Goal: Task Accomplishment & Management: Use online tool/utility

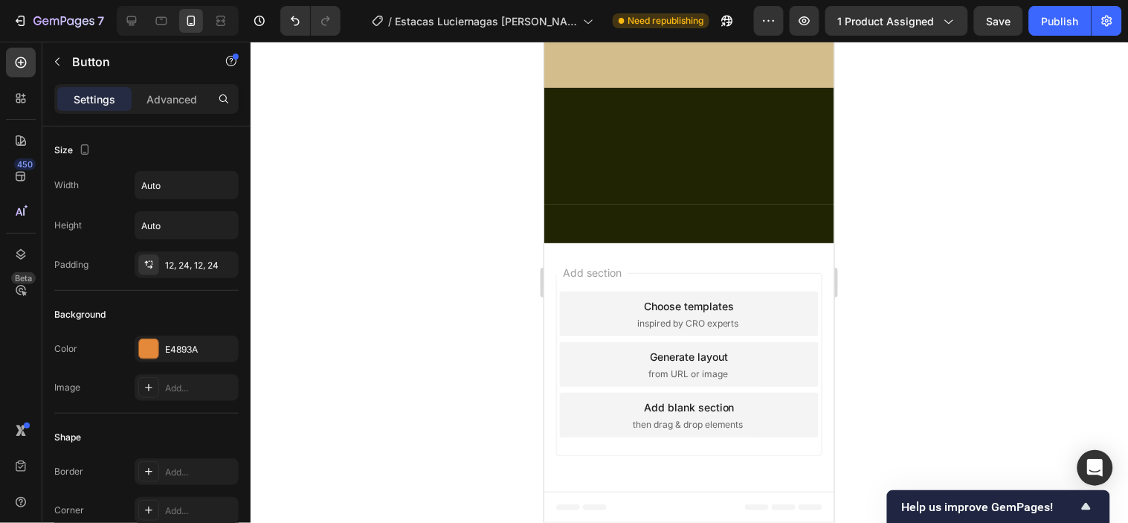
scroll to position [413, 0]
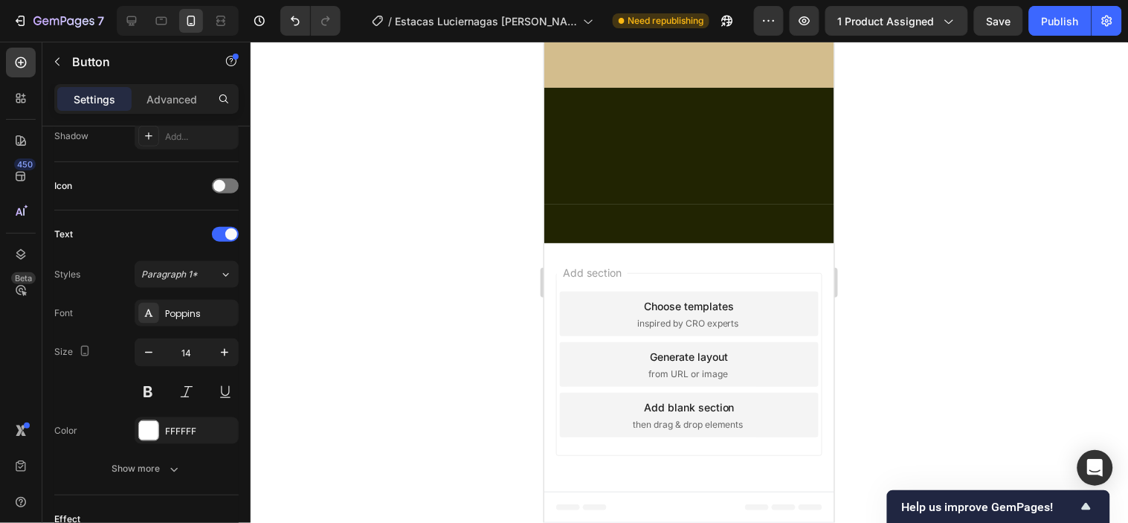
click at [451, 288] on div at bounding box center [689, 282] width 877 height 481
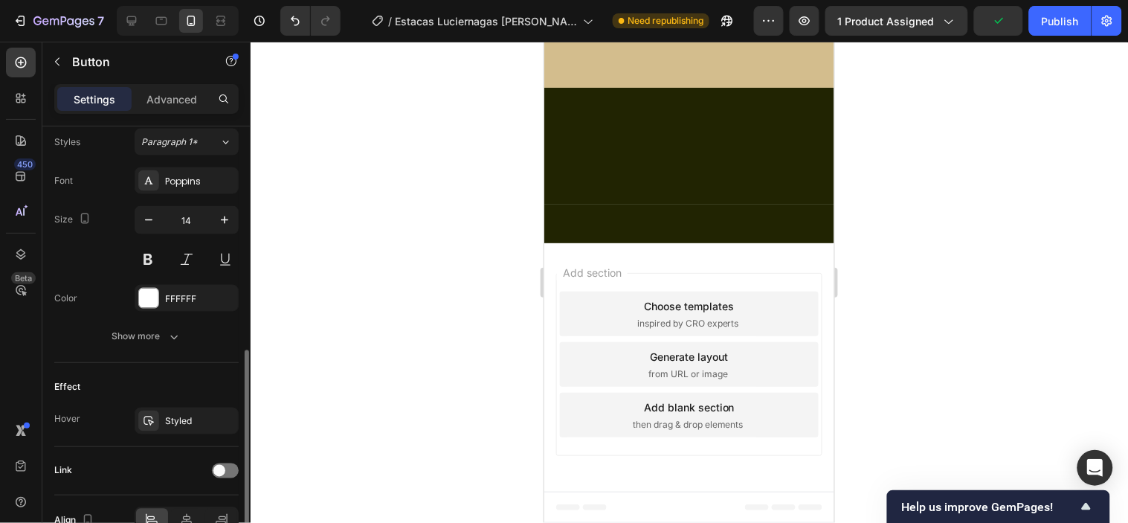
scroll to position [627, 0]
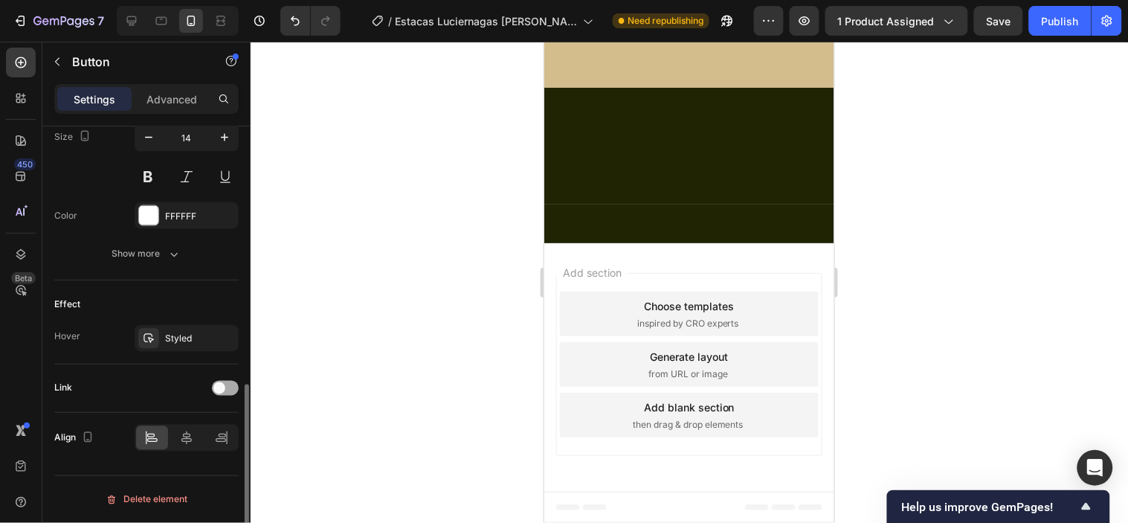
click at [222, 384] on span at bounding box center [219, 388] width 12 height 12
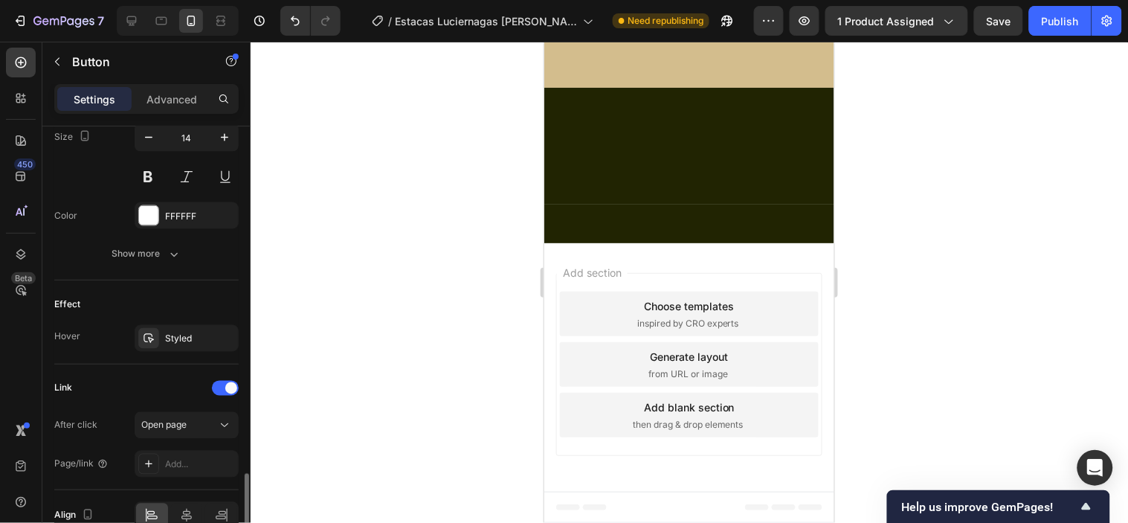
scroll to position [705, 0]
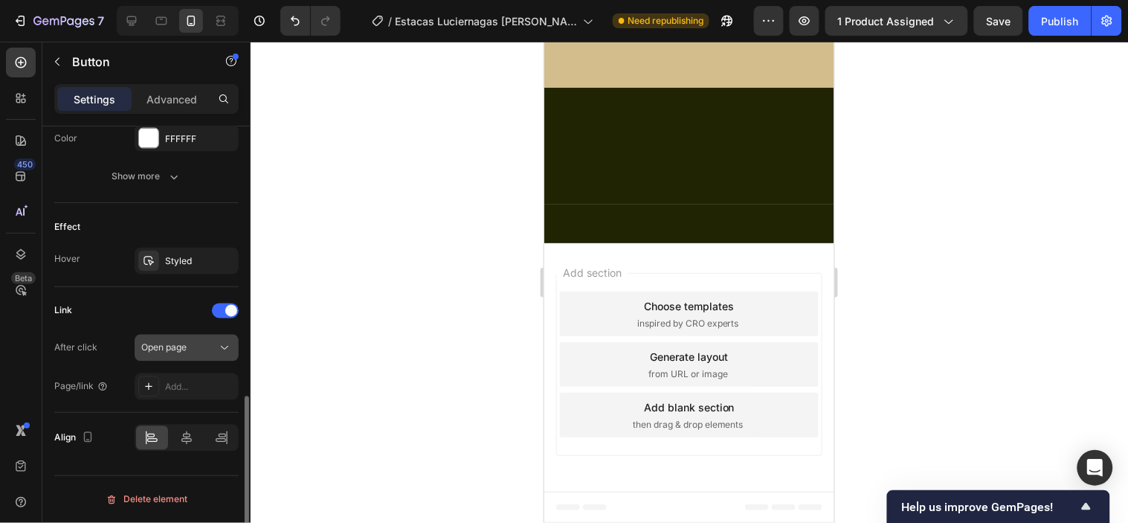
click at [196, 349] on div "Open page" at bounding box center [179, 347] width 76 height 13
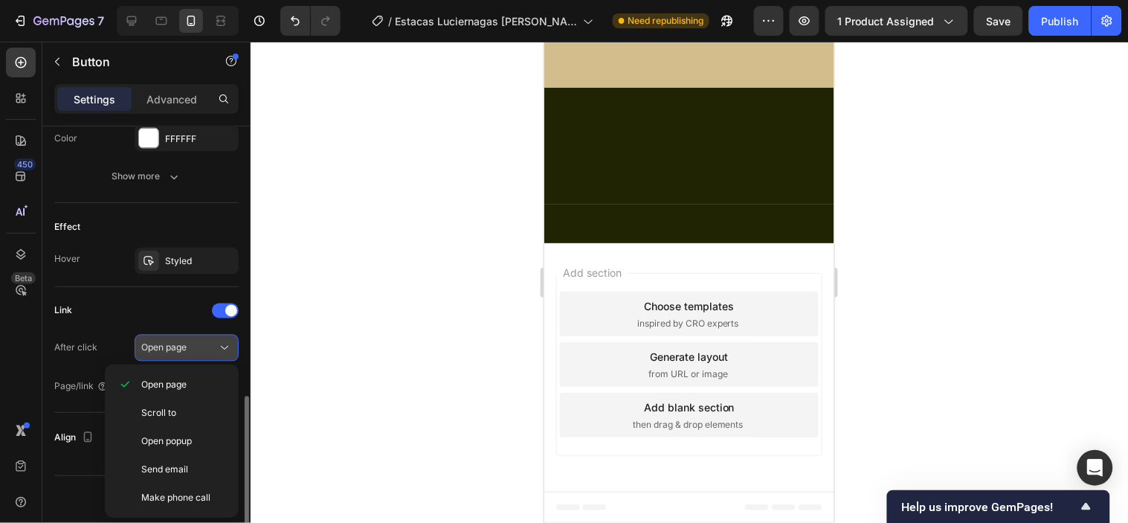
click at [196, 349] on div "Open page" at bounding box center [179, 347] width 76 height 13
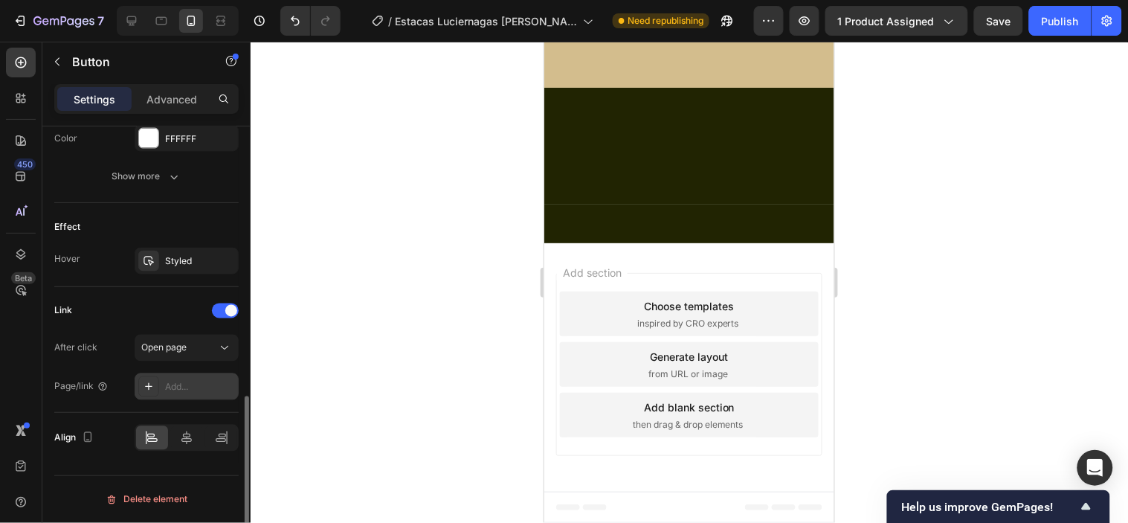
click at [175, 381] on div "Add..." at bounding box center [200, 387] width 70 height 13
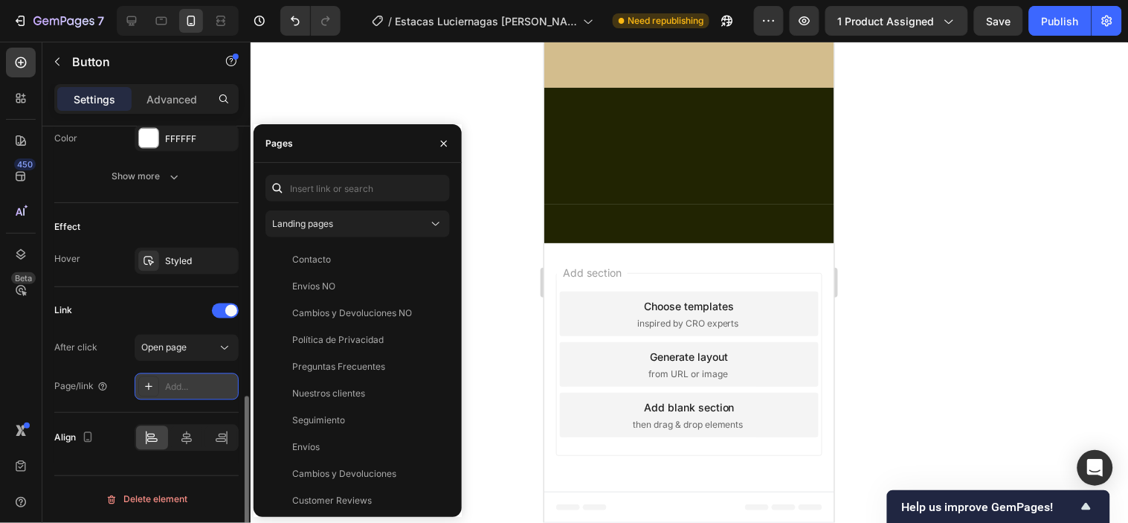
click at [175, 381] on div "Add..." at bounding box center [200, 387] width 70 height 13
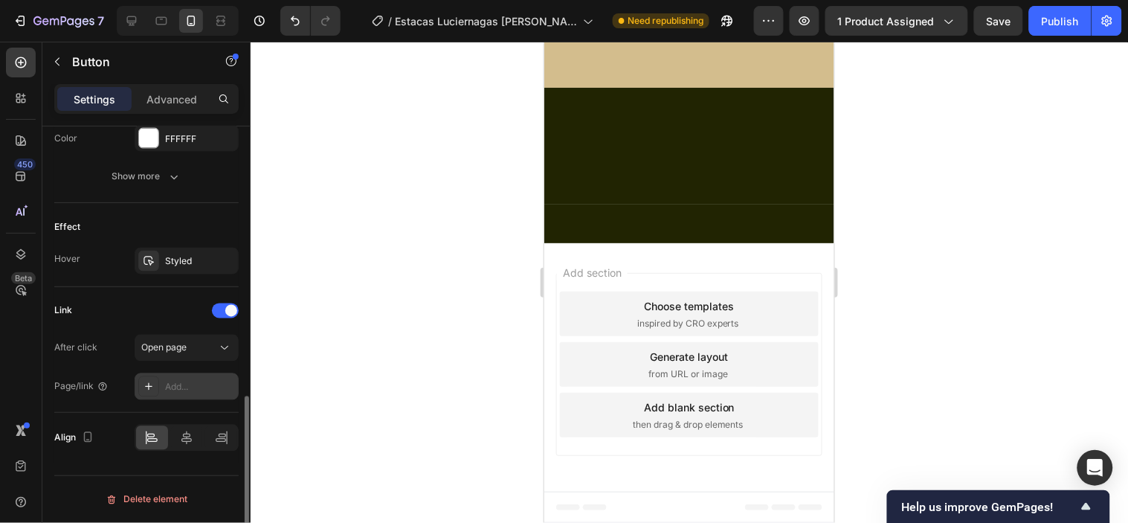
click at [191, 381] on div "Add..." at bounding box center [200, 387] width 70 height 13
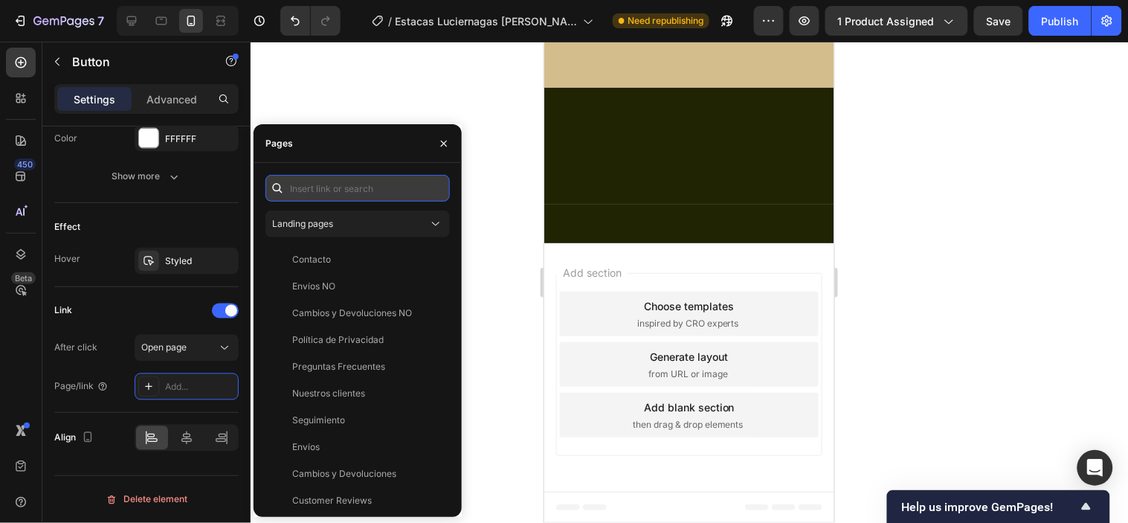
paste input "[URL][DOMAIN_NAME]"
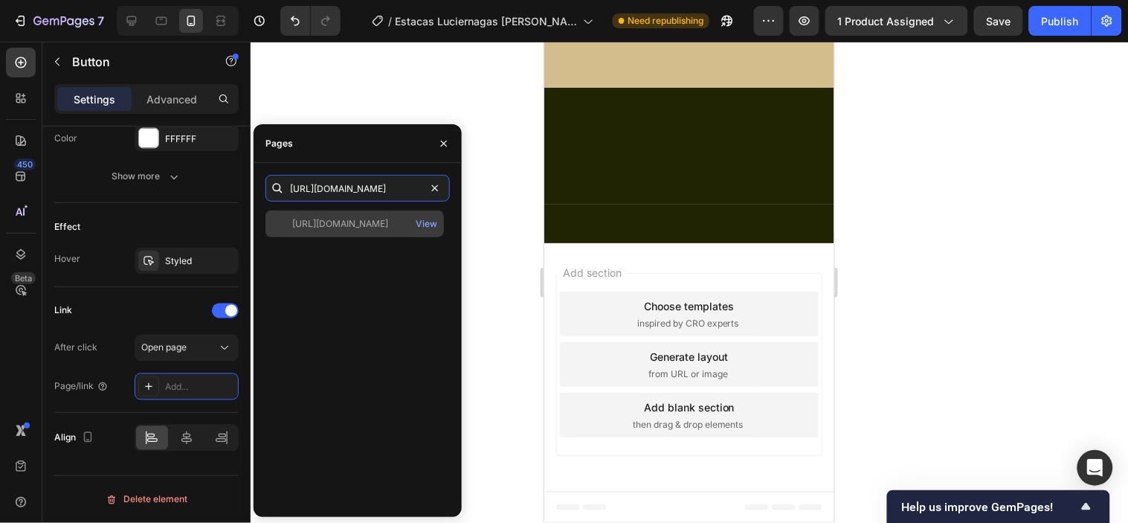
type input "[URL][DOMAIN_NAME]"
click at [331, 223] on div "[URL][DOMAIN_NAME]" at bounding box center [340, 223] width 96 height 13
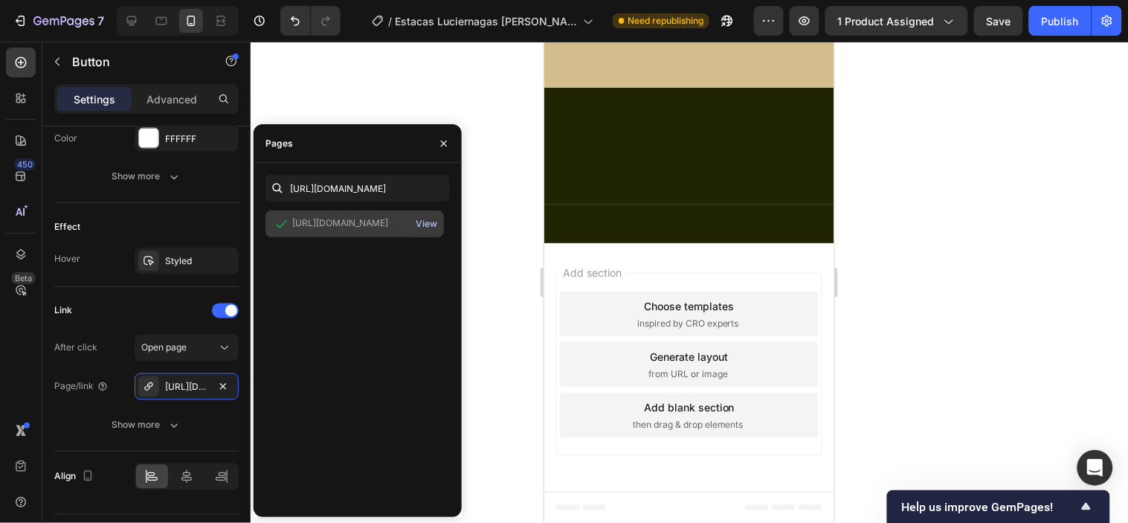
click at [429, 221] on div "View" at bounding box center [427, 223] width 22 height 13
click at [372, 90] on div at bounding box center [689, 282] width 877 height 481
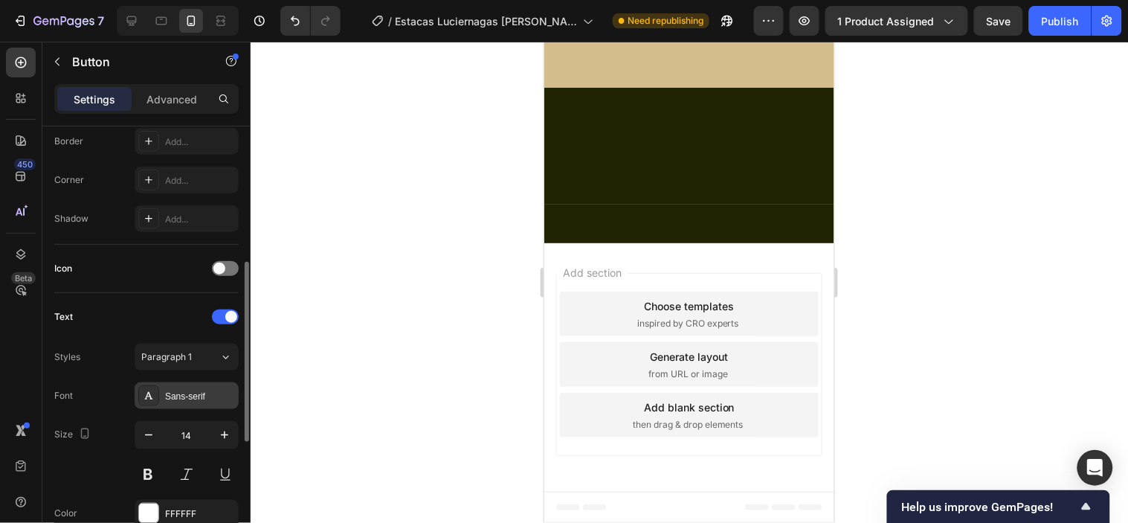
scroll to position [627, 0]
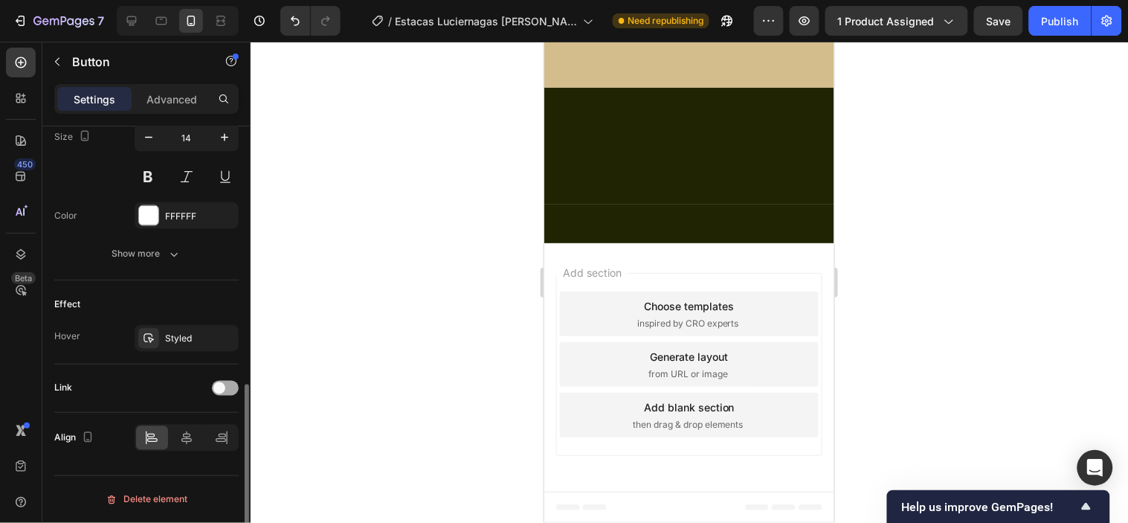
click at [228, 383] on div at bounding box center [225, 388] width 27 height 15
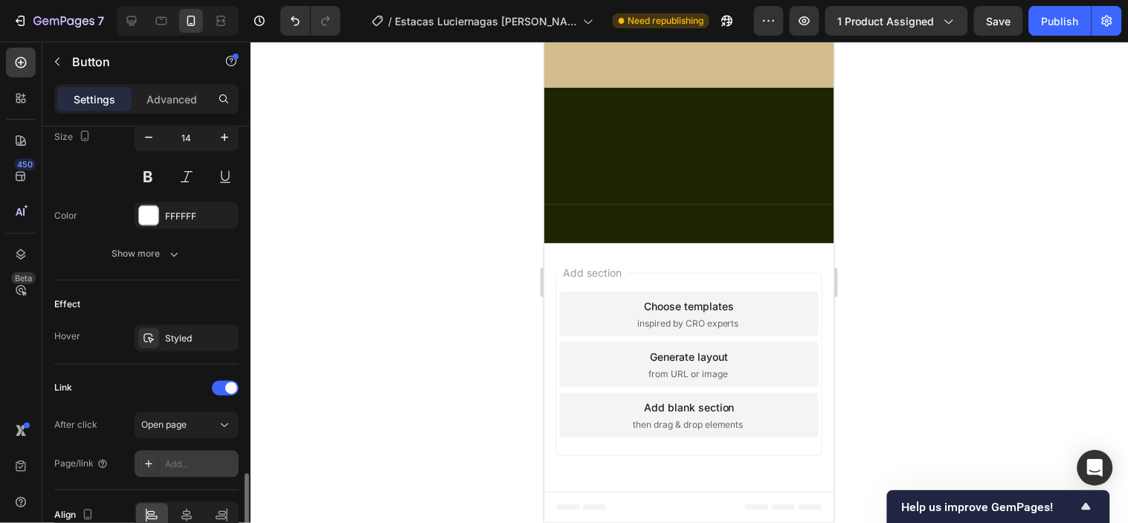
scroll to position [705, 0]
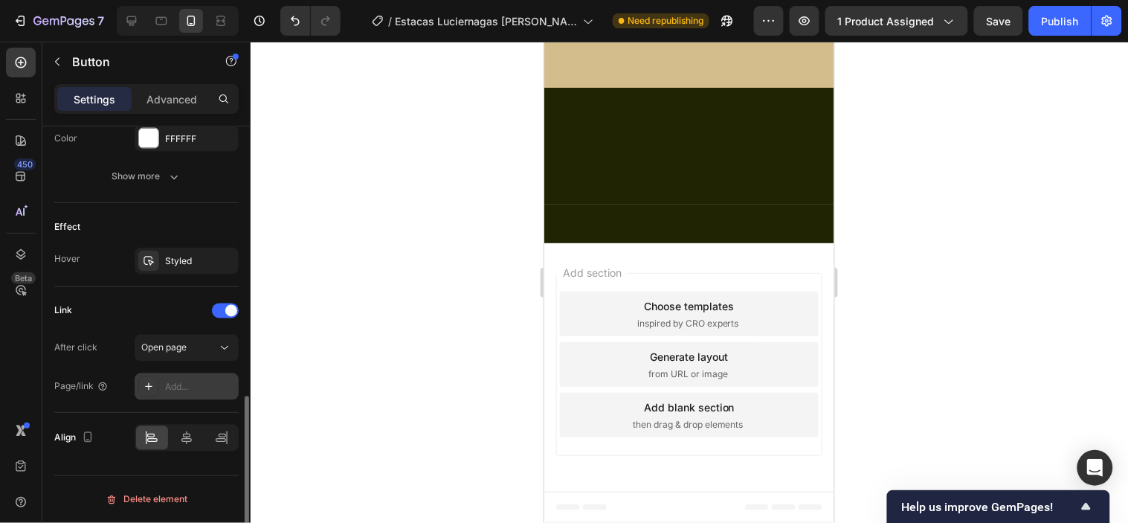
click at [161, 381] on div "Add..." at bounding box center [187, 386] width 104 height 27
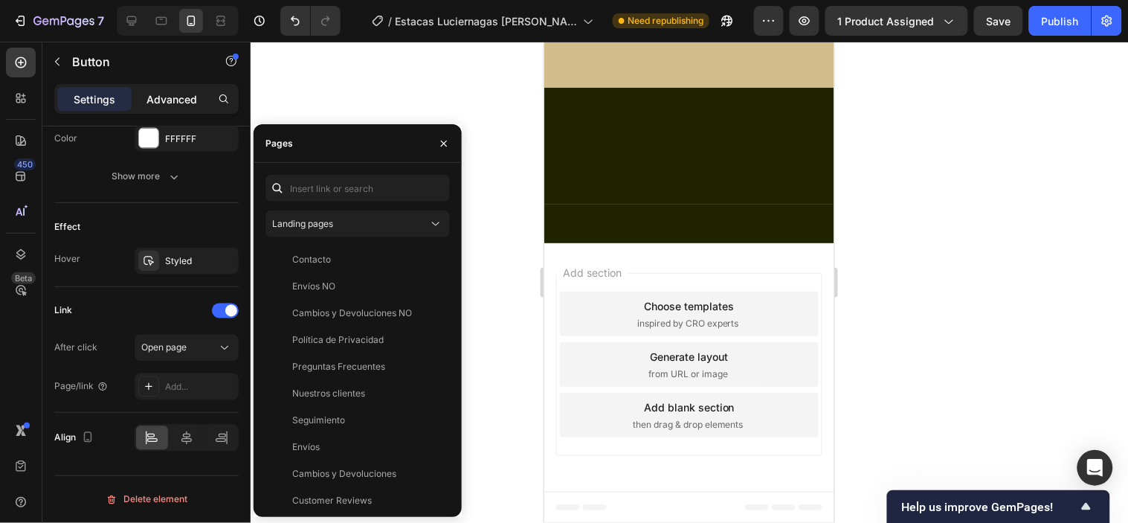
click at [171, 91] on p "Advanced" at bounding box center [171, 99] width 51 height 16
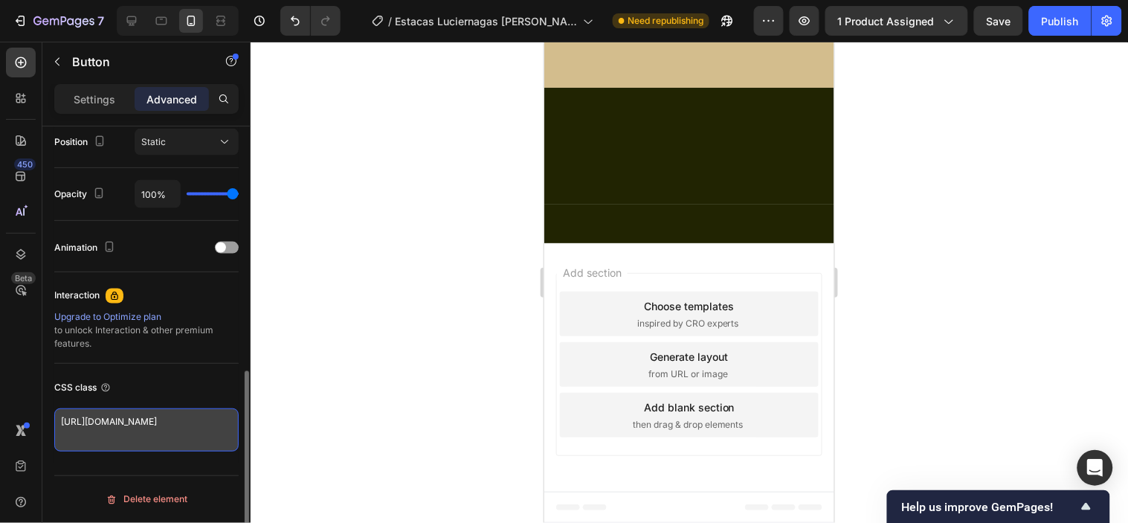
click at [117, 413] on textarea "[URL][DOMAIN_NAME]" at bounding box center [146, 429] width 184 height 43
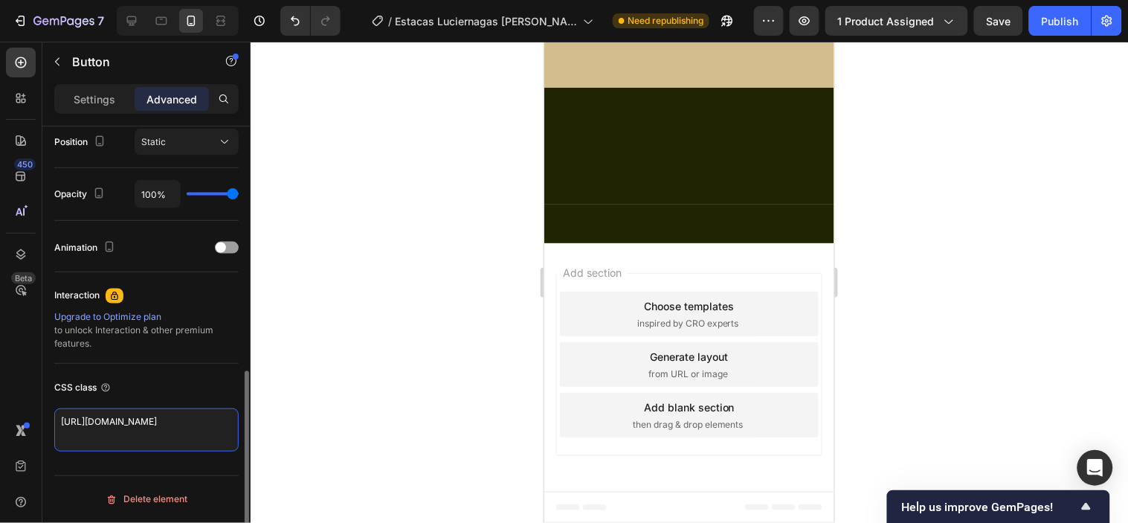
click at [117, 413] on textarea "[URL][DOMAIN_NAME]" at bounding box center [146, 429] width 184 height 43
click at [94, 98] on p "Settings" at bounding box center [95, 99] width 42 height 16
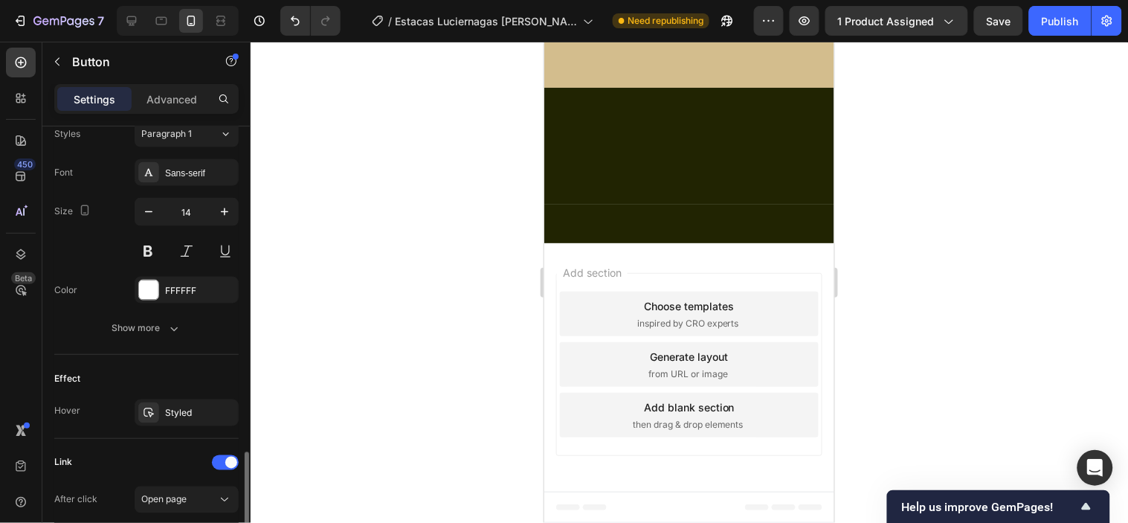
scroll to position [705, 0]
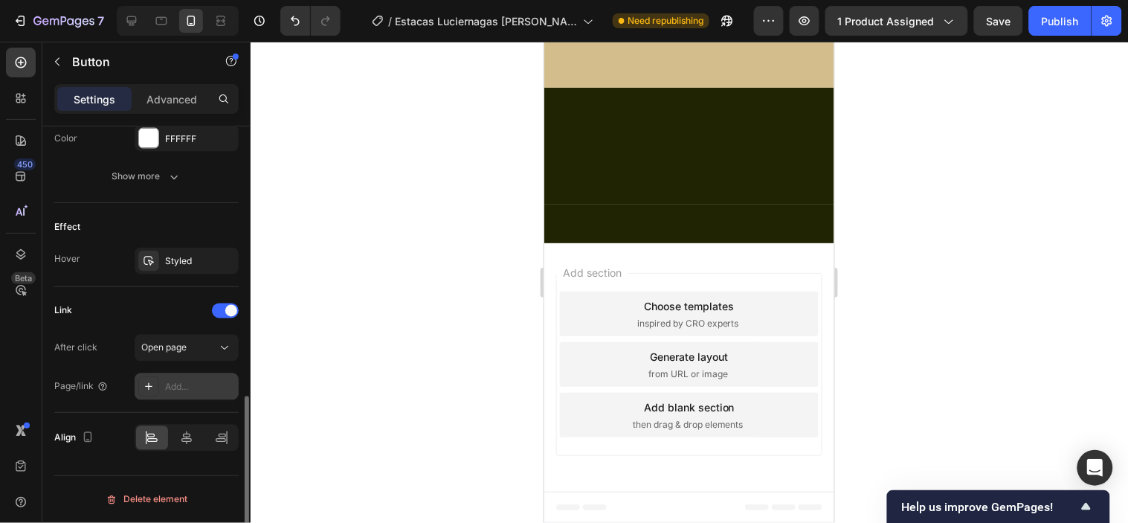
click at [190, 382] on div "Add..." at bounding box center [200, 387] width 70 height 13
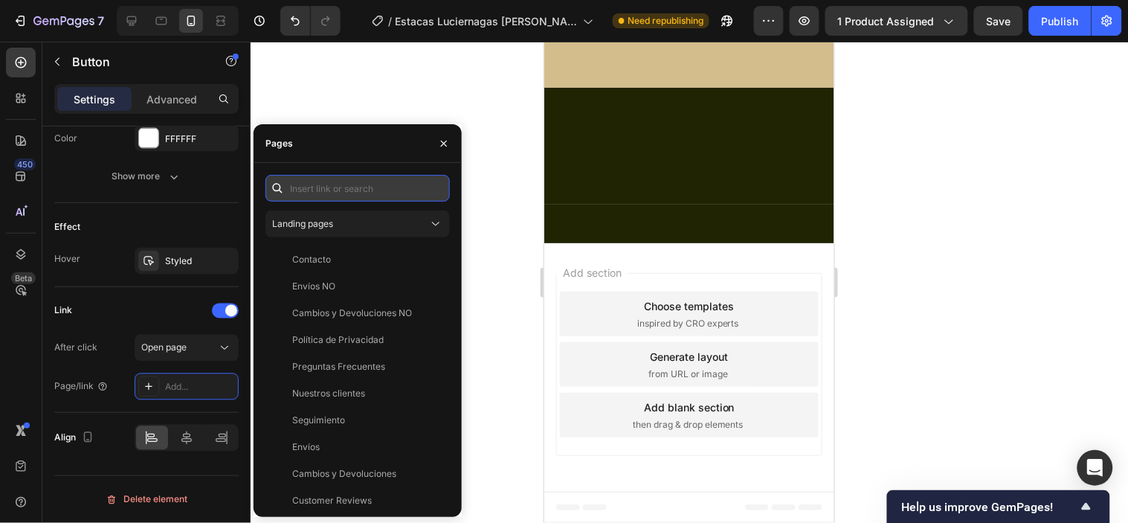
paste input "[URL][DOMAIN_NAME]"
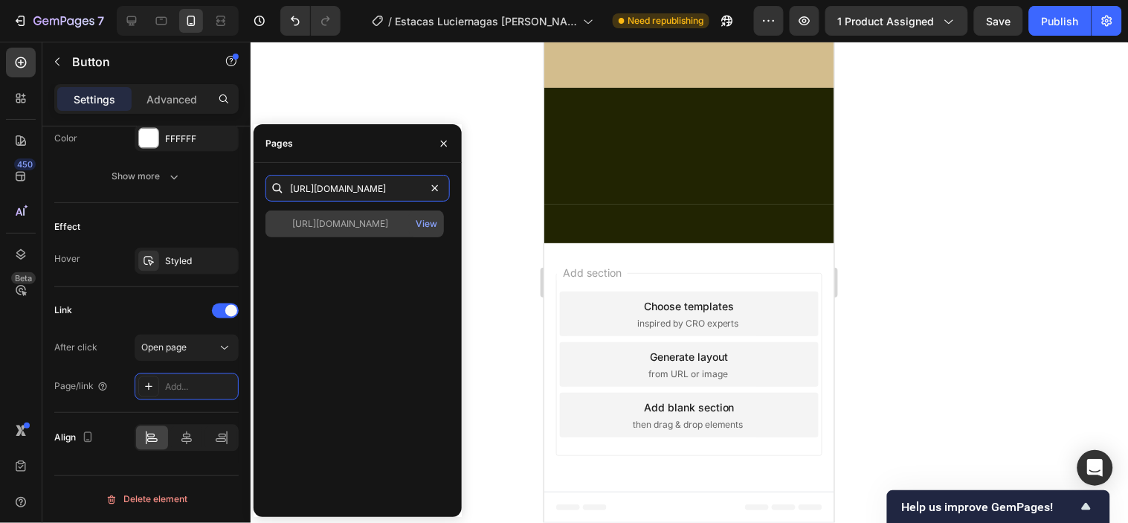
type input "[URL][DOMAIN_NAME]"
click at [357, 219] on div "[URL][DOMAIN_NAME]" at bounding box center [340, 223] width 96 height 13
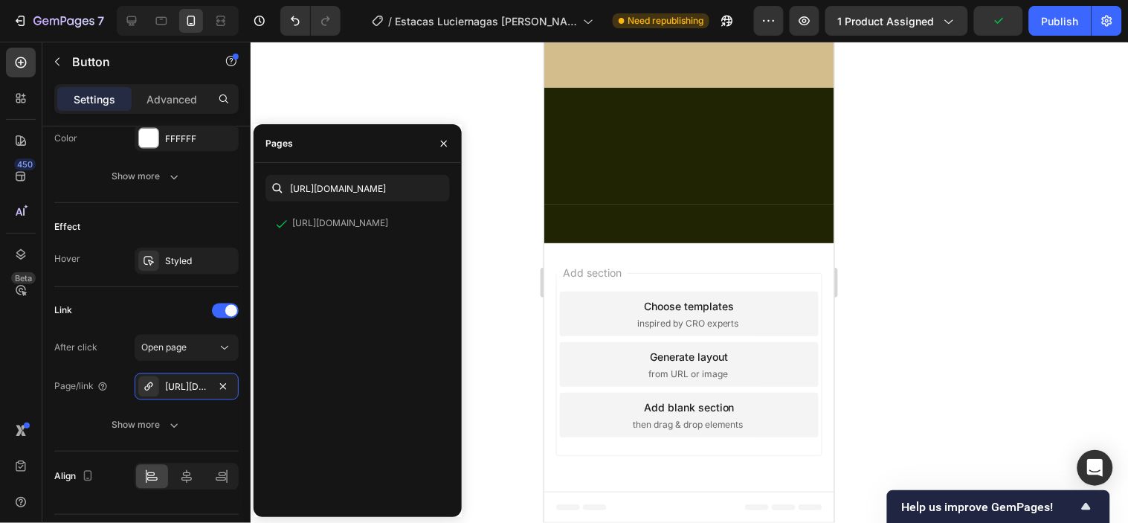
click at [489, 224] on div at bounding box center [689, 282] width 877 height 481
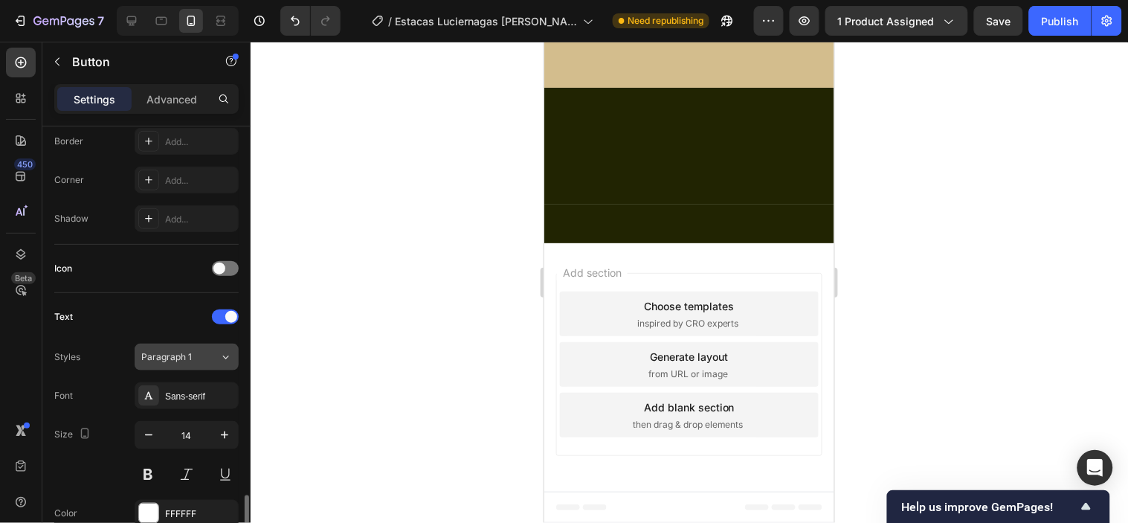
scroll to position [627, 0]
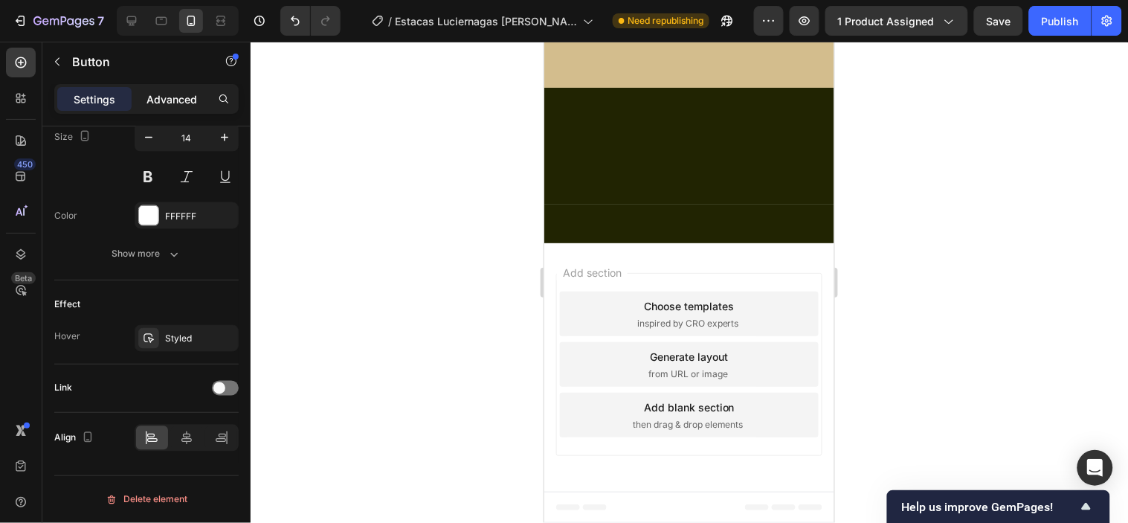
click at [167, 106] on p "Advanced" at bounding box center [171, 99] width 51 height 16
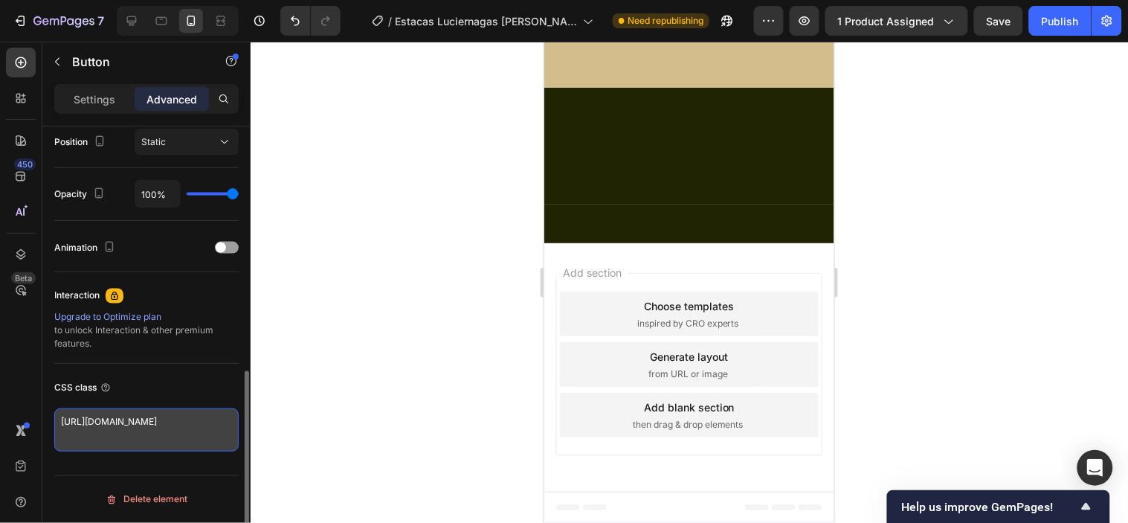
click at [123, 418] on textarea "[URL][DOMAIN_NAME]" at bounding box center [146, 429] width 184 height 43
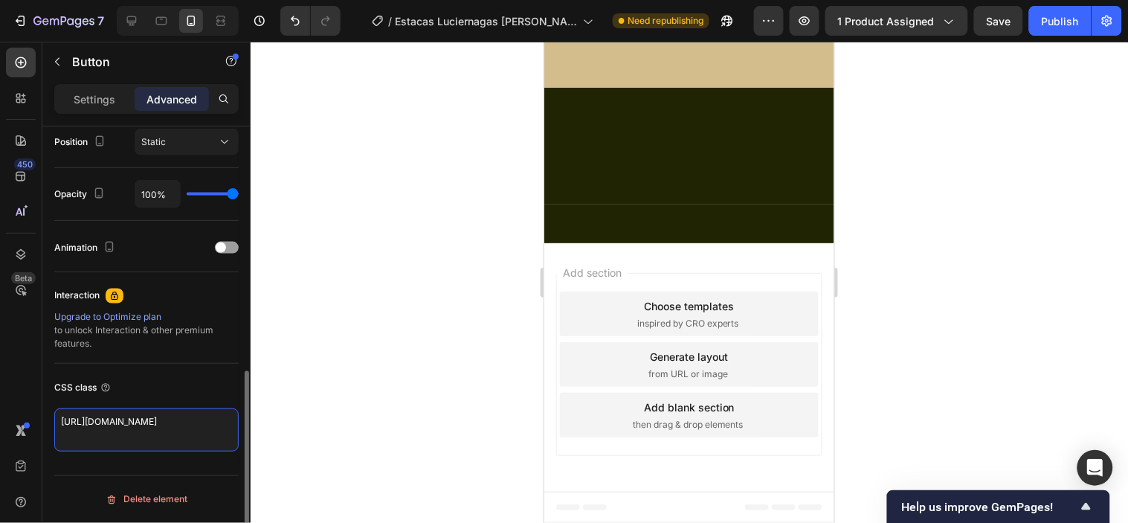
click at [123, 418] on textarea "[URL][DOMAIN_NAME]" at bounding box center [146, 429] width 184 height 43
click at [94, 105] on p "Settings" at bounding box center [95, 99] width 42 height 16
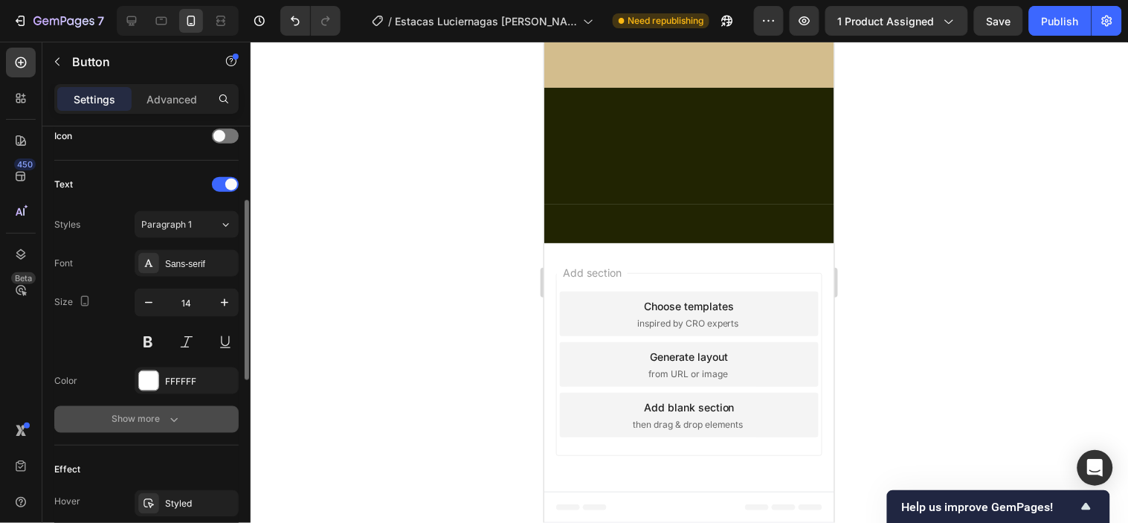
scroll to position [545, 0]
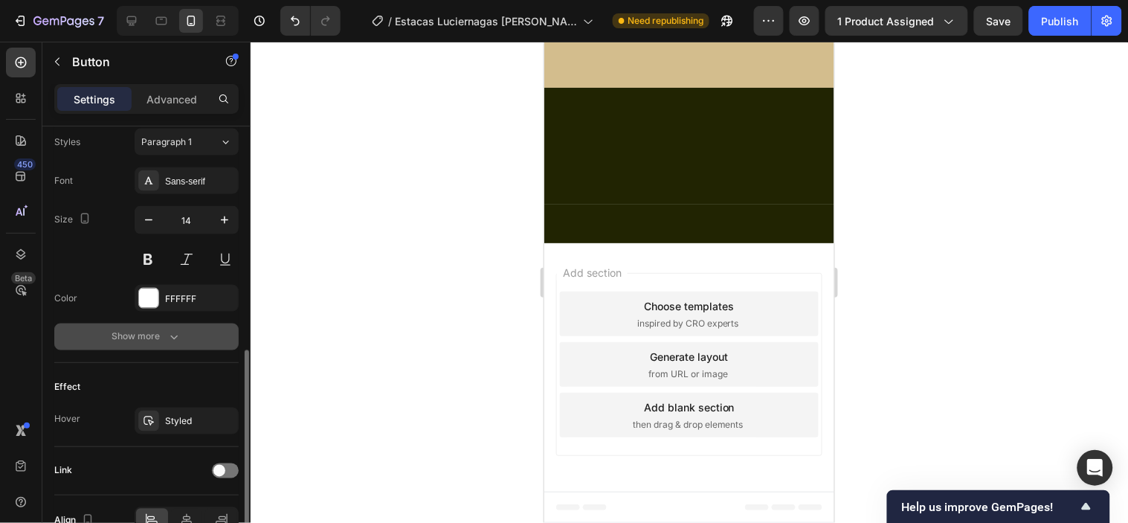
click at [170, 335] on icon "button" at bounding box center [174, 336] width 15 height 15
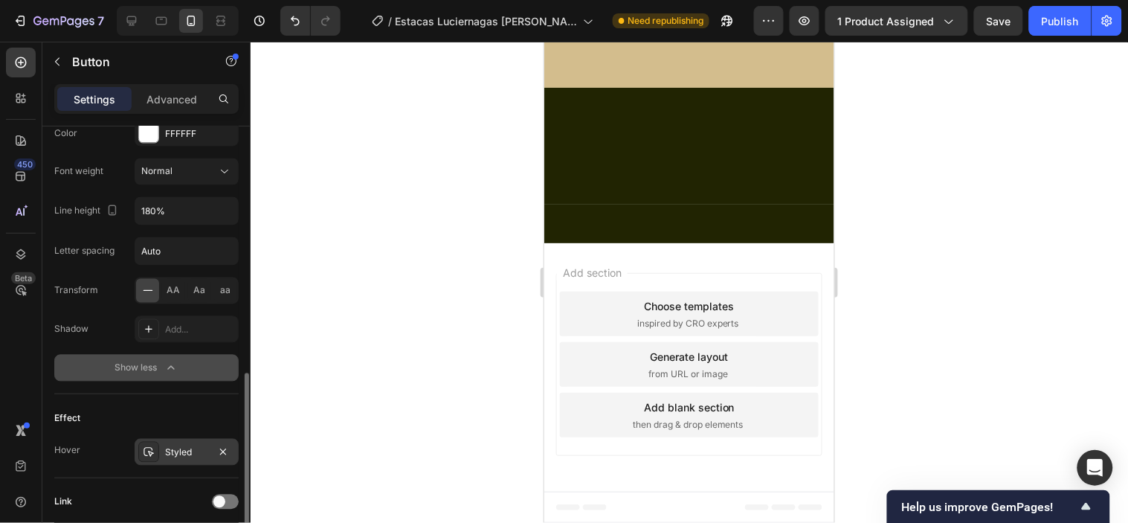
scroll to position [824, 0]
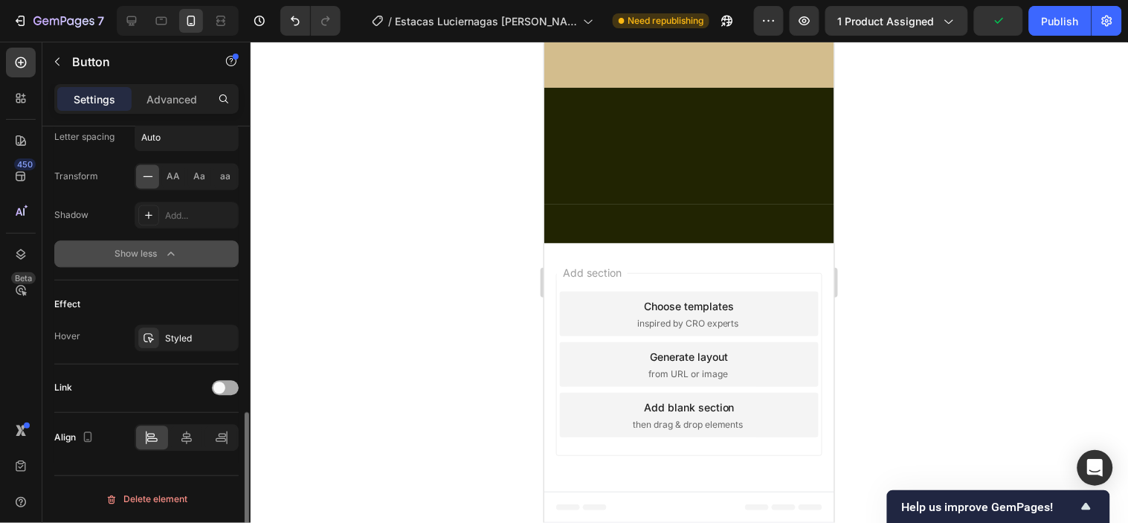
click at [214, 383] on span at bounding box center [219, 388] width 12 height 12
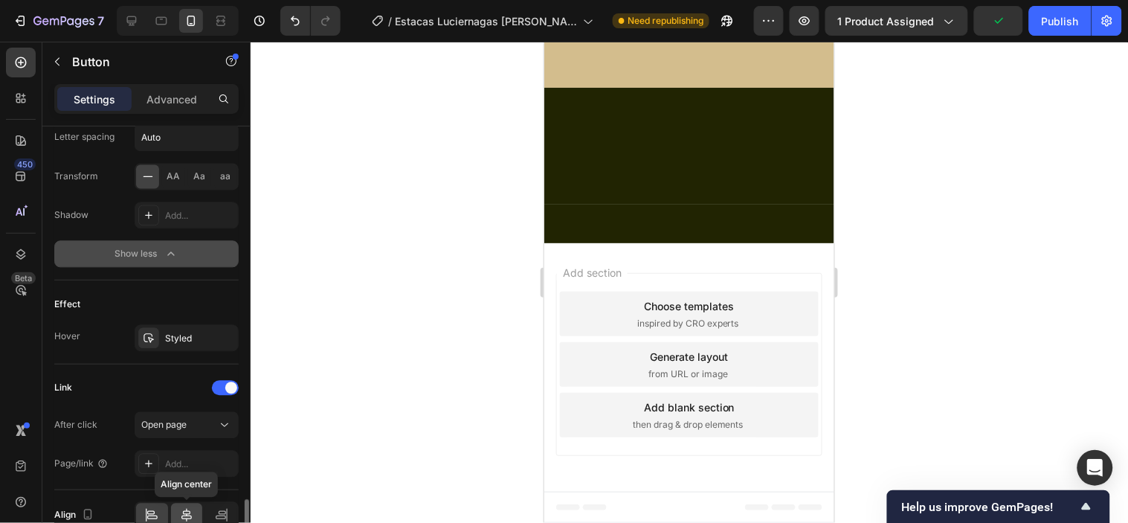
scroll to position [902, 0]
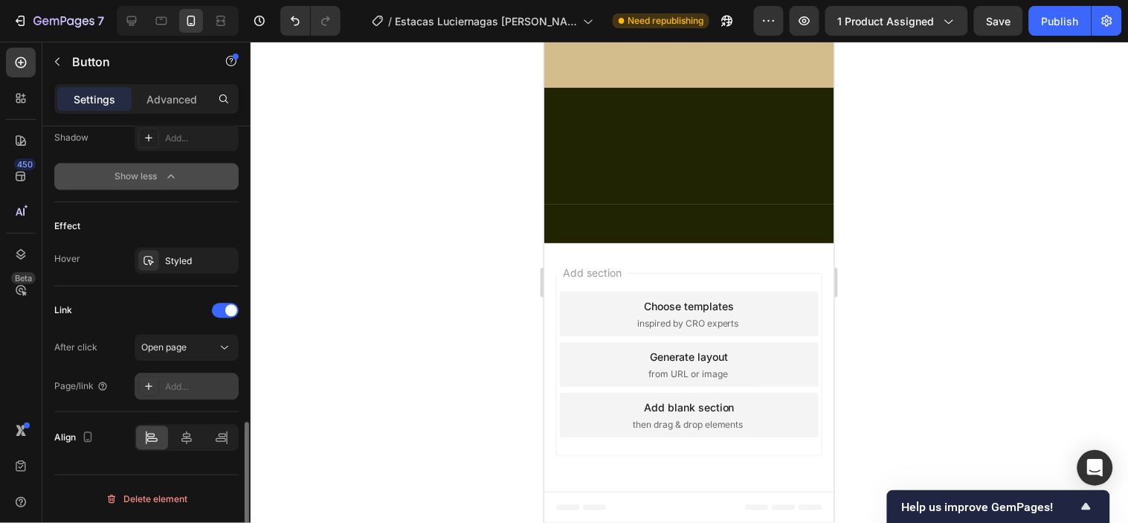
click at [182, 389] on div "Add..." at bounding box center [200, 386] width 70 height 13
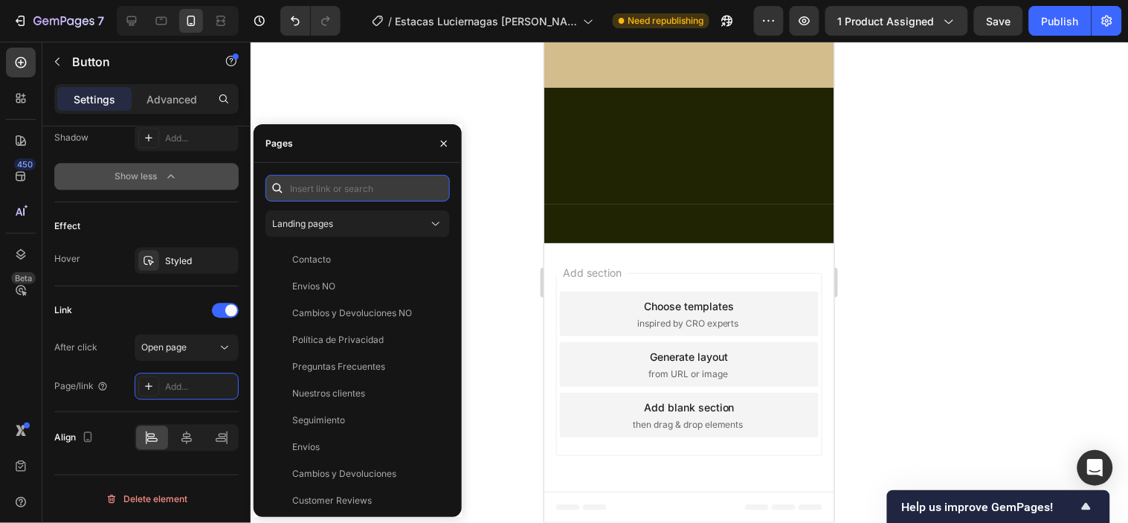
paste input "[URL][DOMAIN_NAME]"
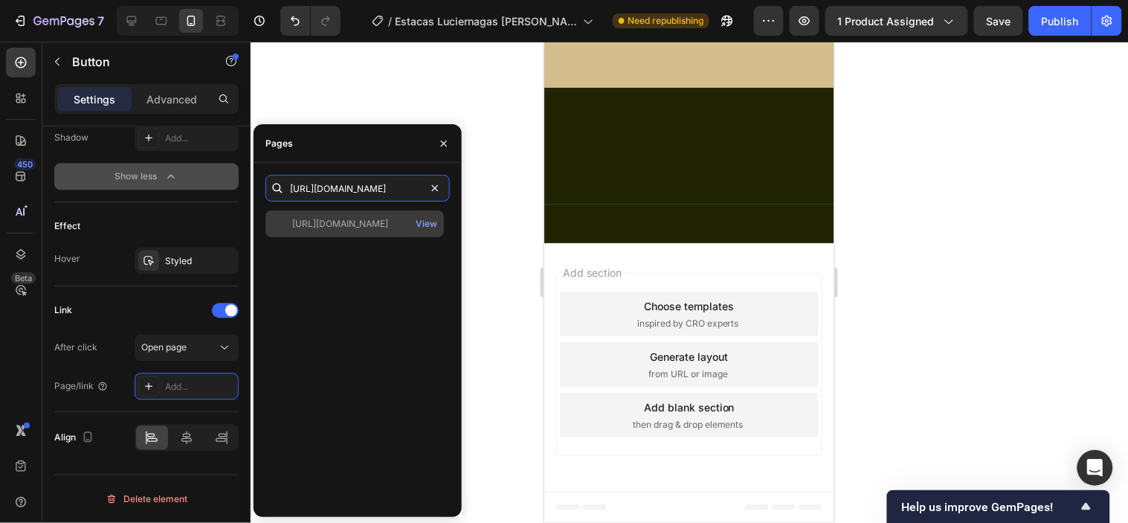
type input "[URL][DOMAIN_NAME]"
click at [340, 227] on div "[URL][DOMAIN_NAME]" at bounding box center [340, 223] width 96 height 13
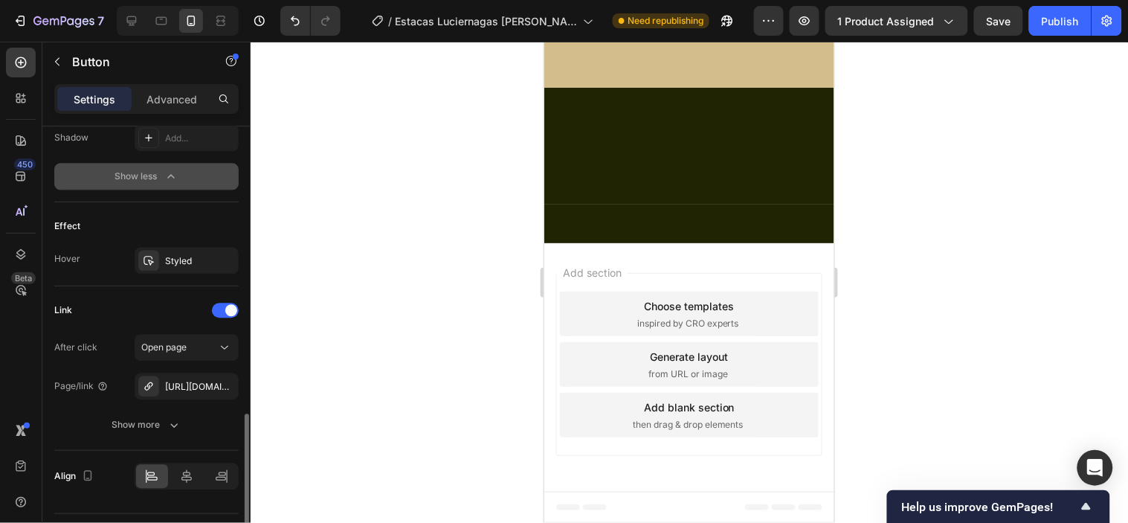
click at [236, 219] on div "Effect" at bounding box center [146, 226] width 184 height 24
click at [1057, 9] on button "Publish" at bounding box center [1060, 21] width 62 height 30
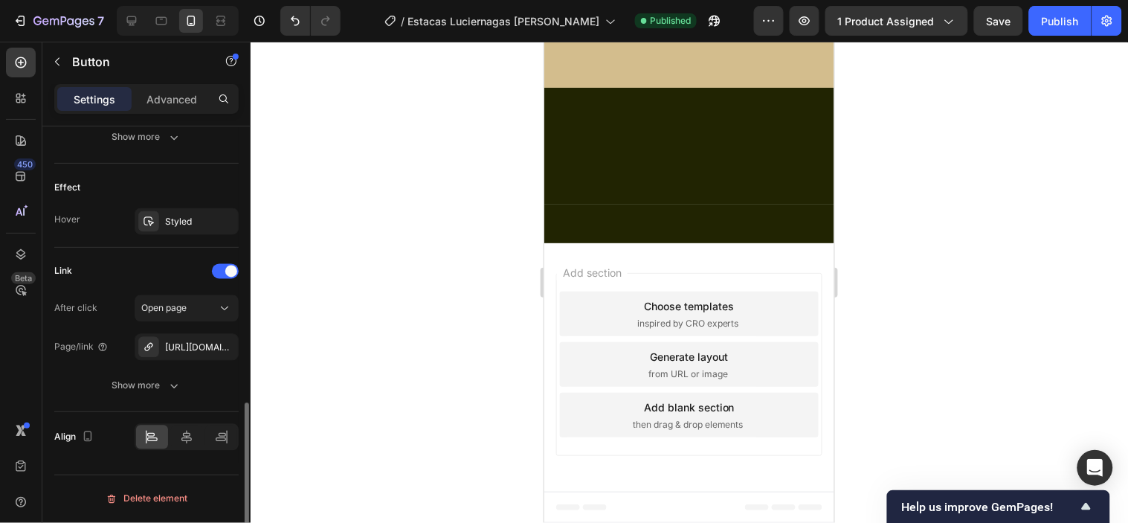
scroll to position [744, 0]
drag, startPoint x: 628, startPoint y: 259, endPoint x: 837, endPoint y: 381, distance: 241.9
click at [187, 344] on div "[URL][DOMAIN_NAME]" at bounding box center [186, 347] width 43 height 13
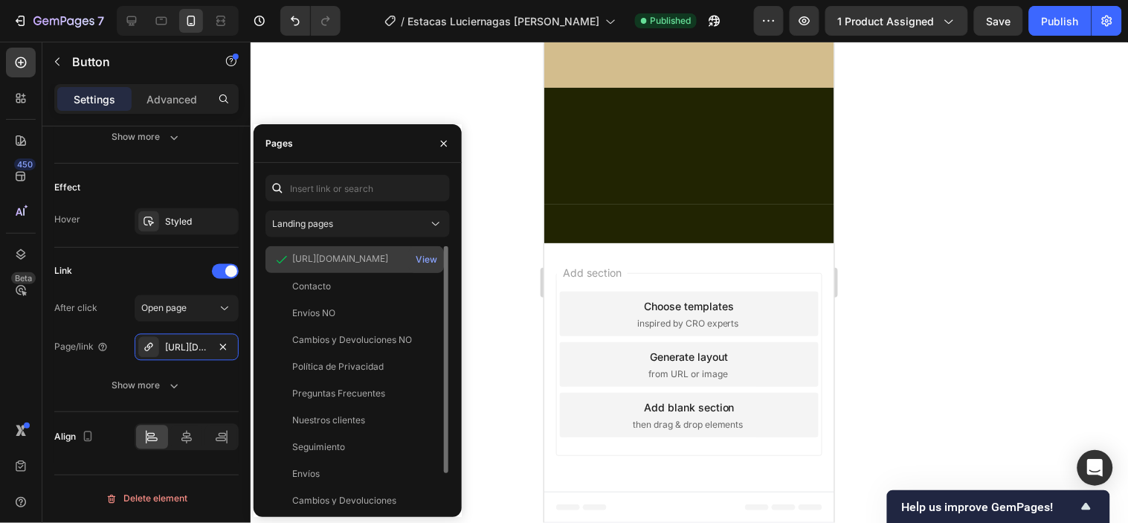
click at [361, 254] on div "[URL][DOMAIN_NAME]" at bounding box center [340, 258] width 96 height 13
click at [372, 260] on div "[URL][DOMAIN_NAME]" at bounding box center [340, 258] width 96 height 13
click at [372, 259] on div "[URL][DOMAIN_NAME]" at bounding box center [340, 258] width 96 height 13
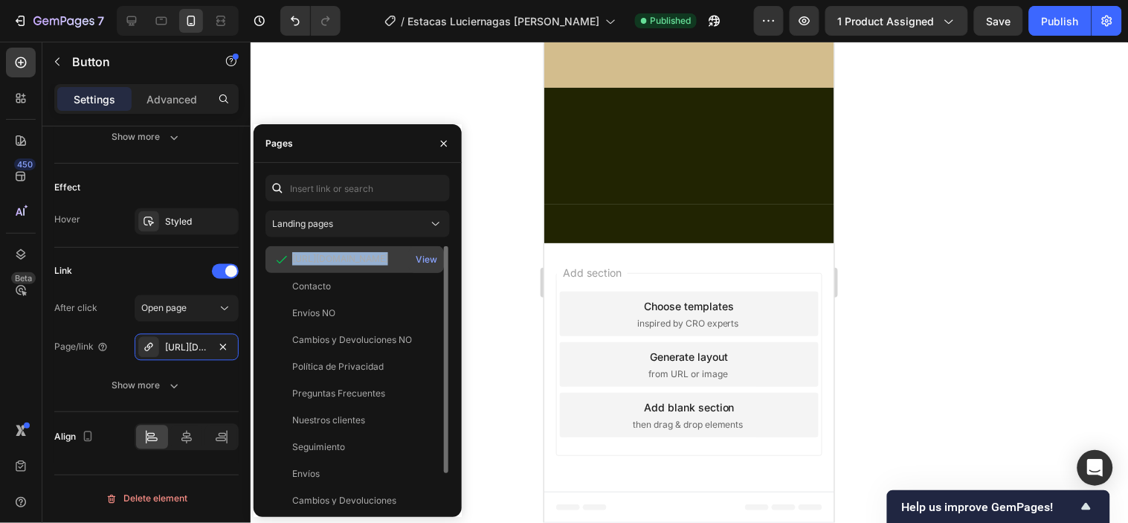
click at [365, 257] on div "[URL][DOMAIN_NAME]" at bounding box center [340, 258] width 96 height 13
click at [419, 256] on div "View" at bounding box center [427, 259] width 22 height 13
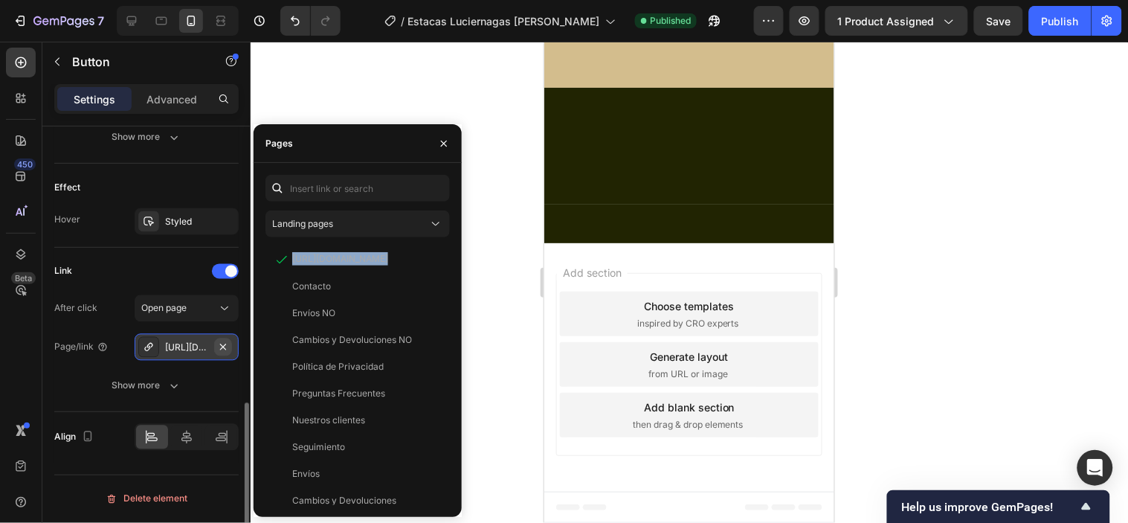
click at [220, 346] on icon "button" at bounding box center [223, 347] width 12 height 12
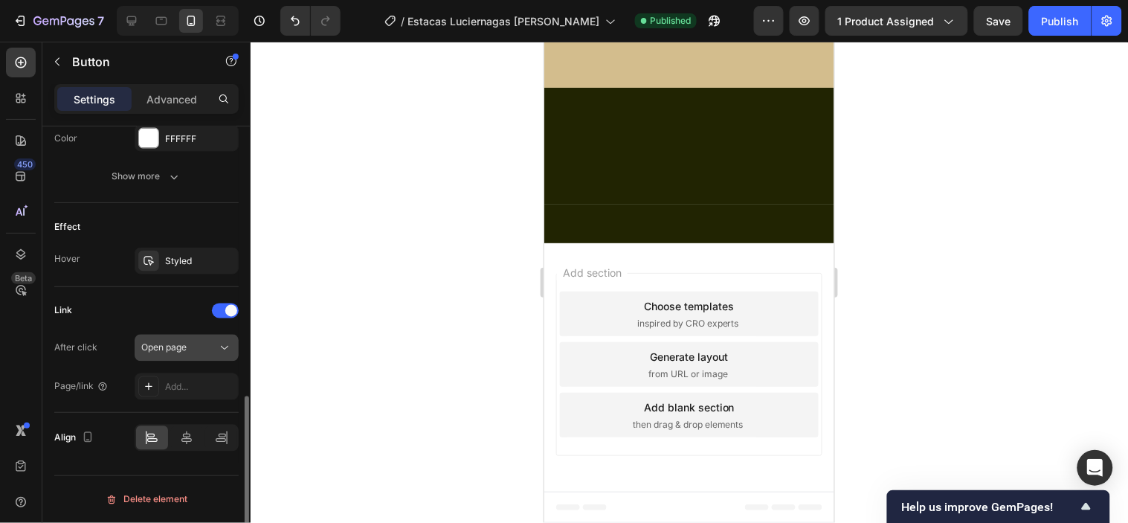
drag, startPoint x: 181, startPoint y: 346, endPoint x: 167, endPoint y: 342, distance: 14.6
click at [167, 342] on span "Open page" at bounding box center [163, 347] width 45 height 11
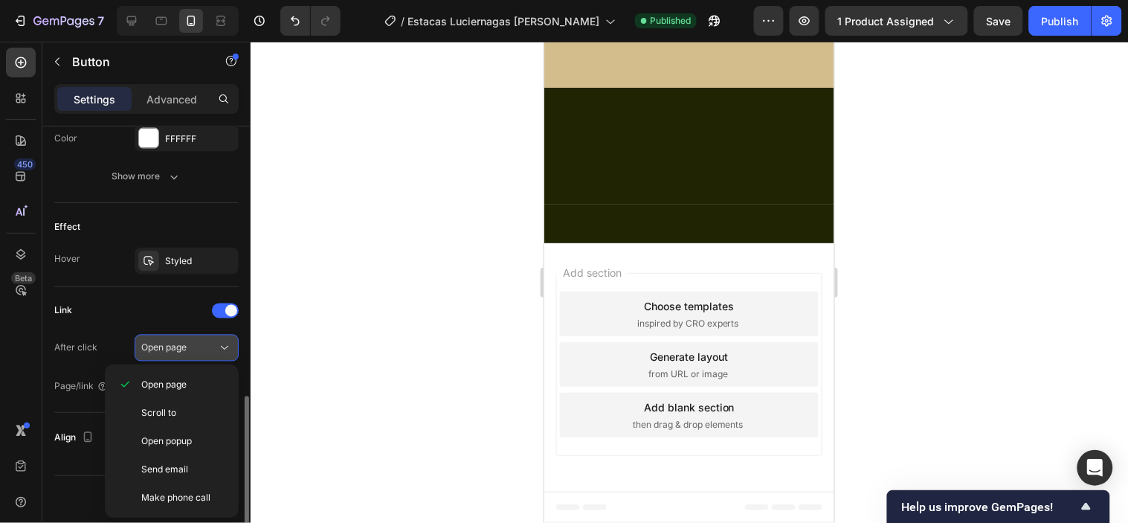
click at [164, 343] on span "Open page" at bounding box center [163, 347] width 45 height 11
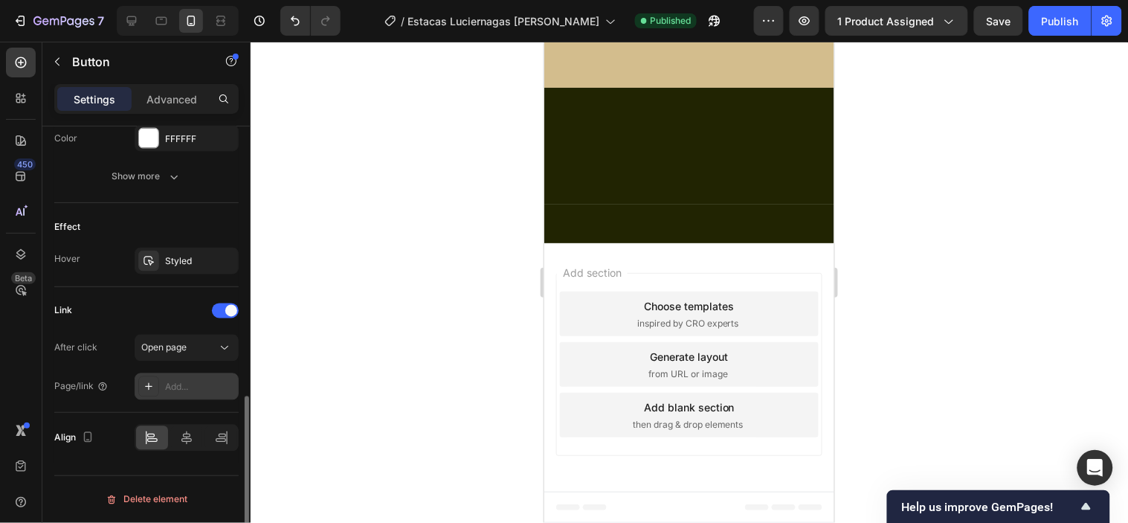
click at [176, 389] on div "Add..." at bounding box center [200, 387] width 70 height 13
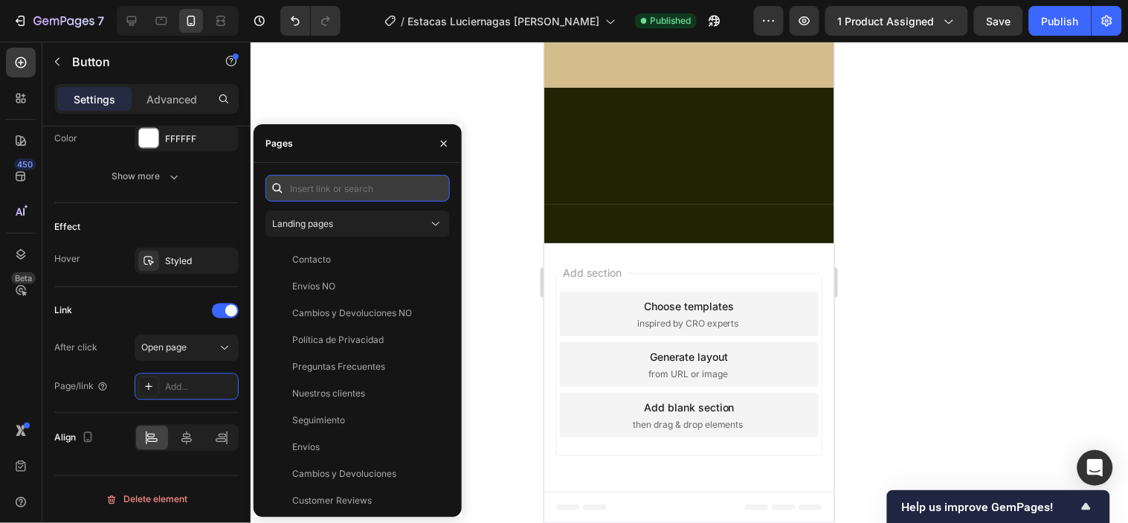
paste input "[URL][DOMAIN_NAME]"
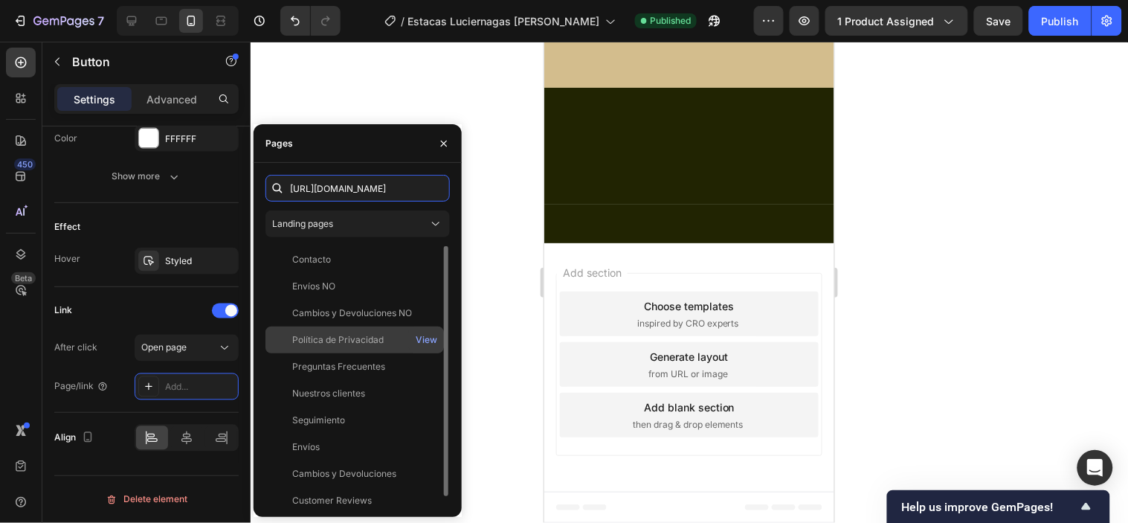
scroll to position [0, 39]
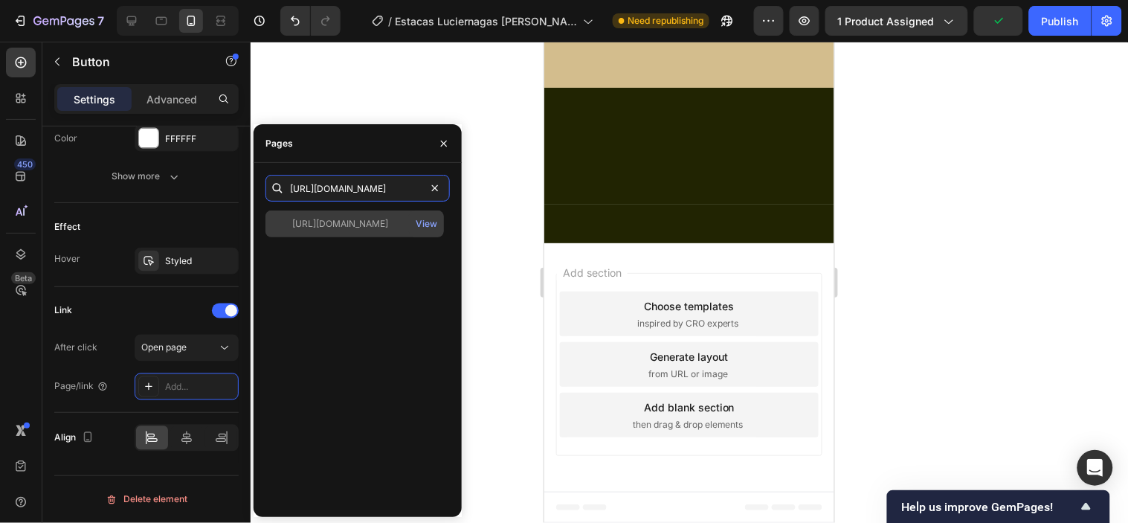
type input "[URL][DOMAIN_NAME]"
click at [316, 227] on div "[URL][DOMAIN_NAME]" at bounding box center [340, 223] width 96 height 13
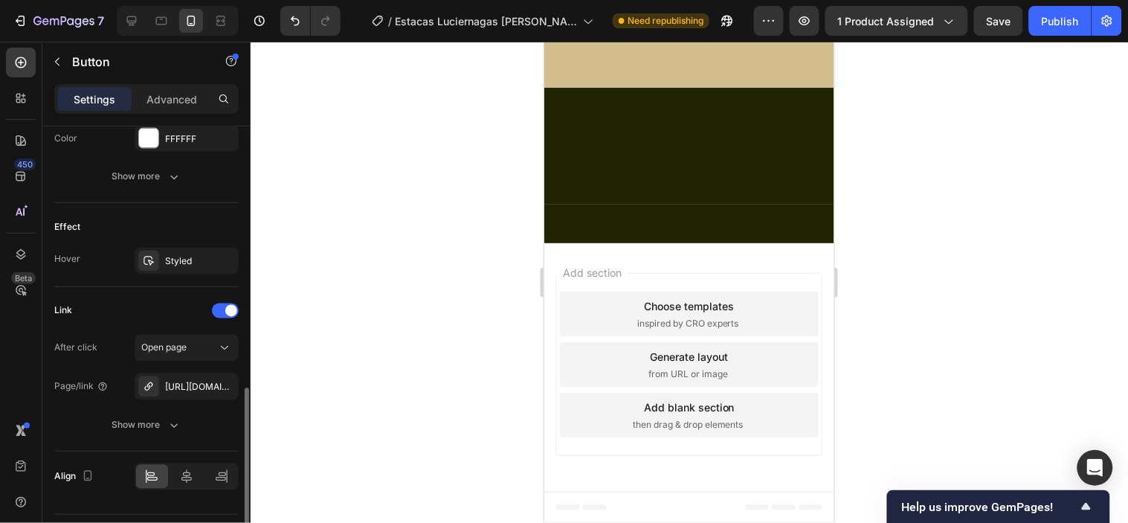
click at [232, 210] on div "Effect Hover Styled" at bounding box center [146, 245] width 184 height 84
drag, startPoint x: 276, startPoint y: 288, endPoint x: 335, endPoint y: 108, distance: 190.0
click at [335, 108] on div at bounding box center [689, 282] width 877 height 481
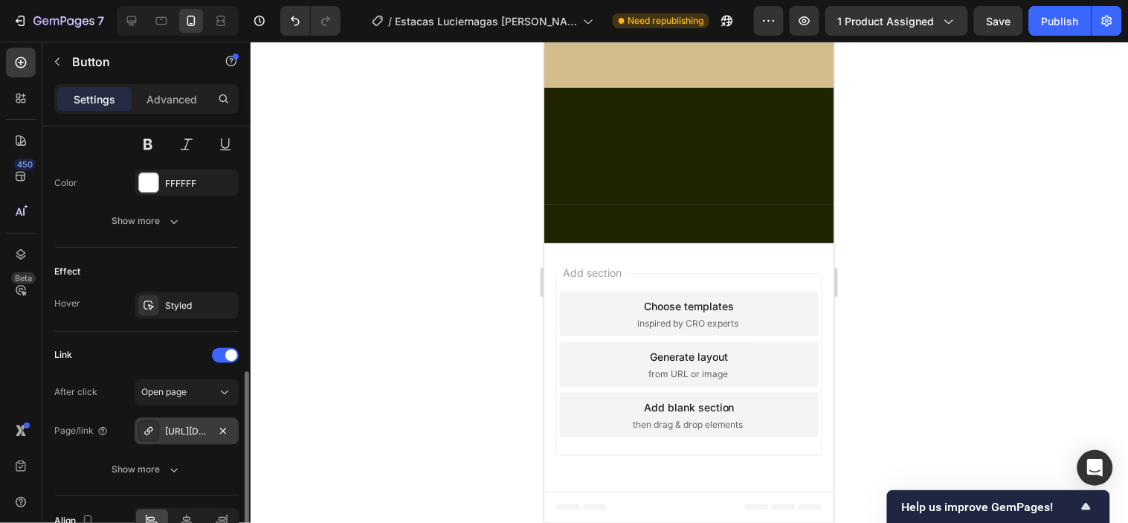
scroll to position [744, 0]
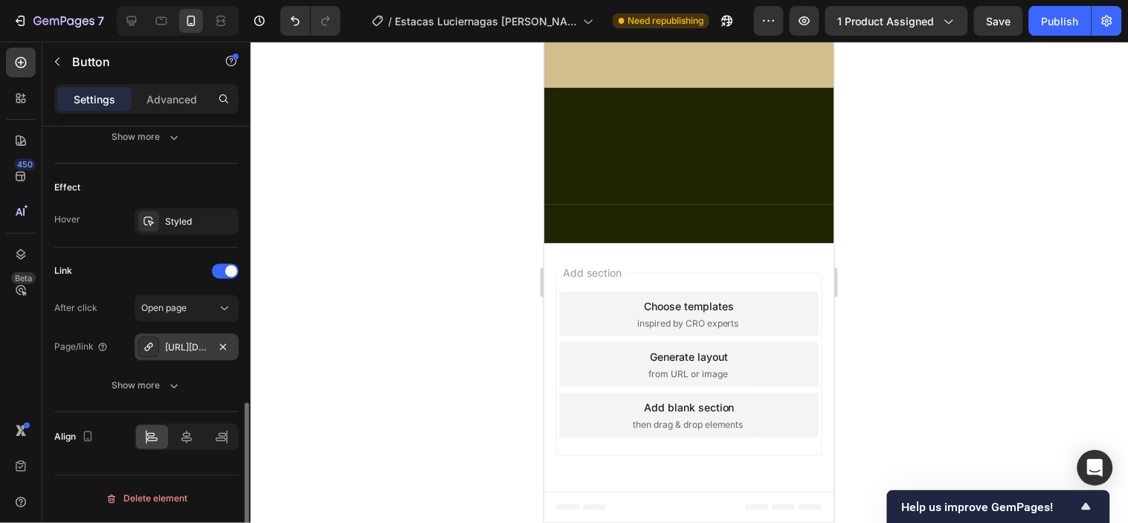
click at [181, 349] on div "[URL][DOMAIN_NAME]" at bounding box center [186, 347] width 43 height 13
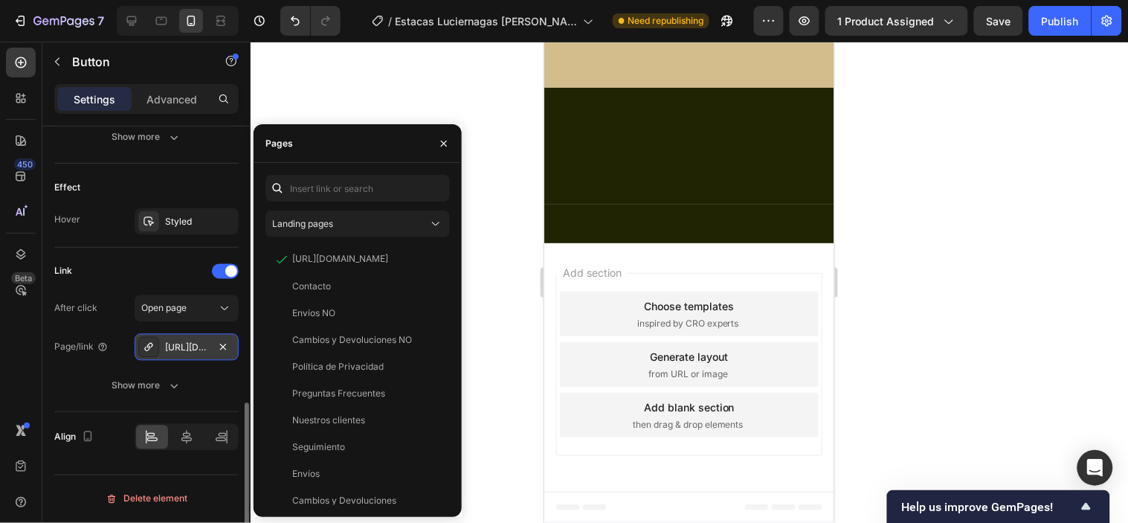
click at [161, 352] on div "[URL][DOMAIN_NAME]" at bounding box center [187, 347] width 104 height 27
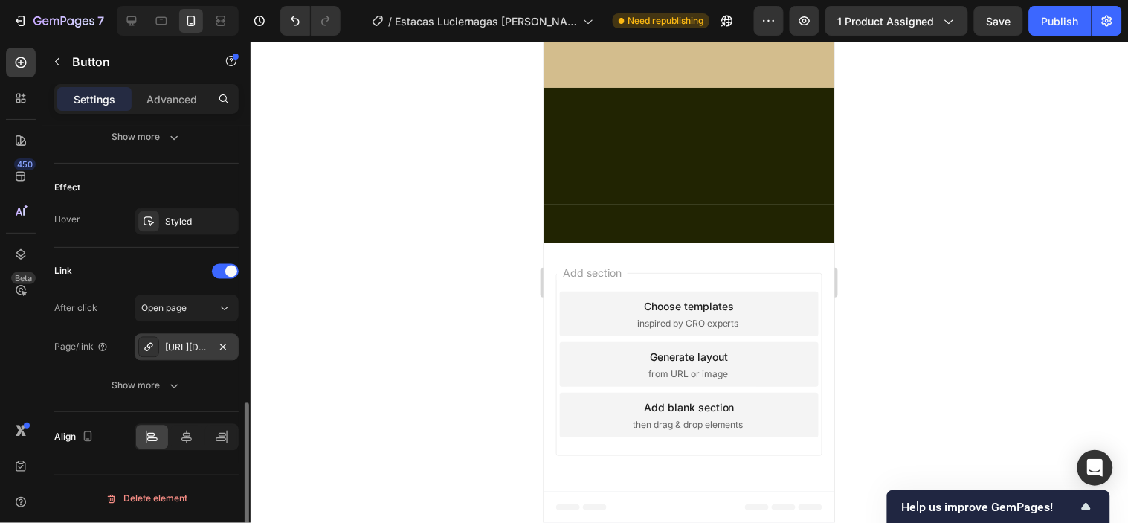
click at [152, 352] on icon at bounding box center [149, 347] width 12 height 12
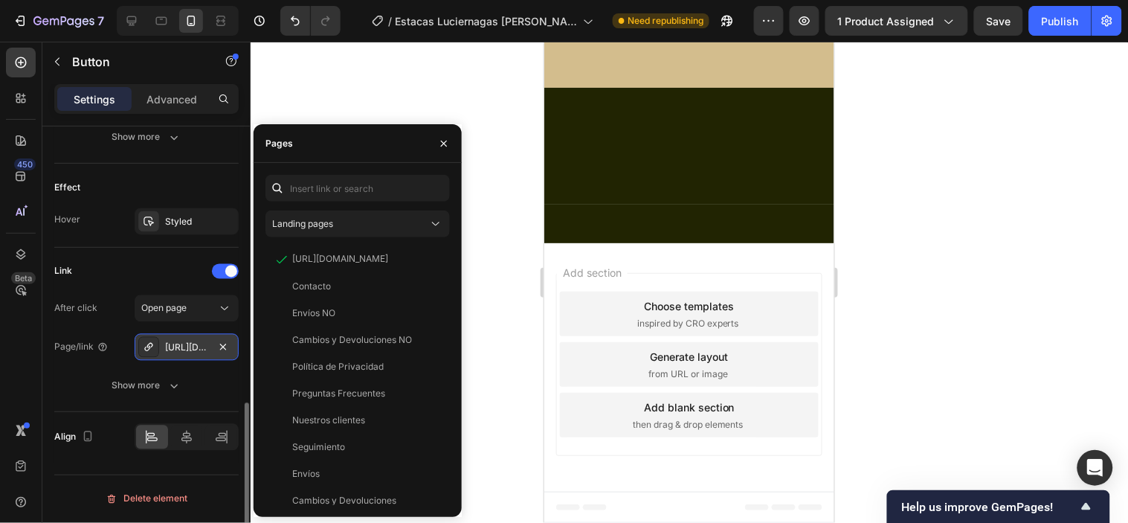
click at [152, 352] on icon at bounding box center [149, 347] width 12 height 12
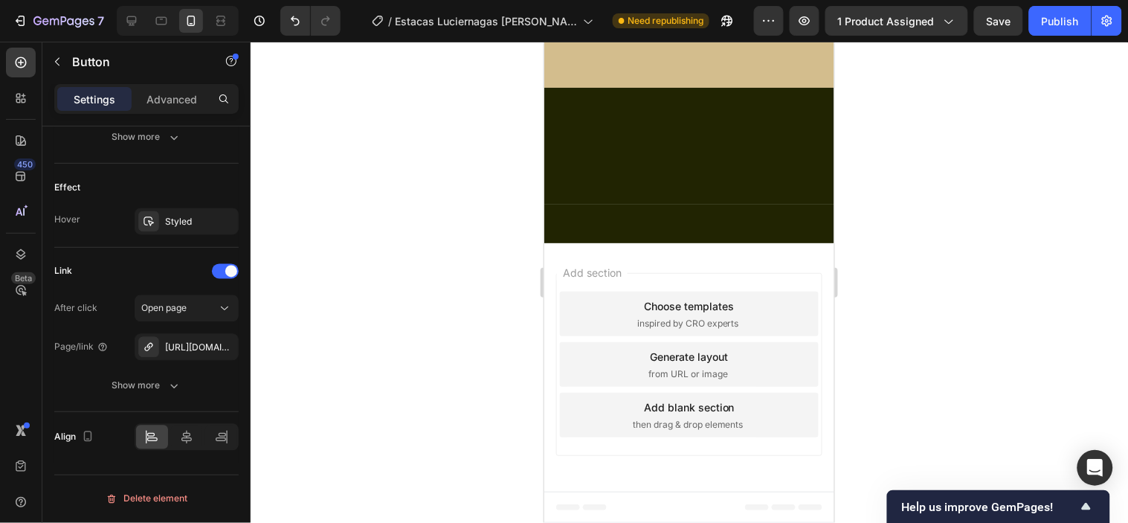
click at [369, 281] on div at bounding box center [689, 282] width 877 height 481
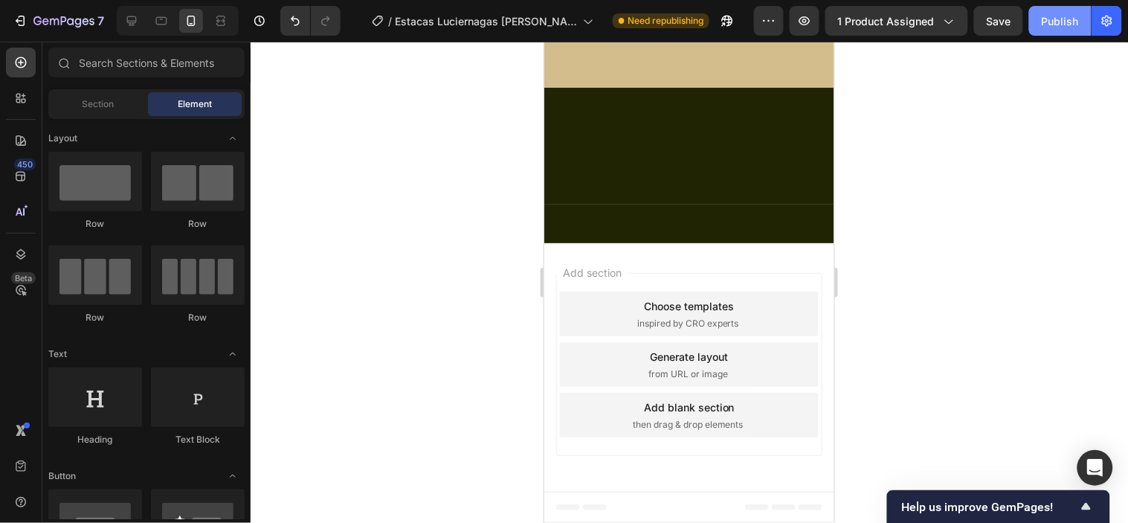
click at [1058, 10] on button "Publish" at bounding box center [1060, 21] width 62 height 30
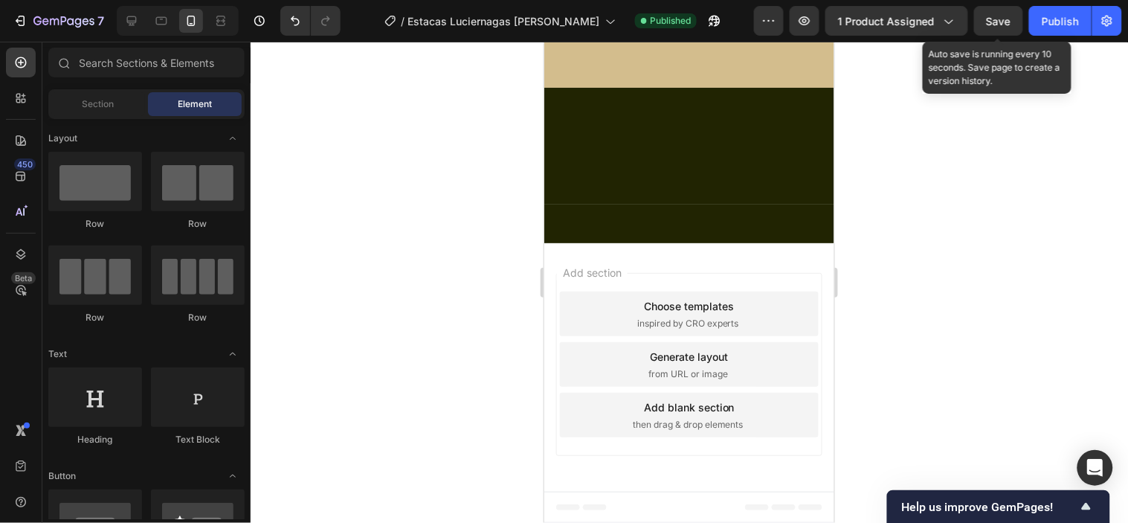
drag, startPoint x: 1023, startPoint y: 22, endPoint x: 405, endPoint y: 285, distance: 671.5
click at [405, 285] on div at bounding box center [689, 282] width 877 height 481
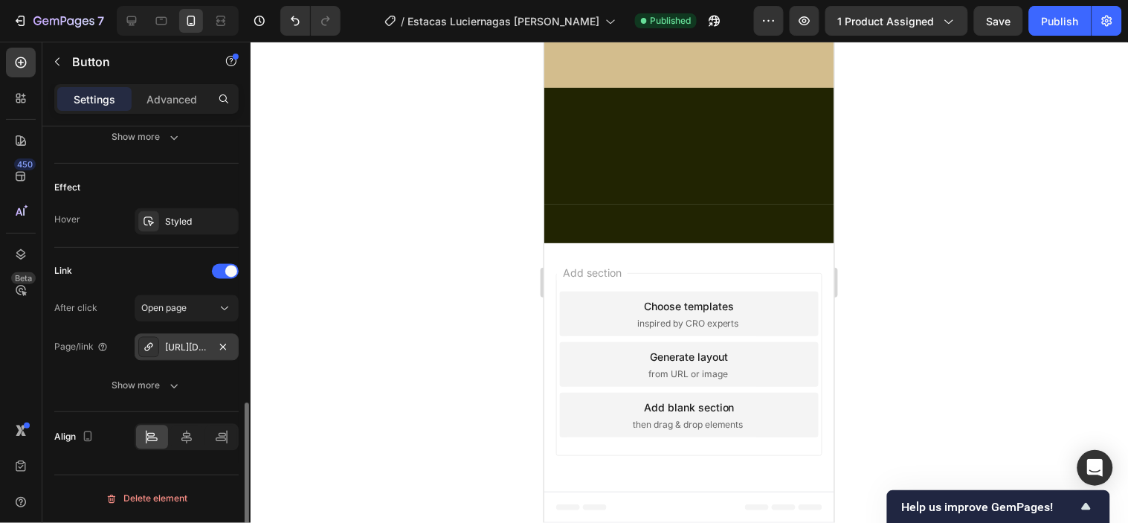
click at [191, 349] on div "[URL][DOMAIN_NAME]" at bounding box center [186, 347] width 43 height 13
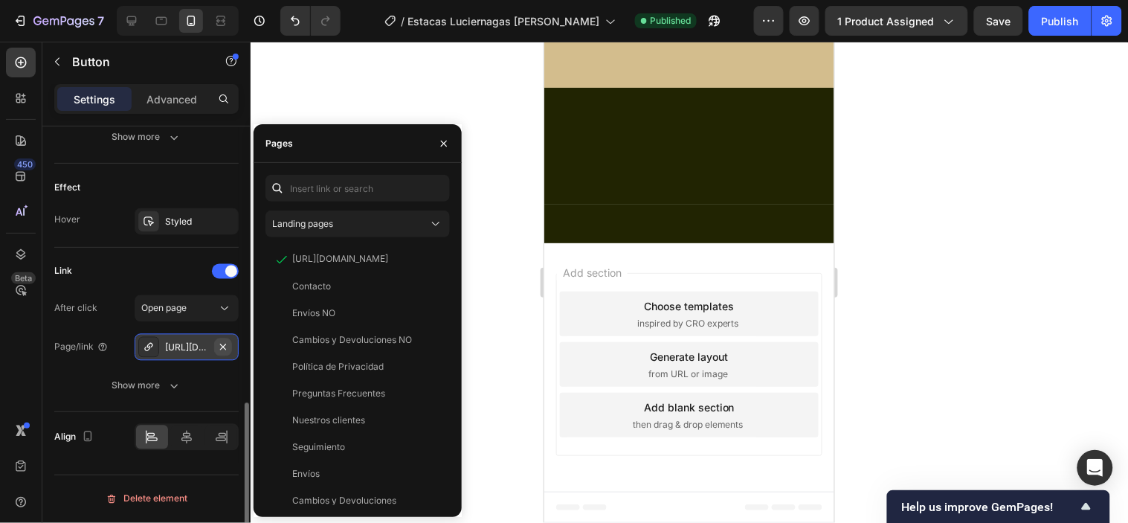
click at [224, 346] on icon "button" at bounding box center [223, 346] width 6 height 6
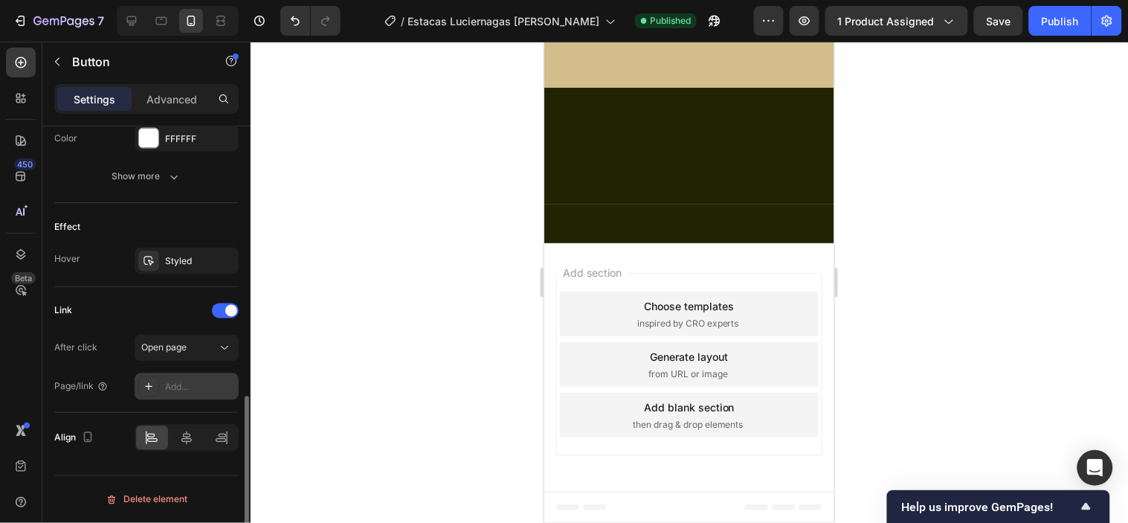
scroll to position [705, 0]
click at [184, 389] on div "Add..." at bounding box center [200, 387] width 70 height 13
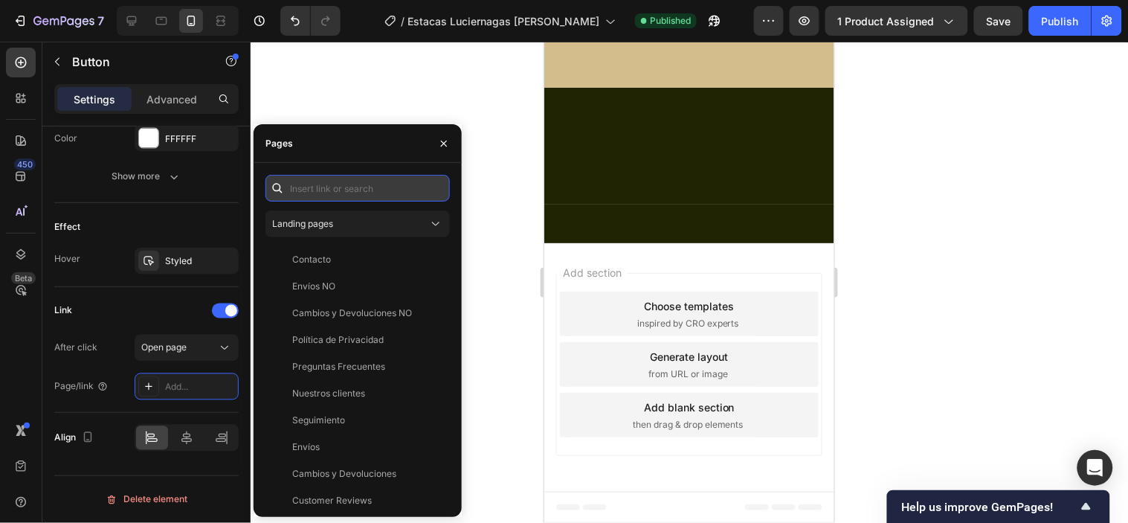
paste input "[URL][DOMAIN_NAME]"
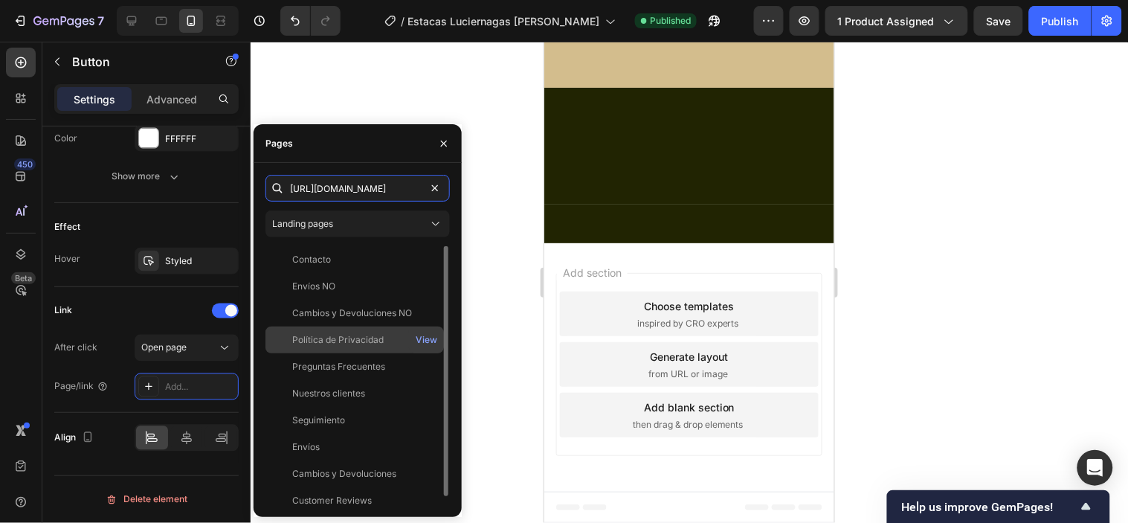
scroll to position [0, 40]
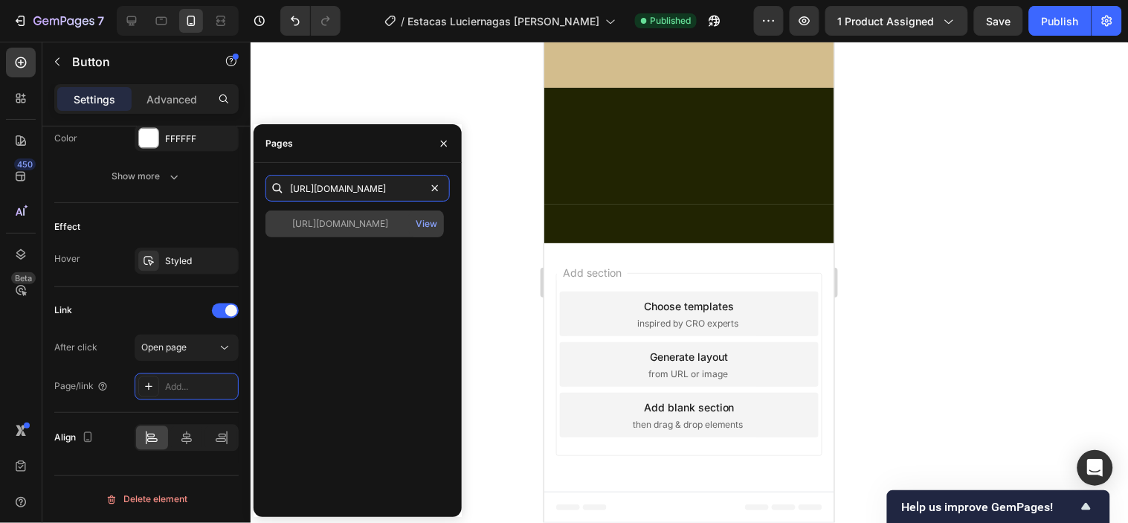
type input "[URL][DOMAIN_NAME]"
click at [388, 225] on div "[URL][DOMAIN_NAME]" at bounding box center [340, 223] width 96 height 13
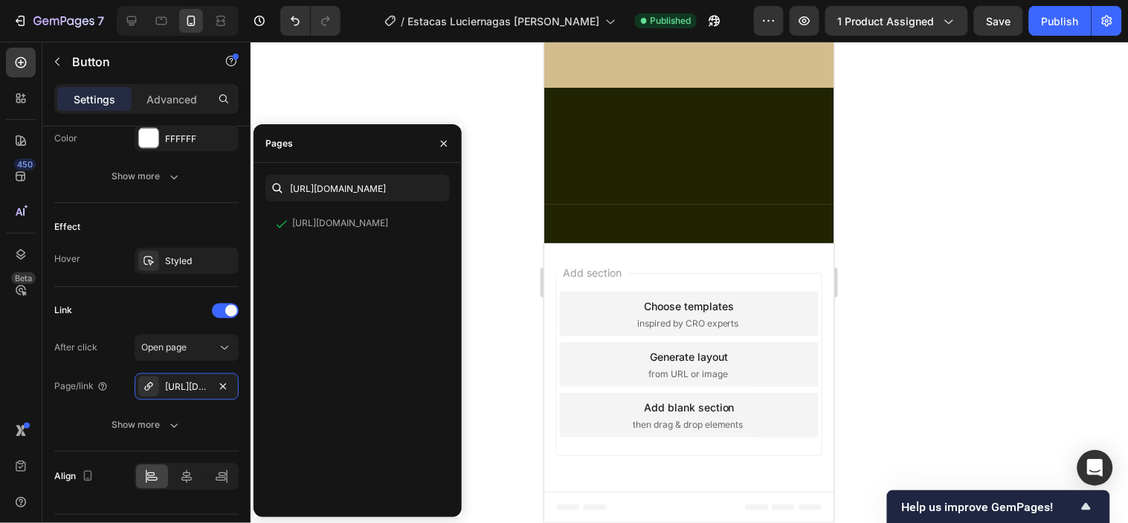
click at [478, 105] on div at bounding box center [689, 282] width 877 height 481
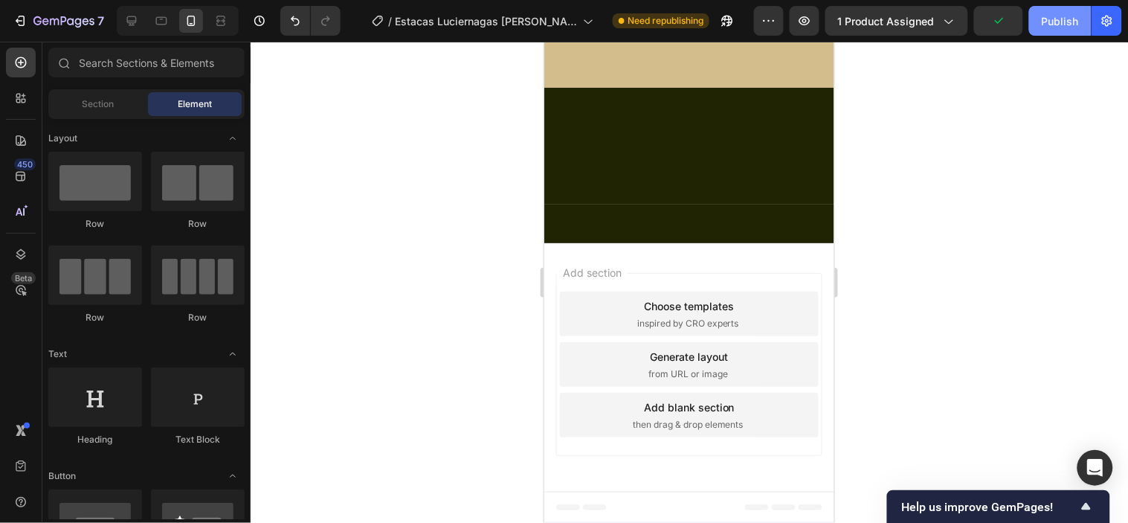
click at [1058, 25] on div "Publish" at bounding box center [1060, 21] width 37 height 16
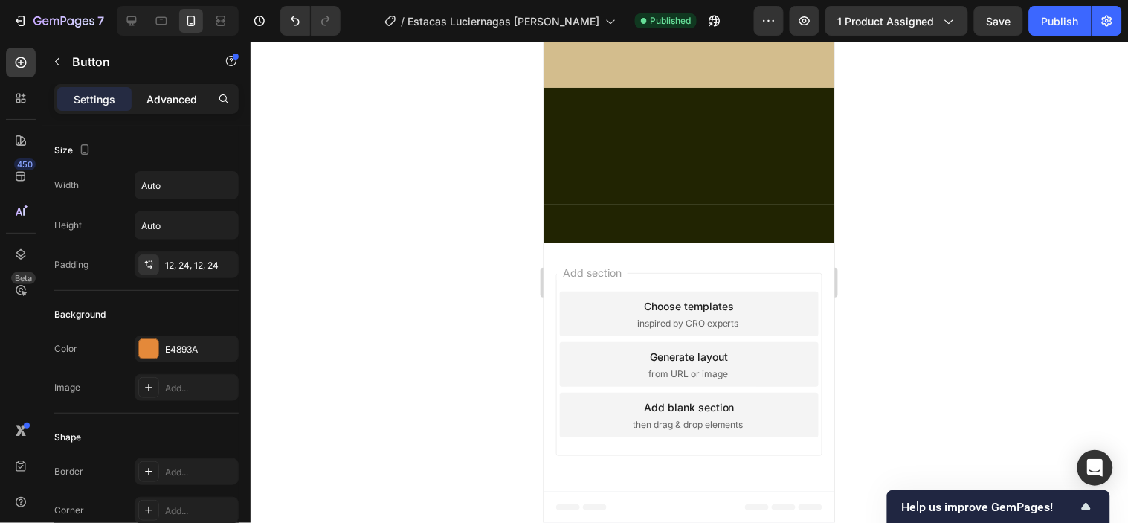
click at [168, 106] on p "Advanced" at bounding box center [171, 99] width 51 height 16
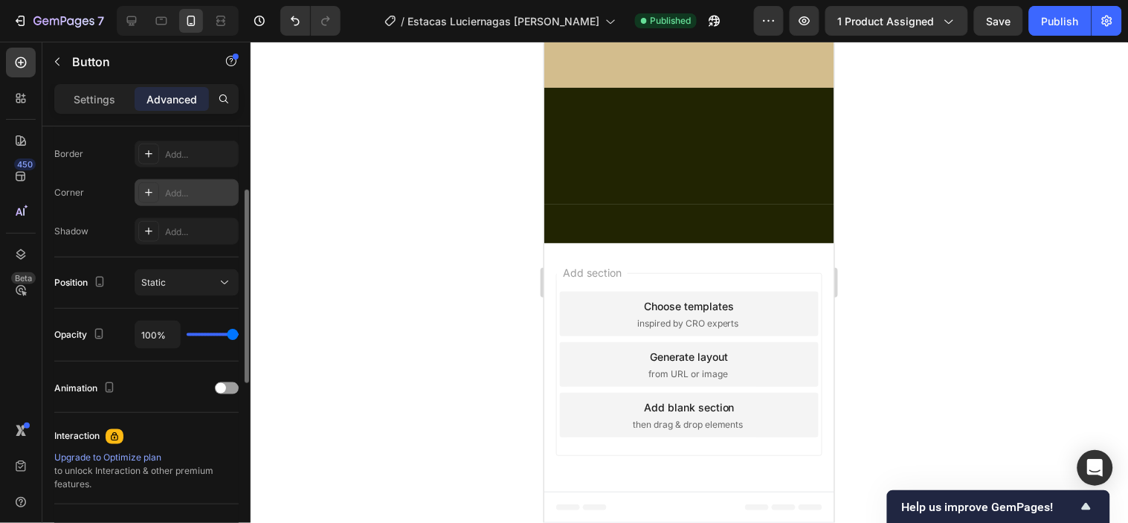
scroll to position [330, 0]
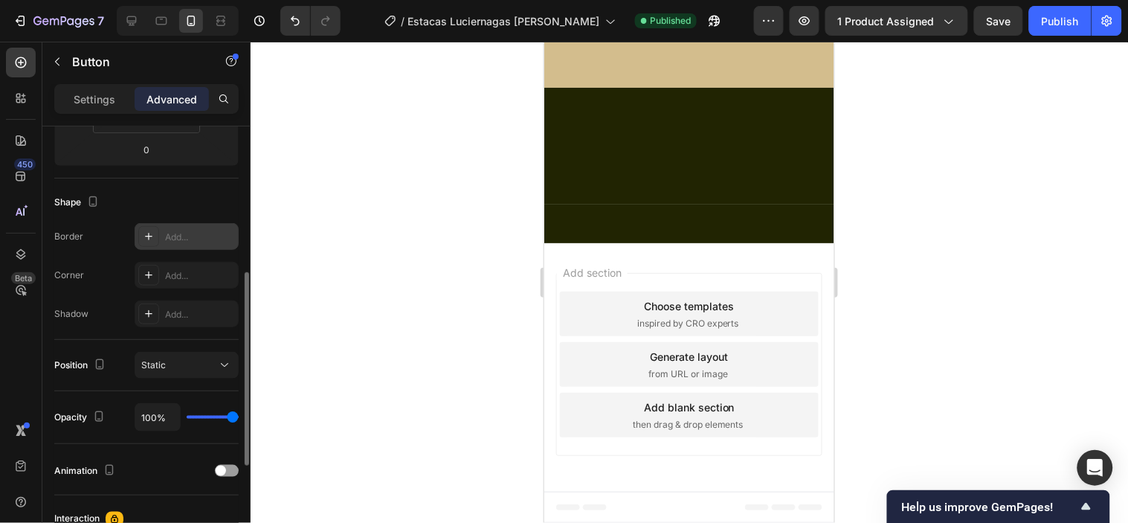
click at [165, 232] on div "Add..." at bounding box center [200, 236] width 70 height 13
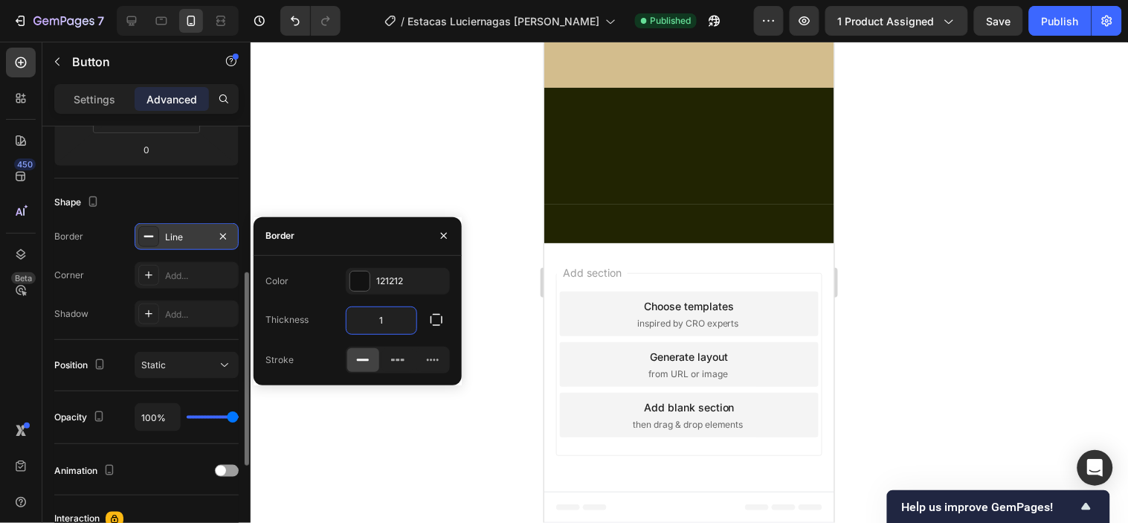
click at [385, 320] on input "1" at bounding box center [381, 320] width 70 height 27
click at [439, 318] on icon "button" at bounding box center [436, 319] width 15 height 15
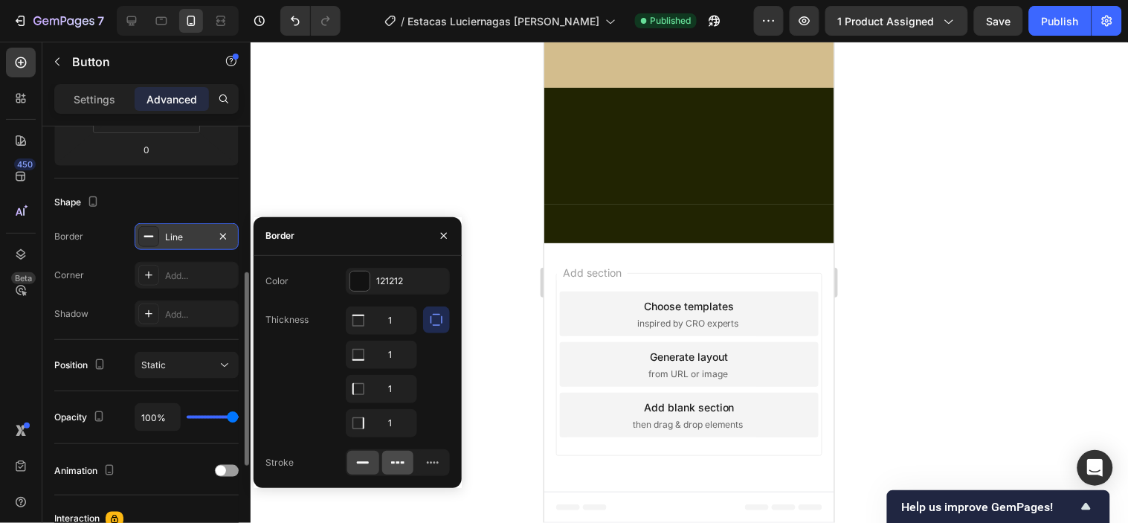
click at [403, 459] on icon at bounding box center [397, 462] width 15 height 15
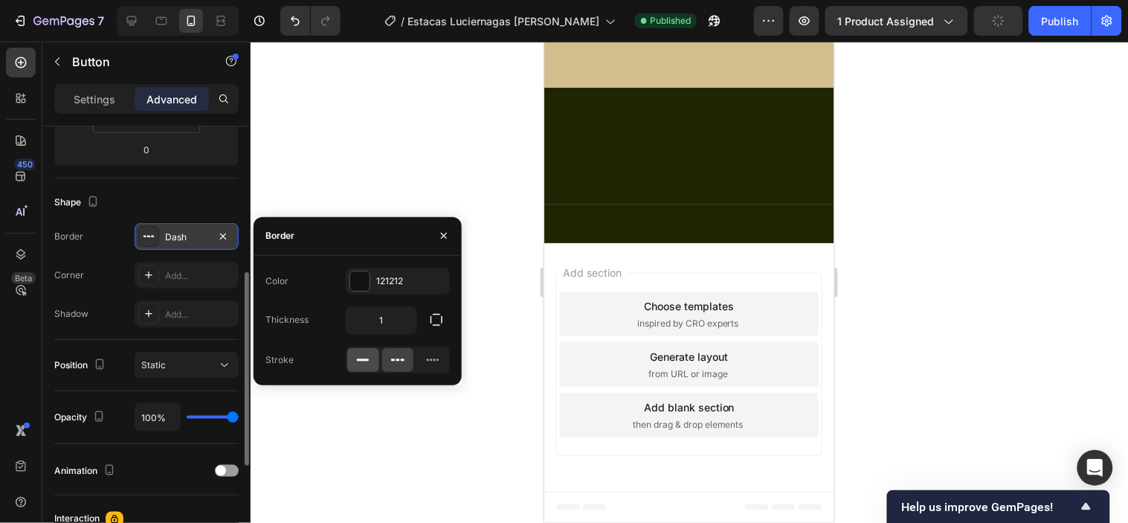
click at [362, 361] on icon at bounding box center [362, 359] width 15 height 15
click at [442, 239] on icon "button" at bounding box center [444, 236] width 12 height 12
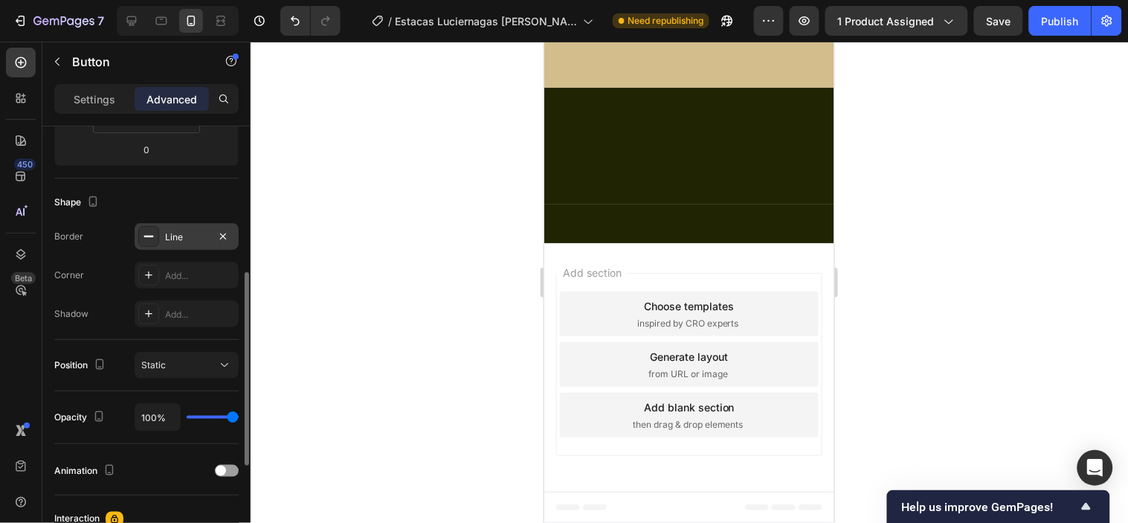
click at [149, 233] on icon at bounding box center [149, 236] width 12 height 12
click at [224, 234] on icon "button" at bounding box center [223, 236] width 6 height 6
click at [197, 271] on div "Add..." at bounding box center [200, 275] width 70 height 13
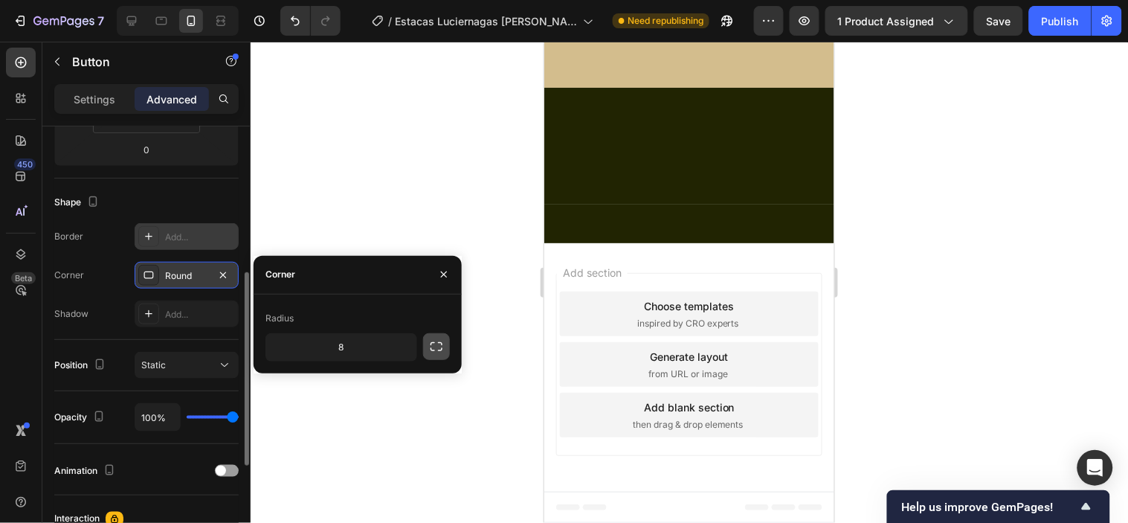
click at [436, 346] on icon "button" at bounding box center [436, 346] width 15 height 15
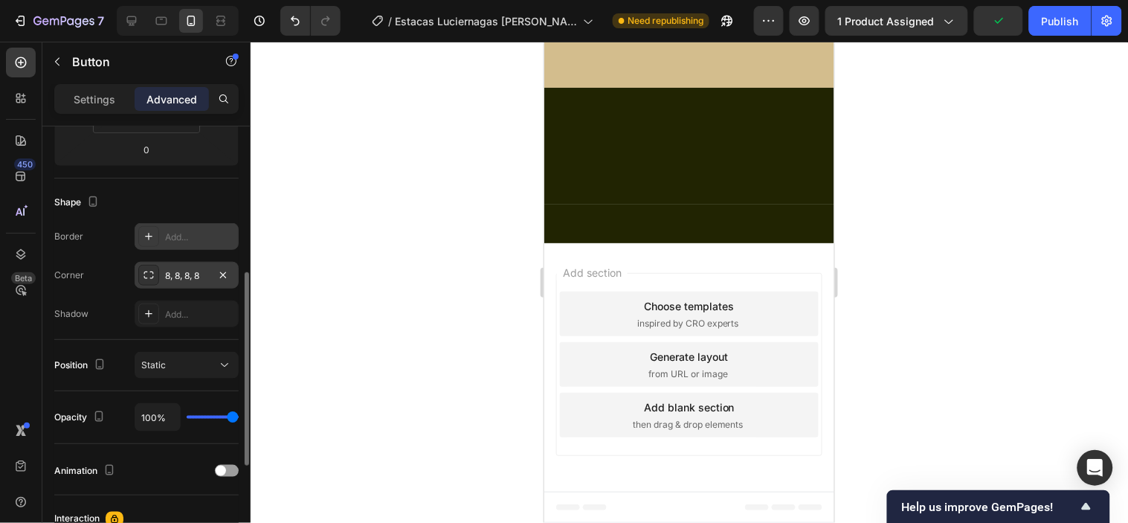
click at [121, 288] on div "Corner 8, 8, 8, 8" at bounding box center [146, 275] width 184 height 27
click at [184, 271] on div "8, 8, 8, 8" at bounding box center [186, 275] width 43 height 13
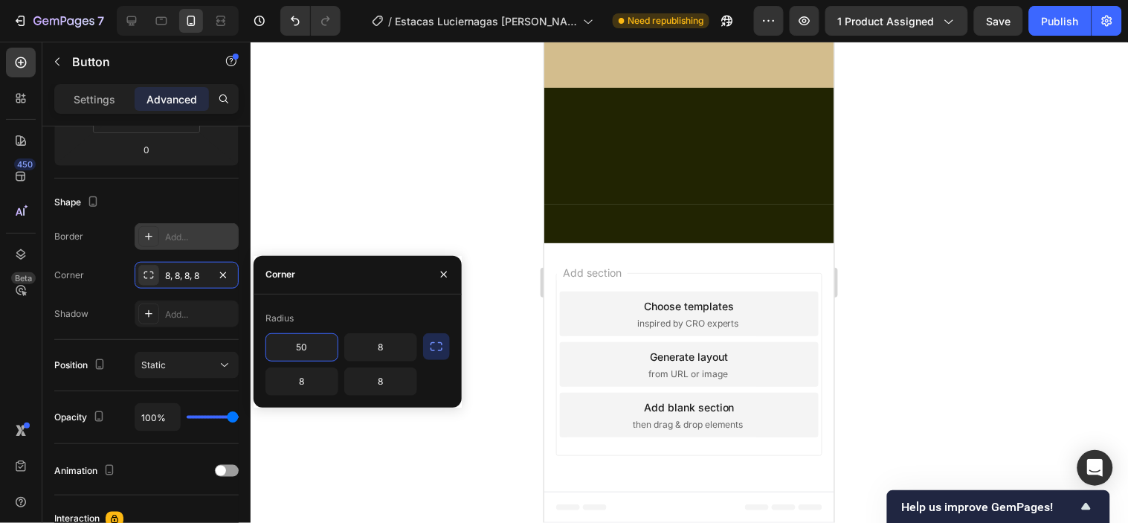
type input "50"
click at [361, 316] on div "Radius" at bounding box center [357, 318] width 184 height 24
click at [377, 346] on input "8" at bounding box center [380, 347] width 71 height 27
type input "50"
click at [301, 379] on input "8" at bounding box center [301, 381] width 71 height 27
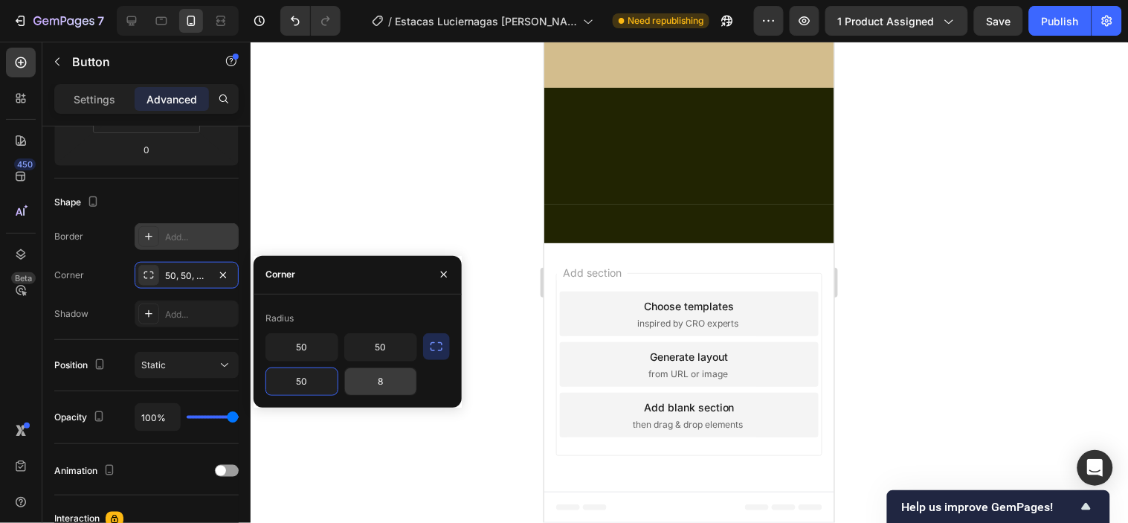
type input "50"
click at [384, 375] on input "8" at bounding box center [380, 381] width 71 height 27
type input "50"
click at [311, 213] on div at bounding box center [689, 282] width 877 height 481
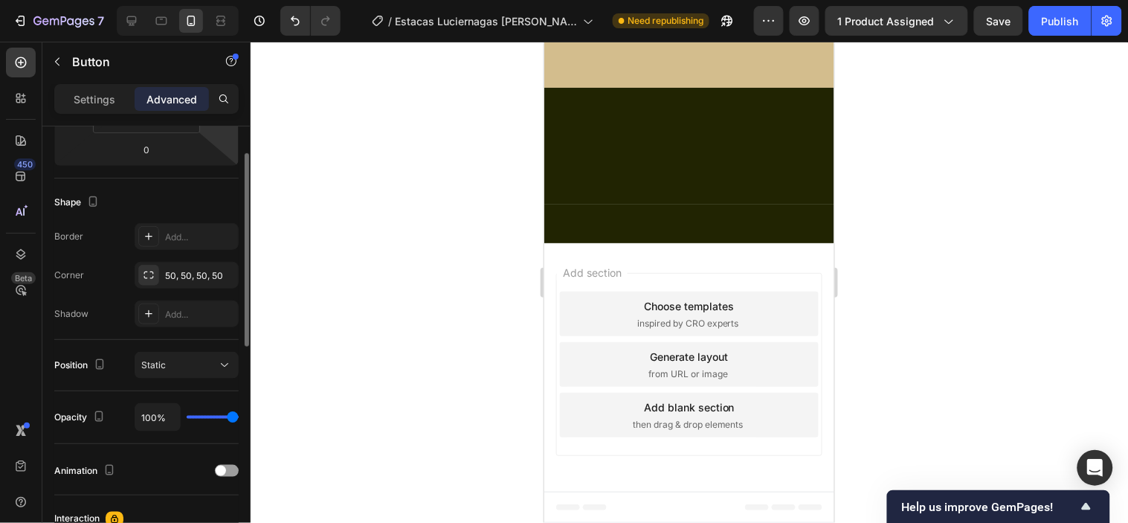
scroll to position [248, 0]
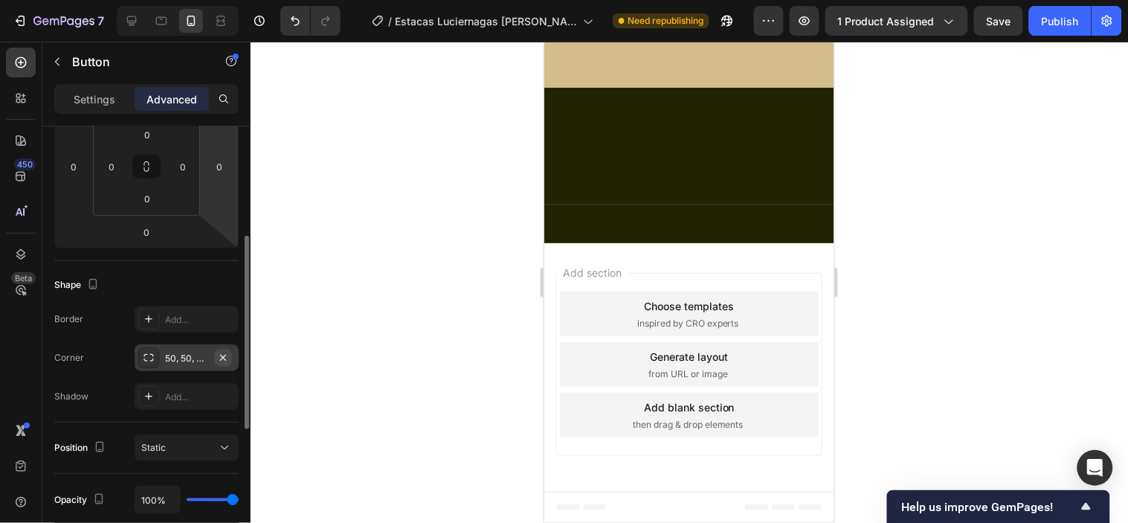
click at [217, 357] on icon "button" at bounding box center [223, 358] width 12 height 12
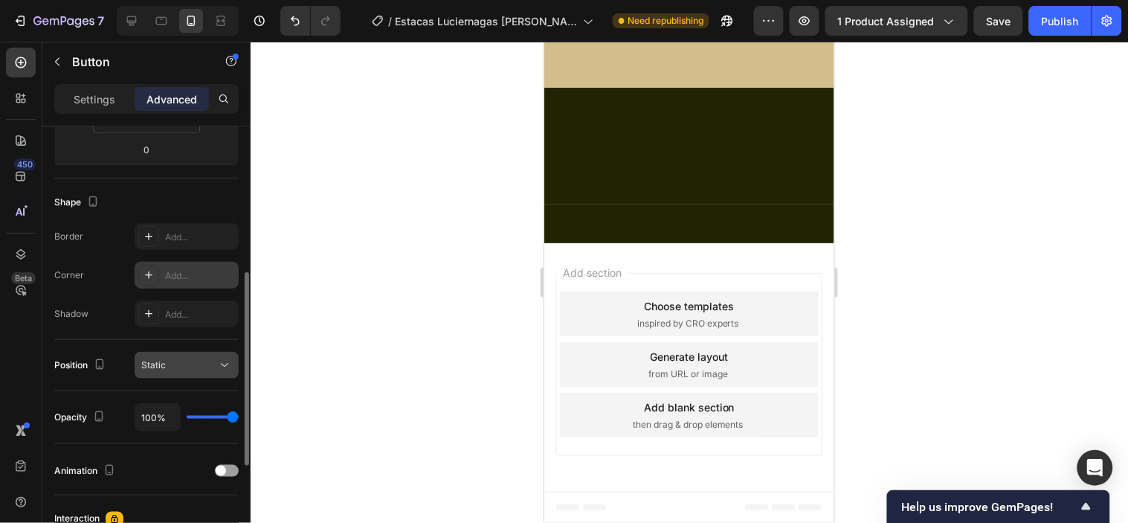
scroll to position [495, 0]
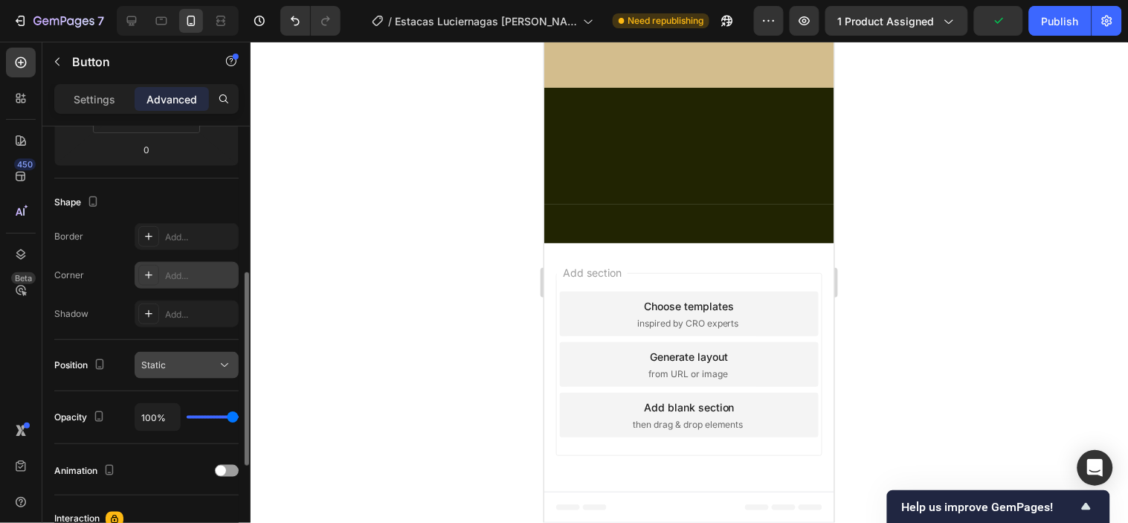
click at [204, 363] on div "Static" at bounding box center [179, 364] width 76 height 13
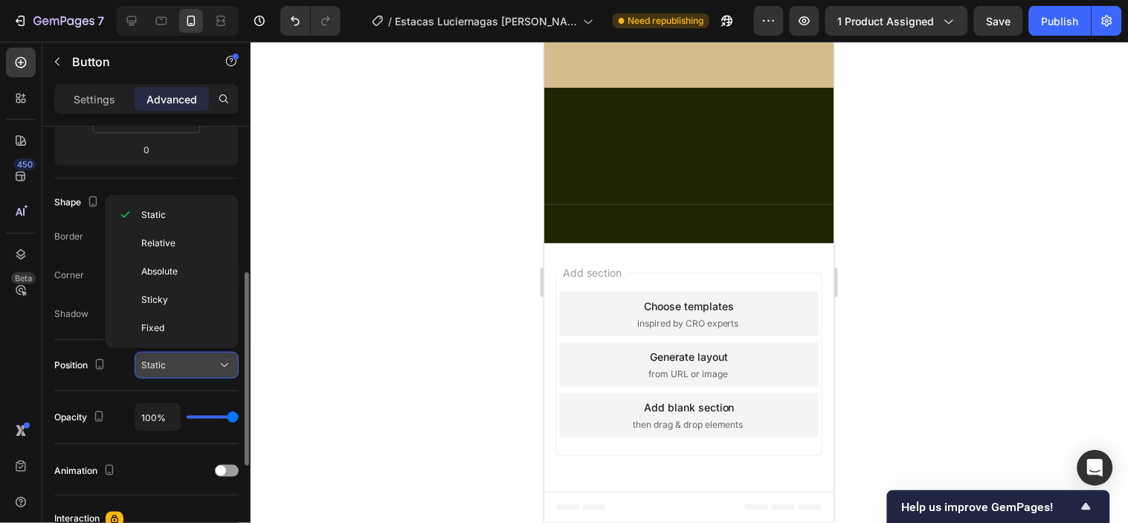
click at [204, 363] on div "Static" at bounding box center [179, 364] width 76 height 13
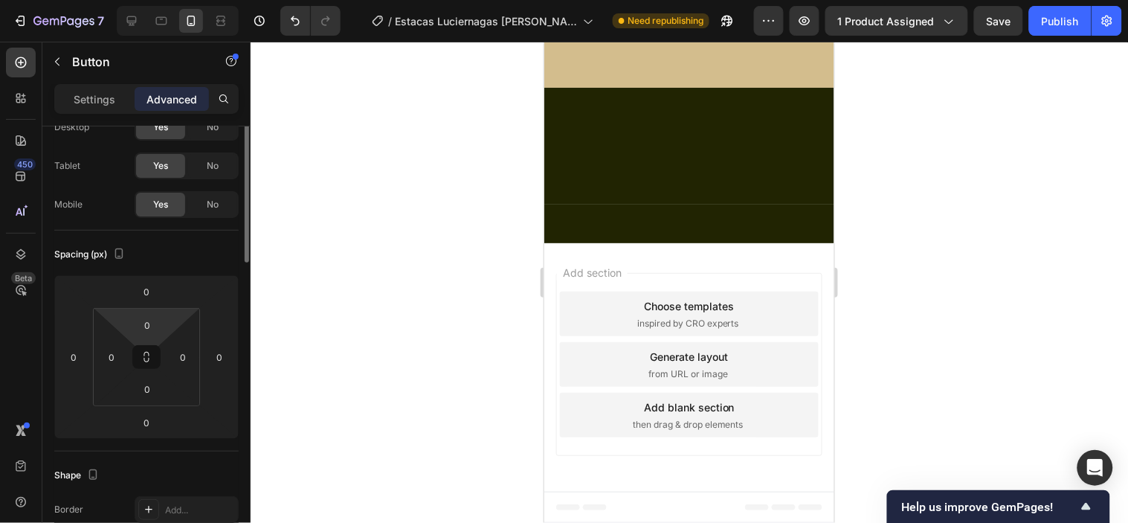
scroll to position [0, 0]
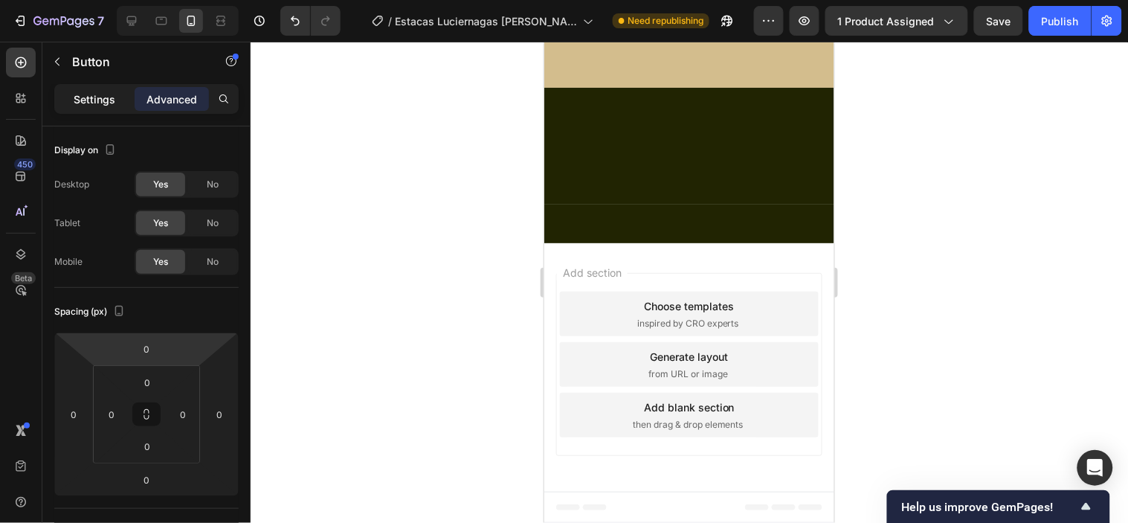
click at [97, 97] on p "Settings" at bounding box center [95, 99] width 42 height 16
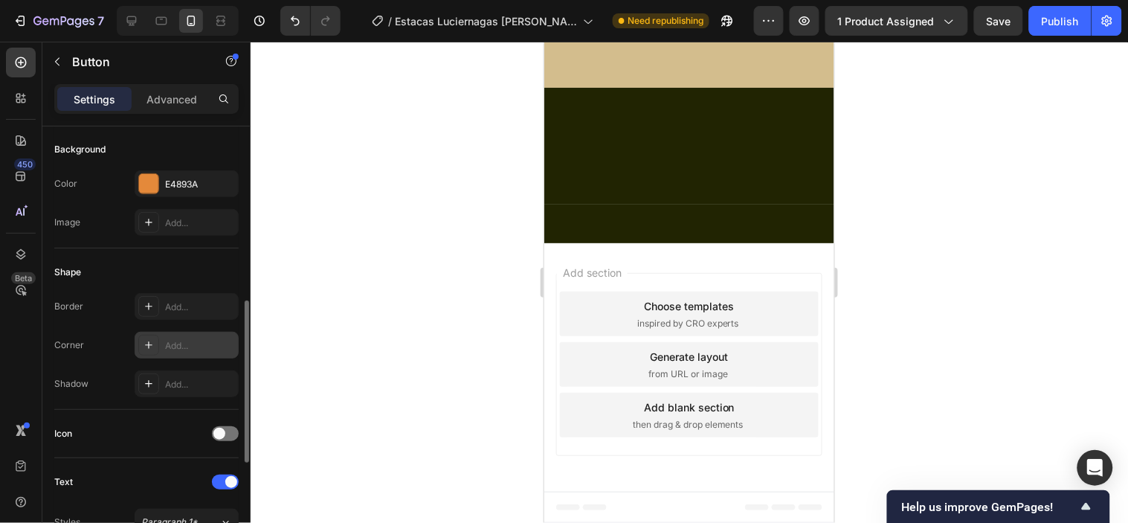
scroll to position [330, 0]
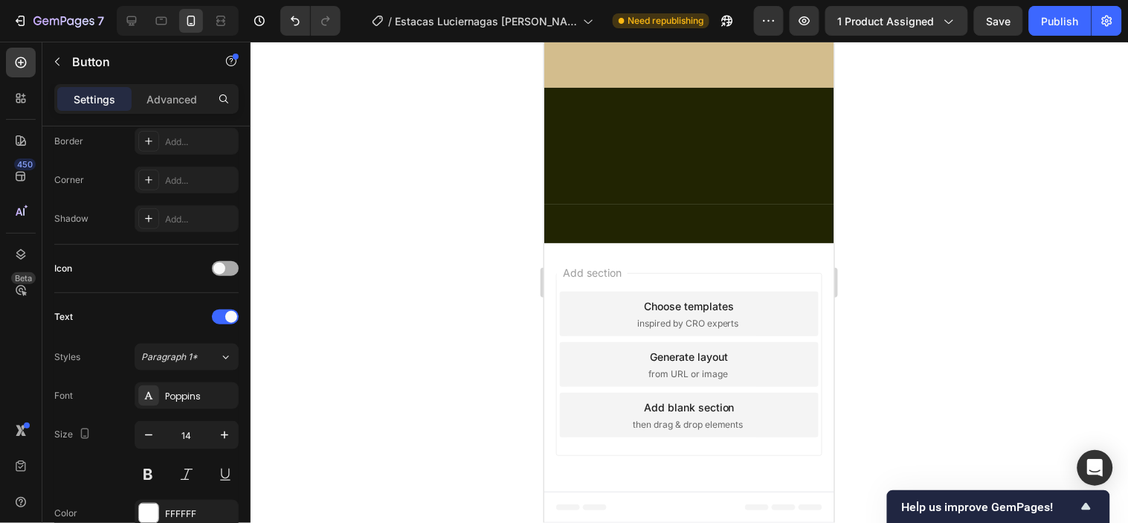
click at [224, 265] on span at bounding box center [219, 268] width 12 height 12
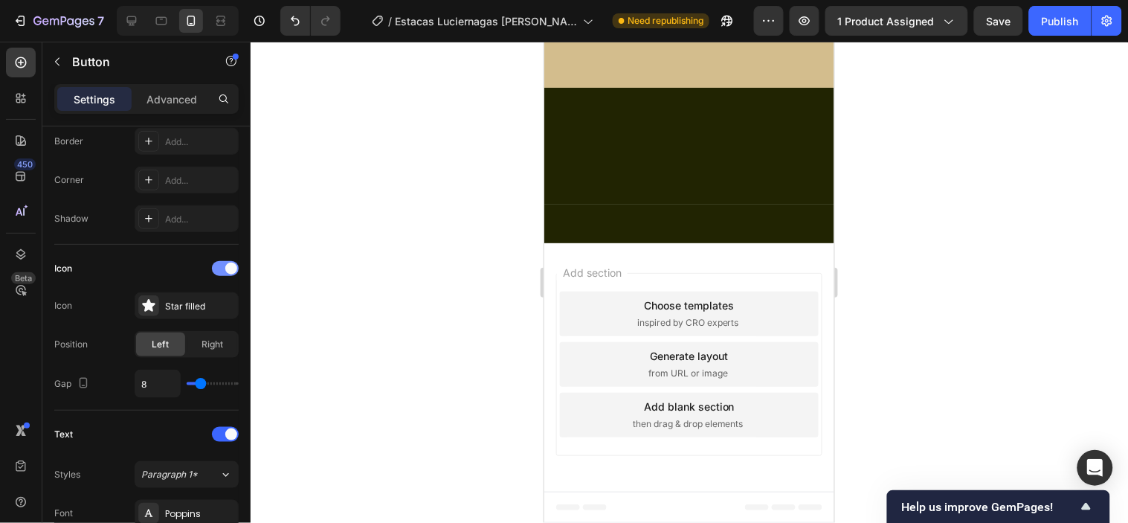
click at [224, 265] on div at bounding box center [225, 268] width 27 height 15
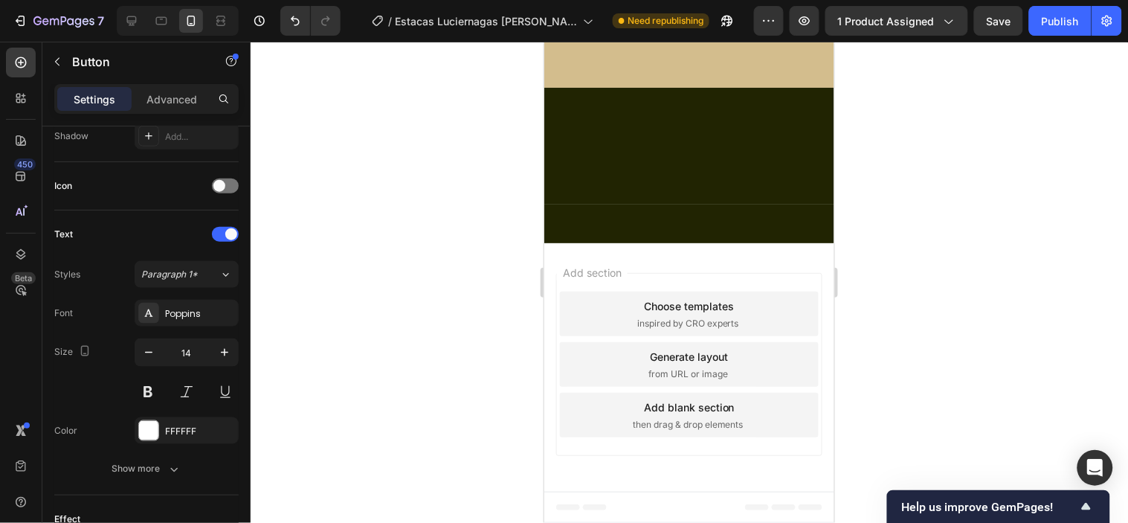
scroll to position [495, 0]
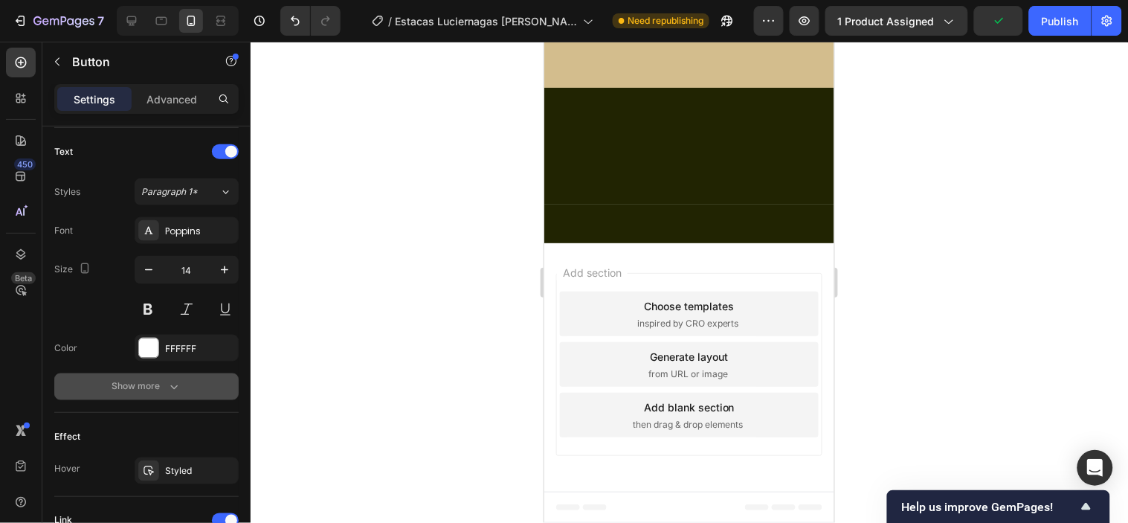
click at [173, 389] on icon "button" at bounding box center [173, 387] width 7 height 4
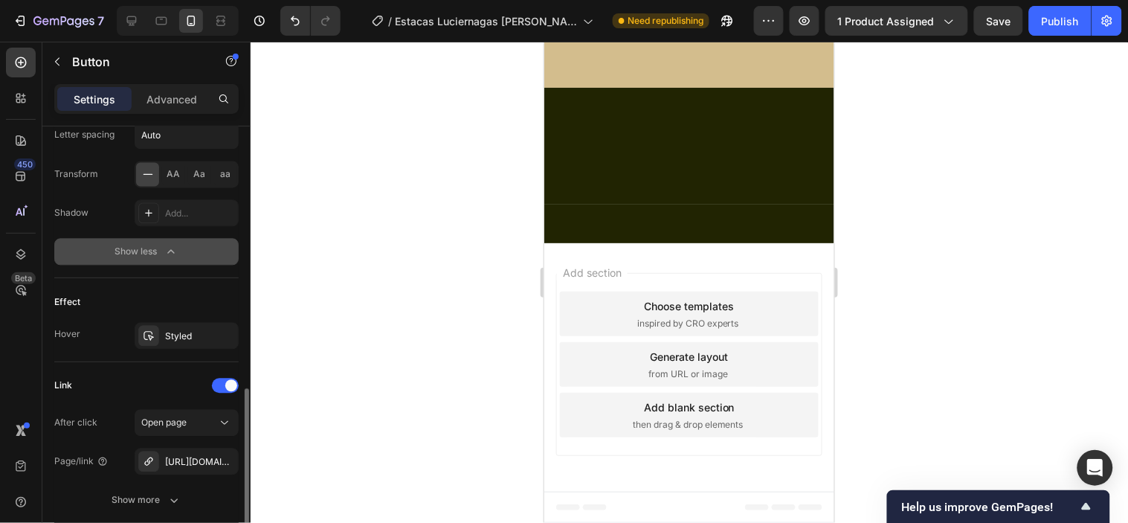
scroll to position [660, 0]
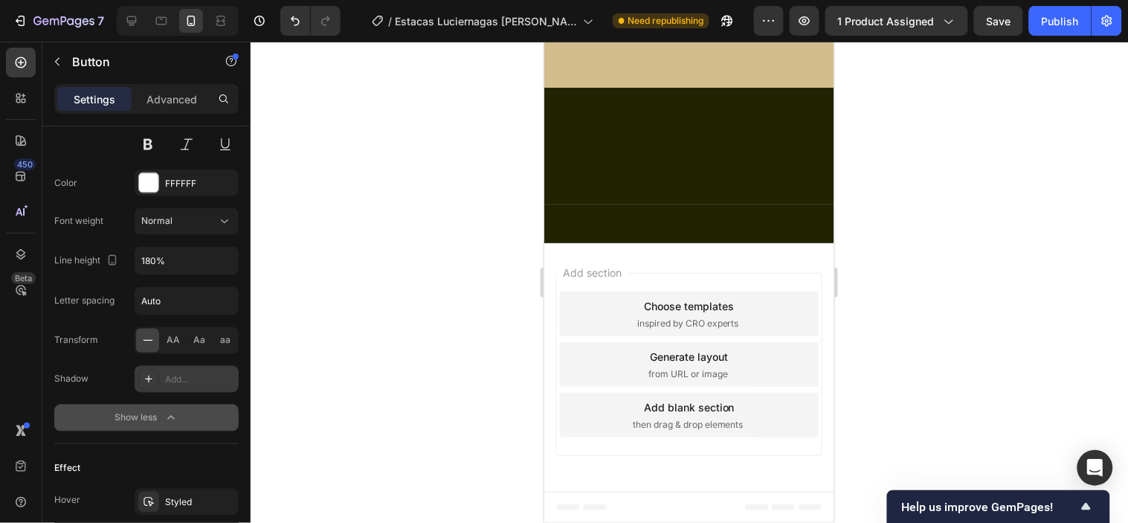
click at [178, 375] on div "Add..." at bounding box center [200, 379] width 70 height 13
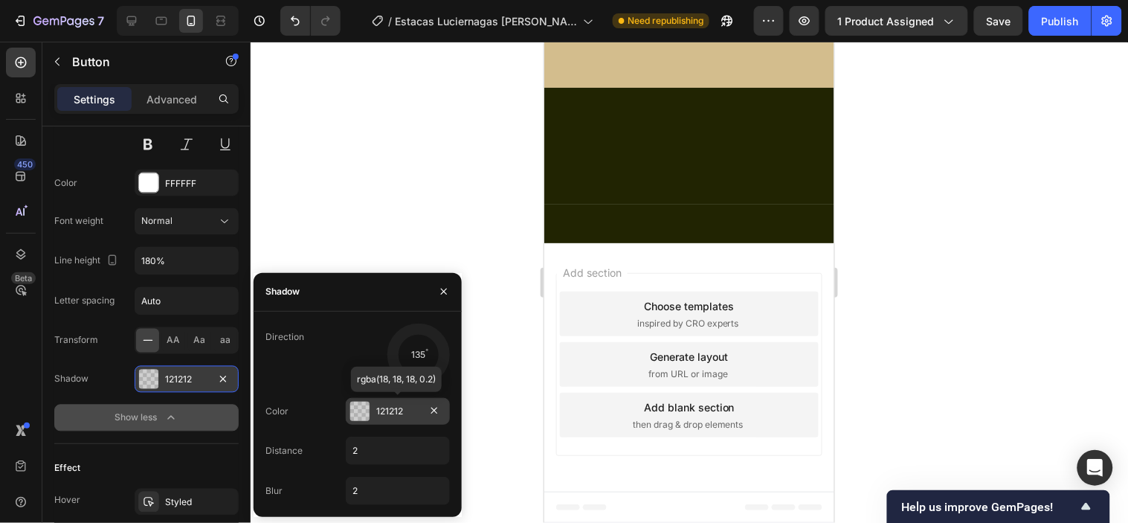
click at [361, 410] on div at bounding box center [359, 410] width 19 height 19
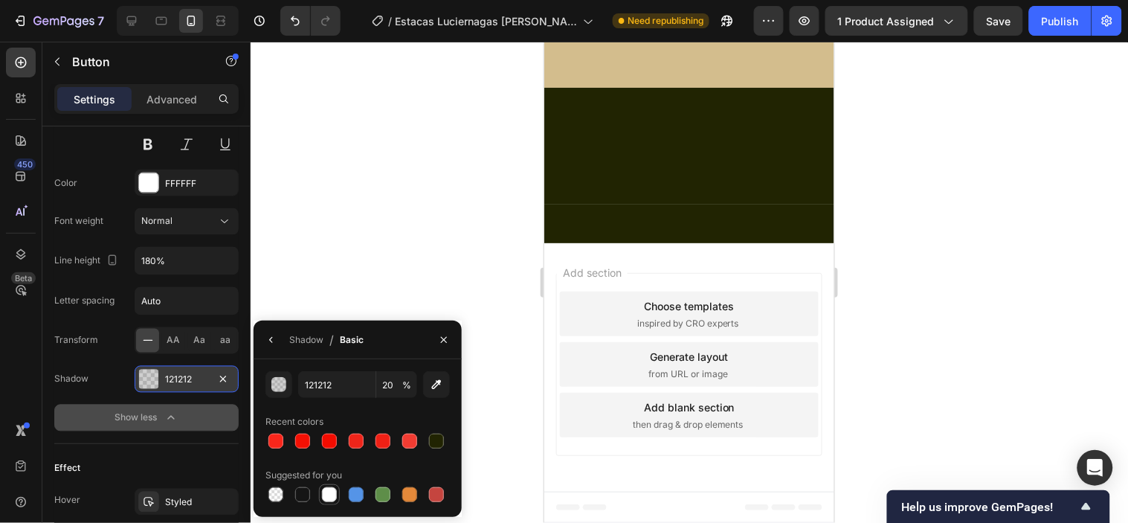
click at [329, 494] on div at bounding box center [329, 494] width 15 height 15
type input "FFFFFF"
type input "100"
click at [280, 378] on div "button" at bounding box center [279, 385] width 15 height 15
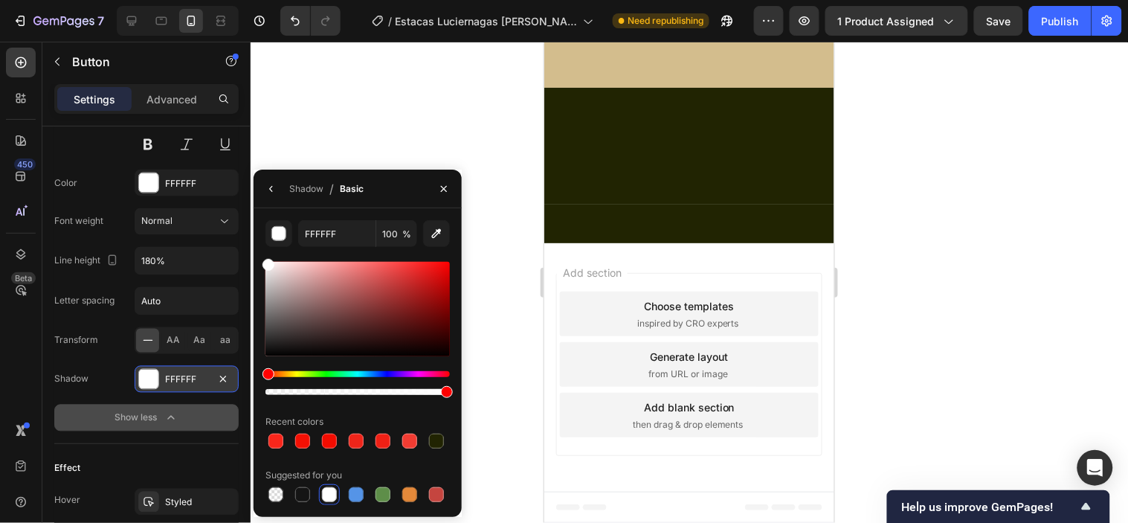
click at [358, 137] on div at bounding box center [689, 282] width 877 height 481
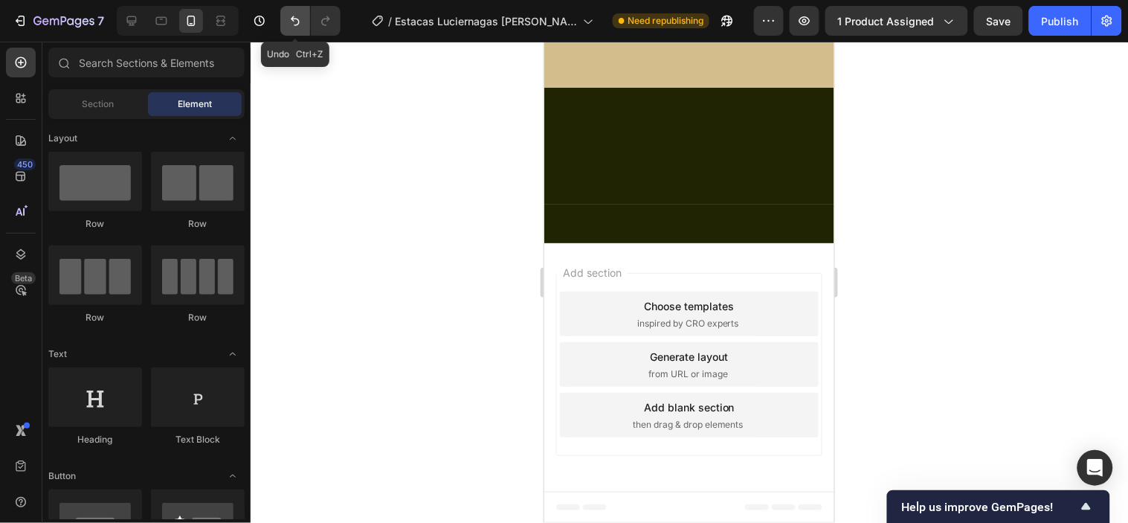
click at [293, 19] on icon "Undo/Redo" at bounding box center [295, 21] width 9 height 10
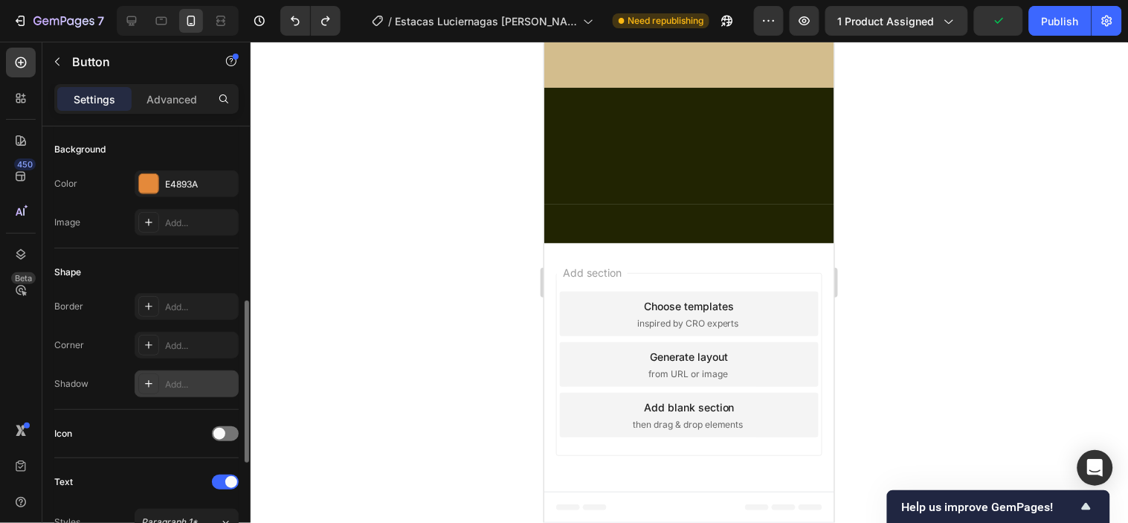
scroll to position [248, 0]
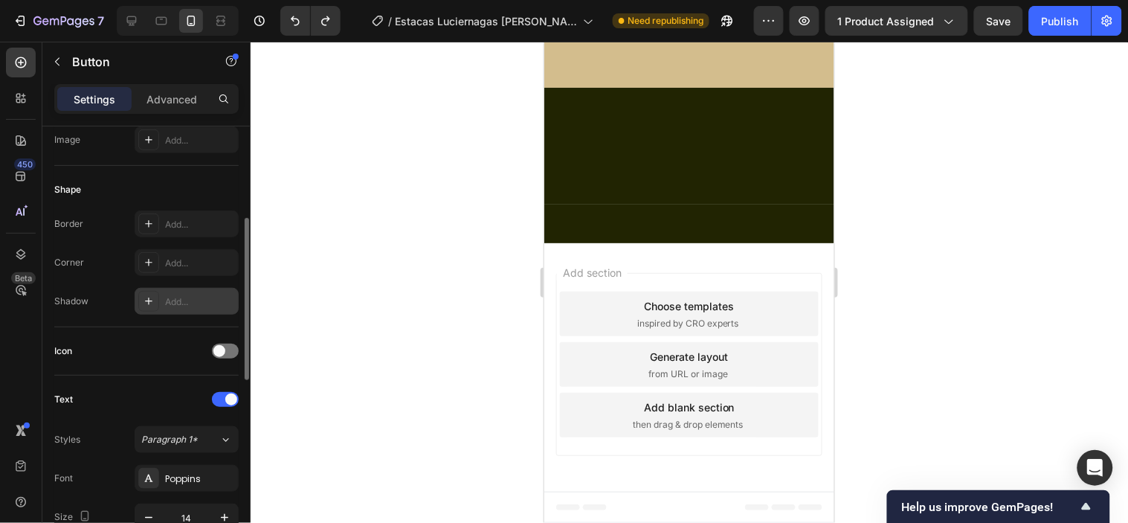
click at [175, 298] on div "Add..." at bounding box center [200, 301] width 70 height 13
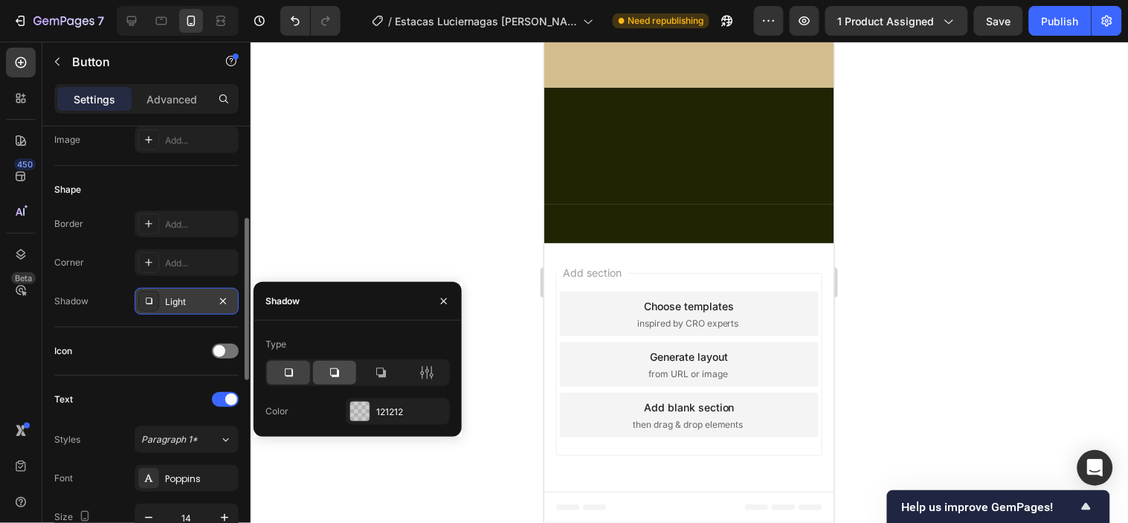
click at [338, 376] on icon at bounding box center [334, 372] width 9 height 9
click at [354, 407] on div at bounding box center [359, 410] width 19 height 19
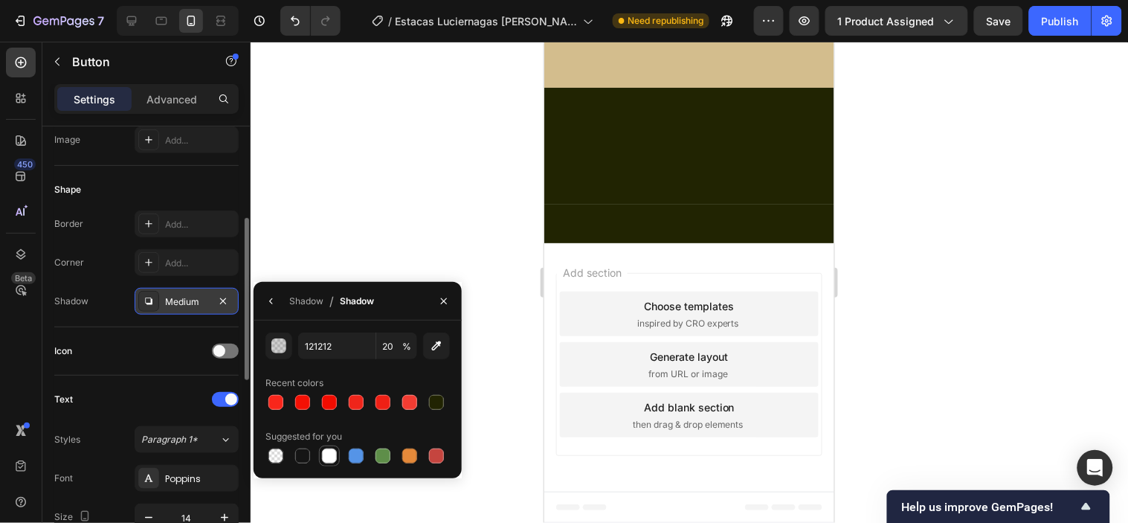
click at [325, 451] on div at bounding box center [329, 455] width 15 height 15
type input "FFFFFF"
type input "100"
click at [181, 303] on div "Medium" at bounding box center [186, 301] width 43 height 13
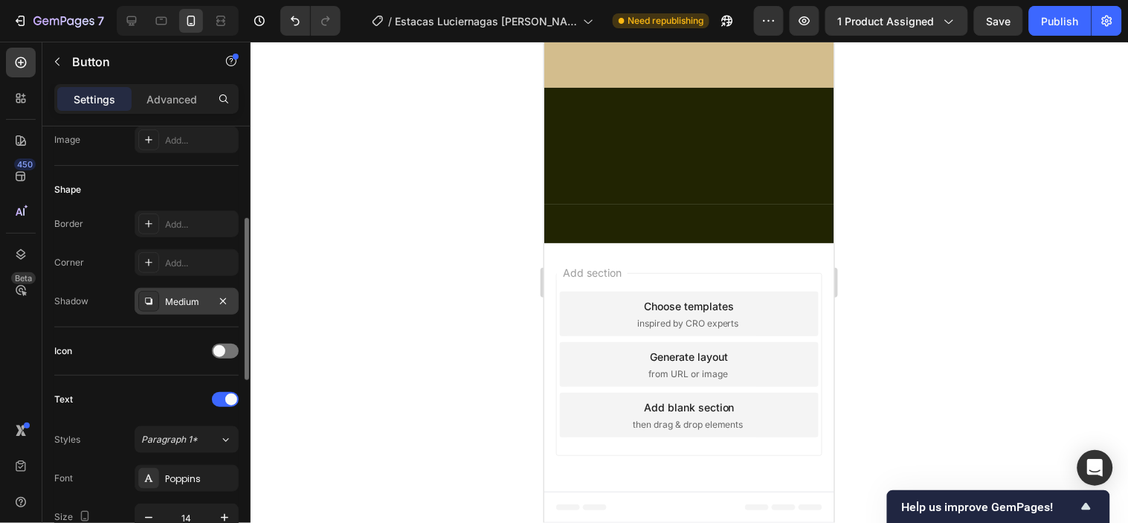
click at [153, 301] on icon at bounding box center [149, 301] width 12 height 12
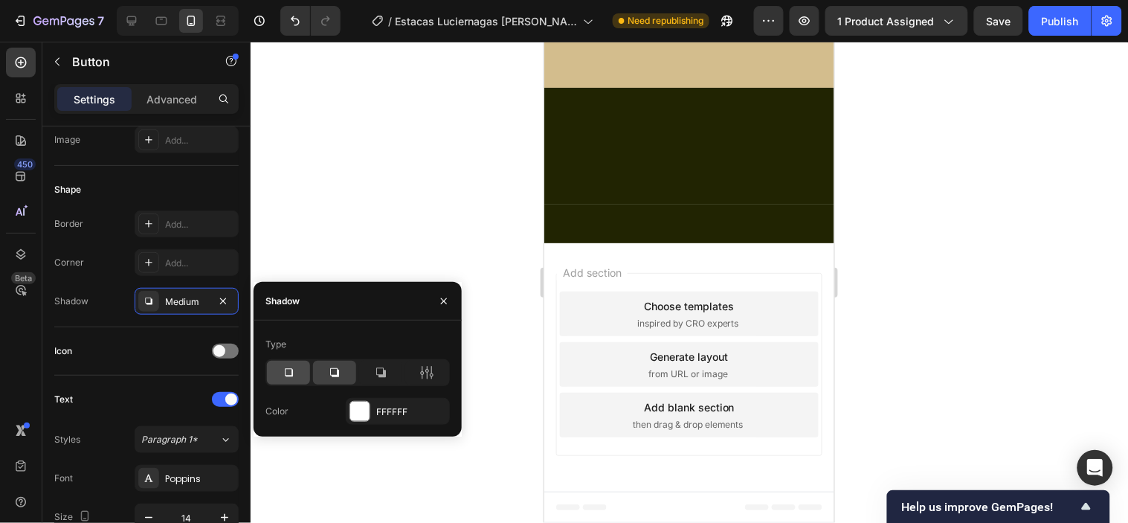
click at [292, 368] on icon at bounding box center [288, 372] width 15 height 15
click at [427, 369] on icon at bounding box center [427, 373] width 4 height 13
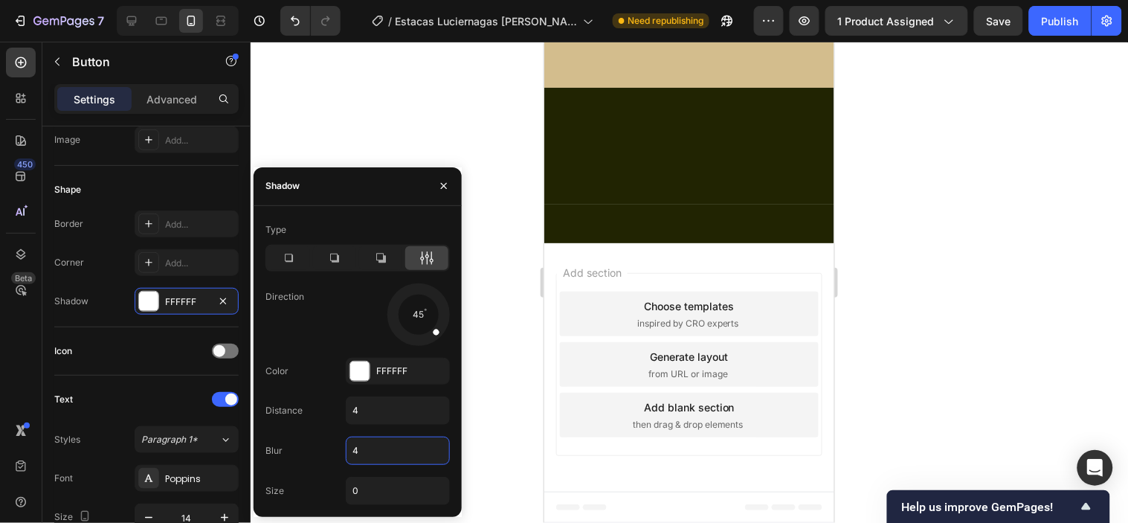
click at [360, 453] on input "4" at bounding box center [397, 450] width 103 height 27
type input "2"
click at [367, 407] on input "4" at bounding box center [397, 410] width 103 height 27
type input "2"
click at [358, 127] on div at bounding box center [689, 282] width 877 height 481
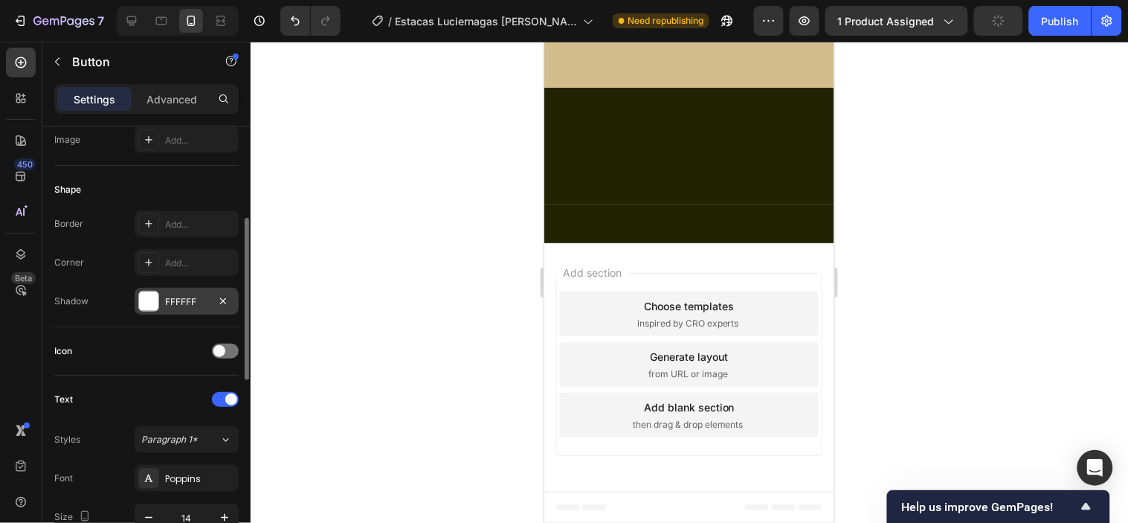
click at [170, 297] on div "FFFFFF" at bounding box center [186, 301] width 43 height 13
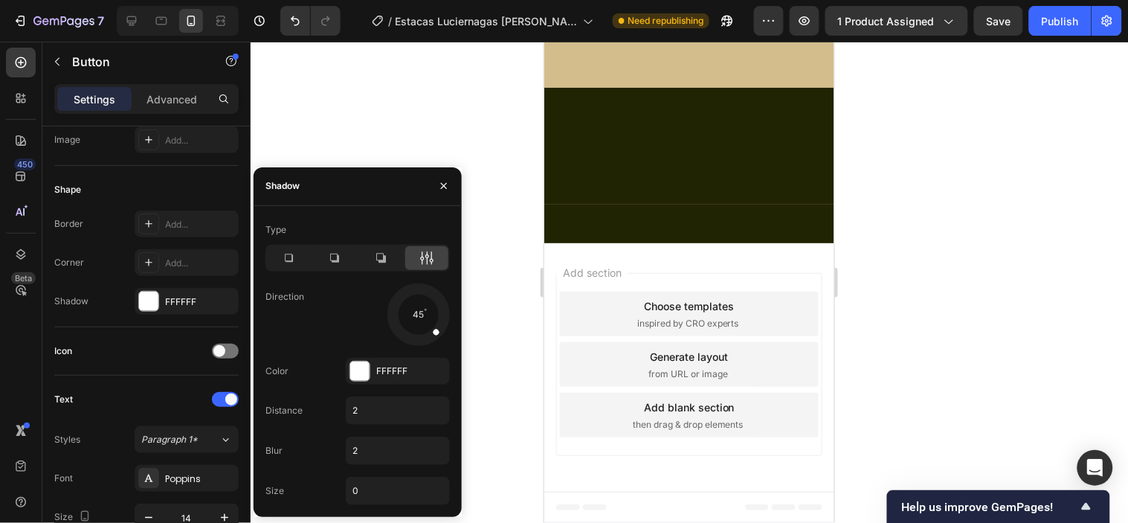
drag, startPoint x: 390, startPoint y: 104, endPoint x: 493, endPoint y: 180, distance: 127.6
click at [390, 105] on div at bounding box center [689, 282] width 877 height 481
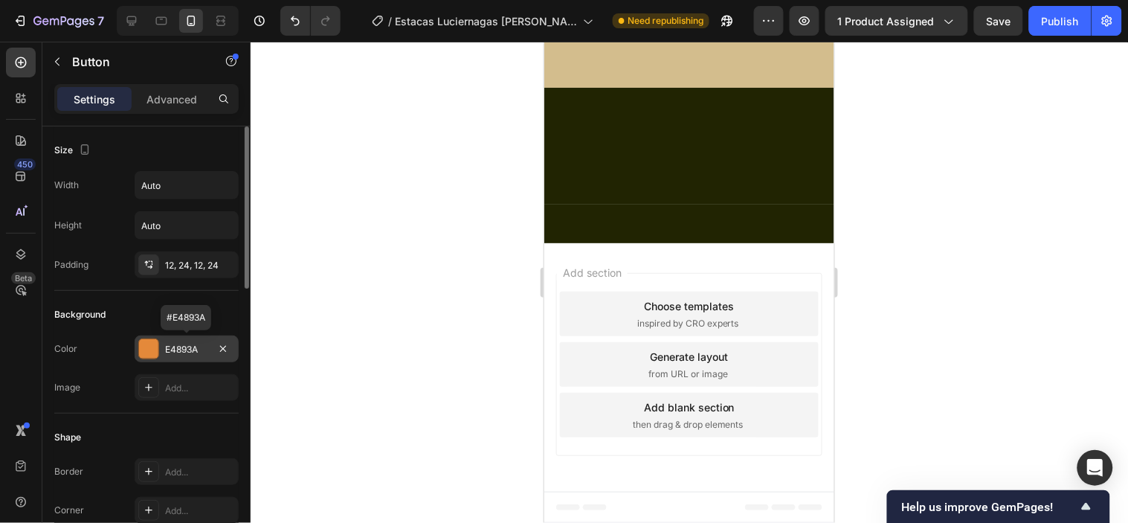
click at [178, 345] on div "E4893A" at bounding box center [186, 349] width 43 height 13
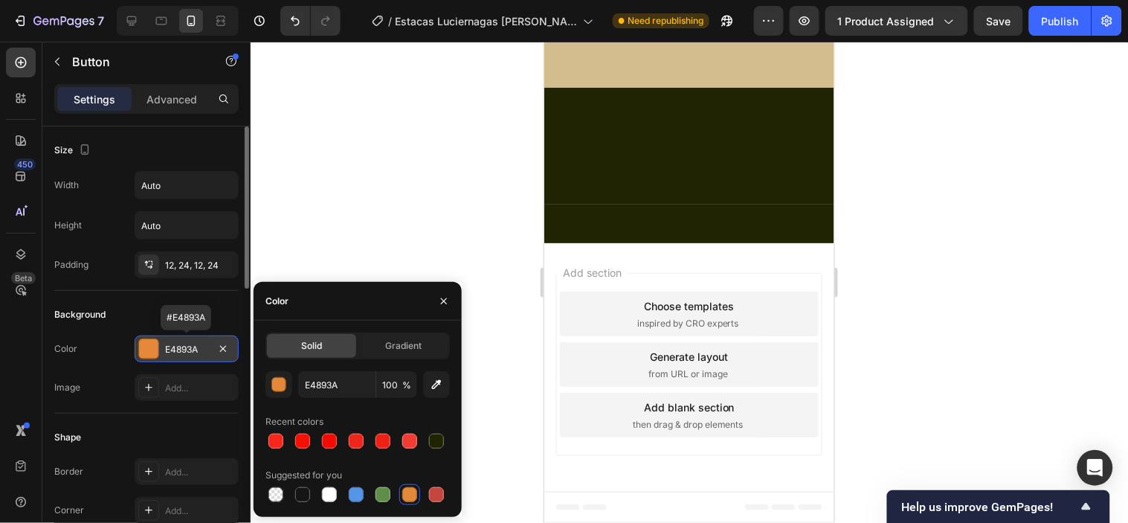
click at [178, 345] on div "E4893A" at bounding box center [186, 349] width 43 height 13
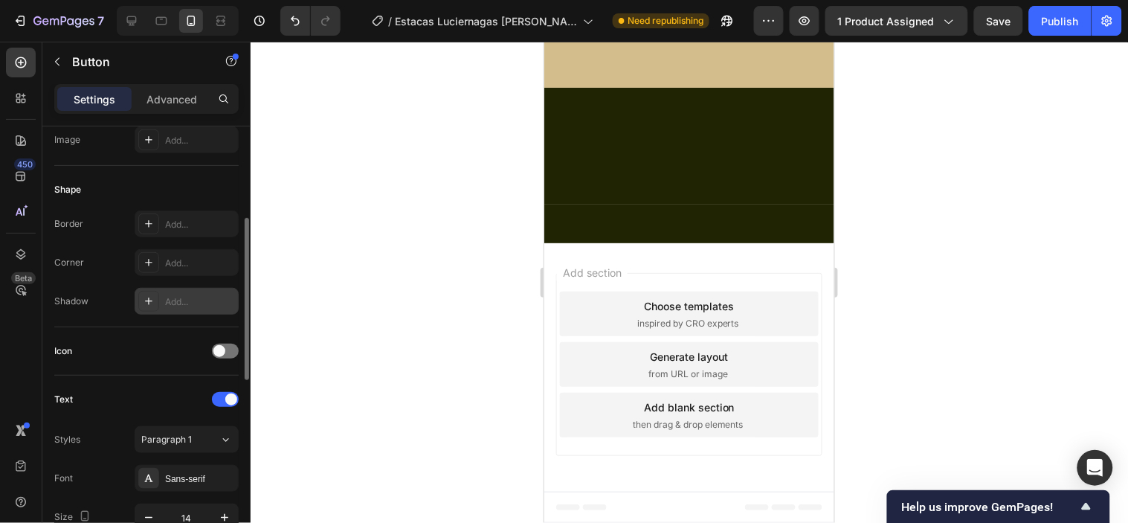
click at [173, 297] on div "Add..." at bounding box center [200, 301] width 70 height 13
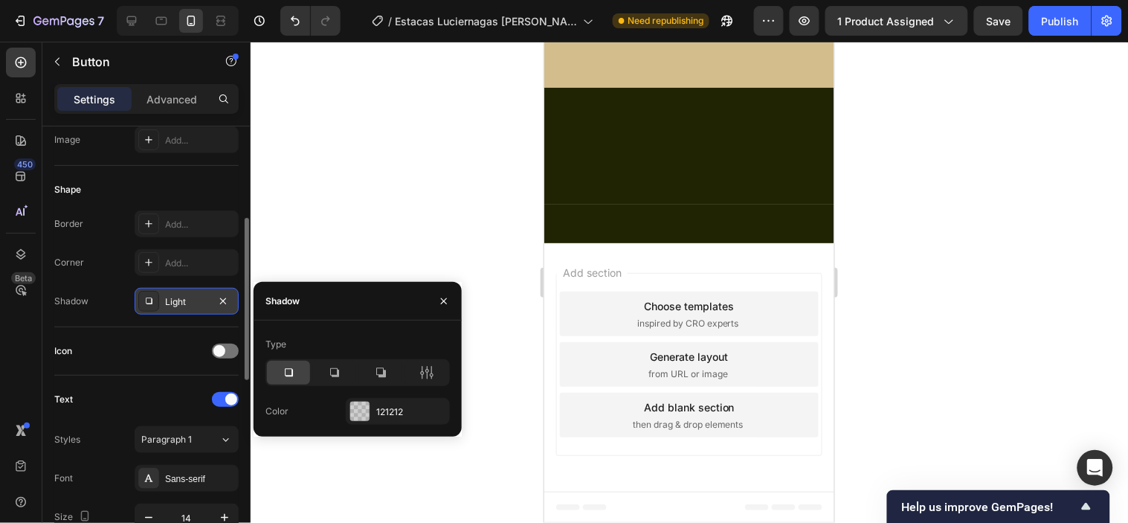
click at [291, 370] on icon at bounding box center [288, 372] width 15 height 15
click at [365, 406] on div at bounding box center [359, 410] width 19 height 19
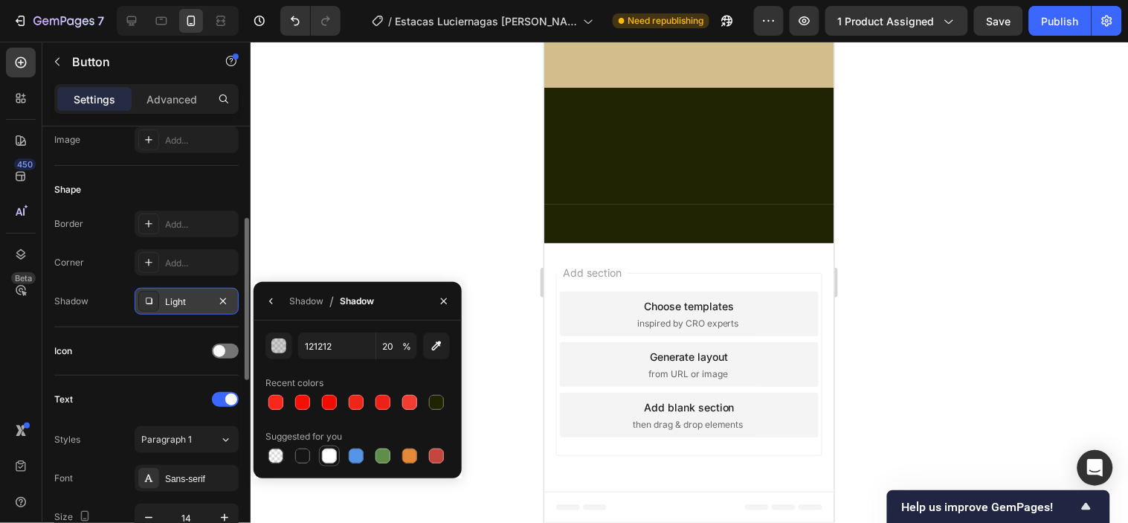
click at [329, 456] on div at bounding box center [329, 455] width 15 height 15
type input "FFFFFF"
type input "100"
click at [434, 346] on icon "button" at bounding box center [437, 346] width 10 height 10
click at [150, 302] on icon at bounding box center [149, 301] width 12 height 12
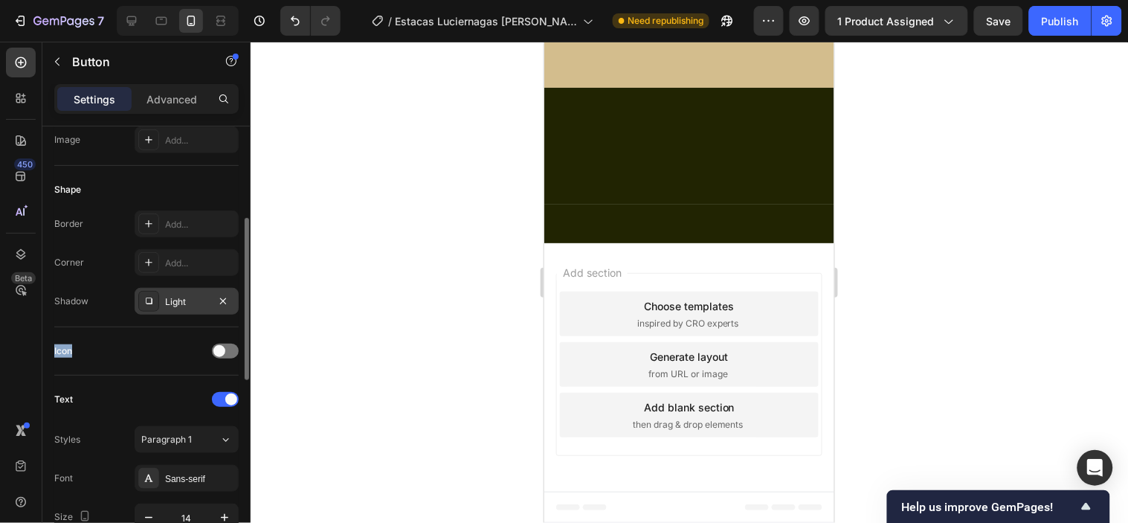
click at [150, 302] on icon at bounding box center [149, 301] width 12 height 12
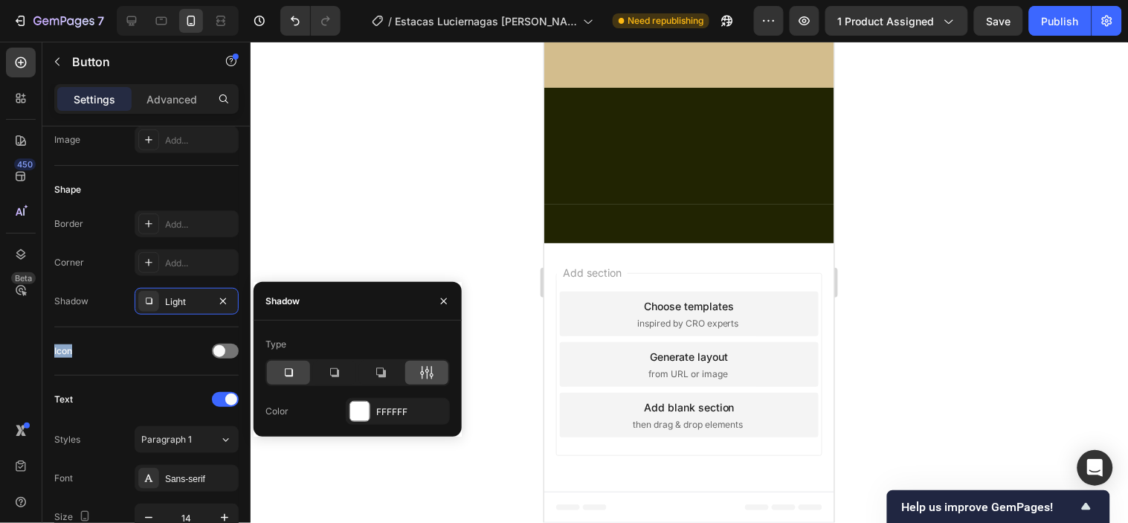
click at [418, 374] on div at bounding box center [426, 373] width 43 height 24
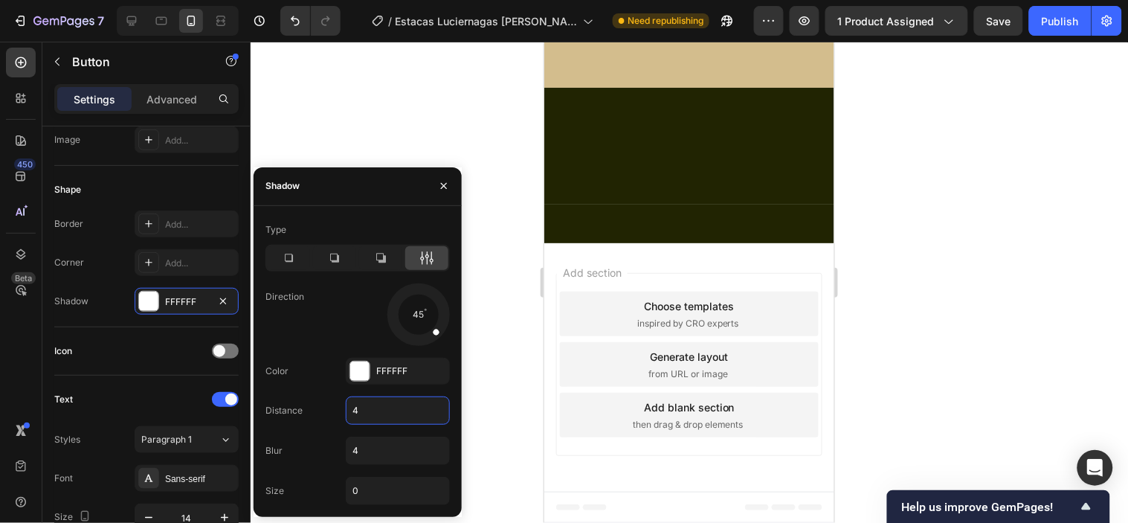
click at [388, 407] on input "4" at bounding box center [397, 410] width 103 height 27
type input "2"
click at [359, 446] on input "4" at bounding box center [397, 450] width 103 height 27
type input "2"
click at [509, 347] on div at bounding box center [689, 282] width 877 height 481
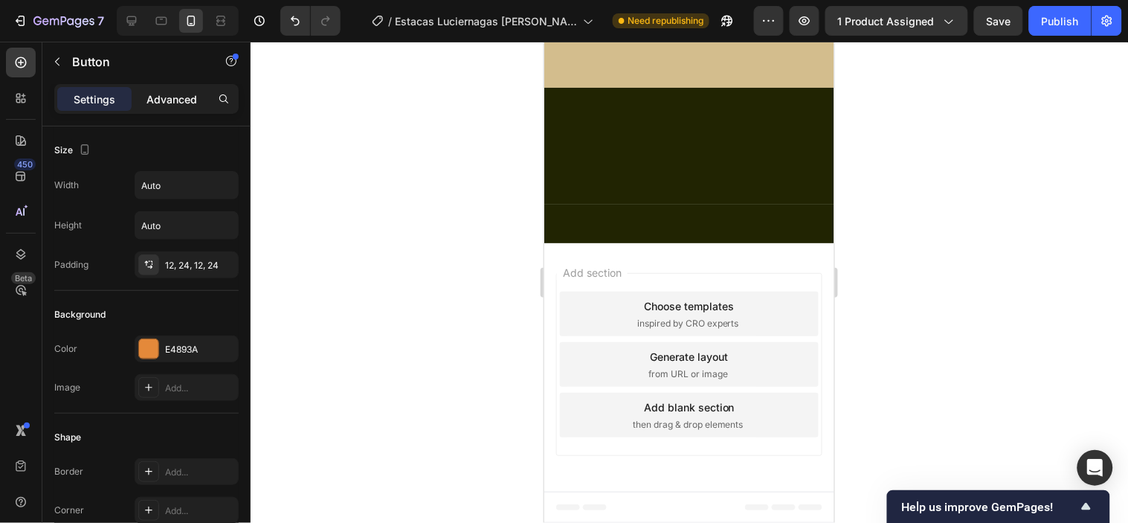
click at [167, 103] on p "Advanced" at bounding box center [171, 99] width 51 height 16
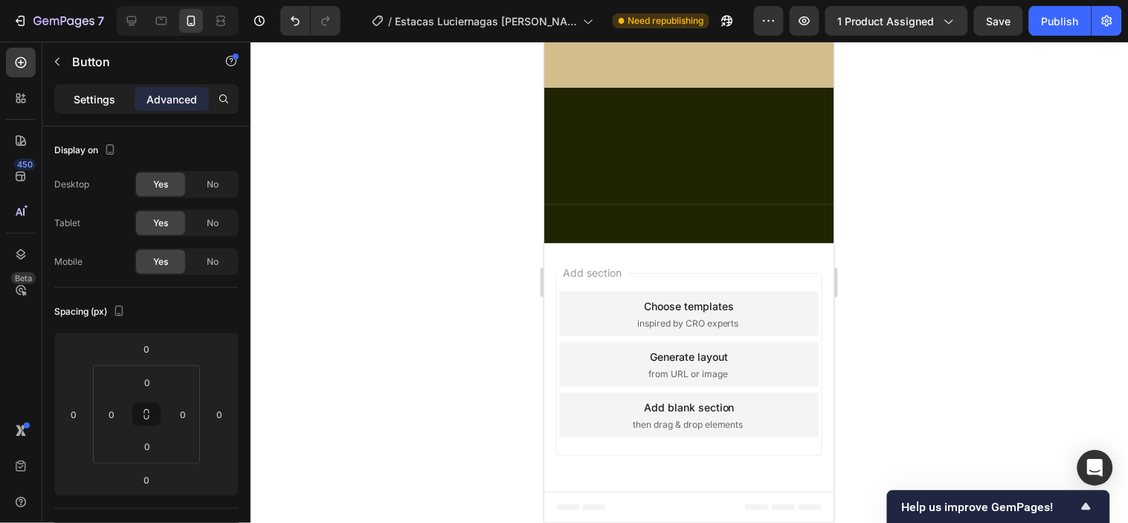
click at [114, 93] on div "Settings" at bounding box center [94, 99] width 74 height 24
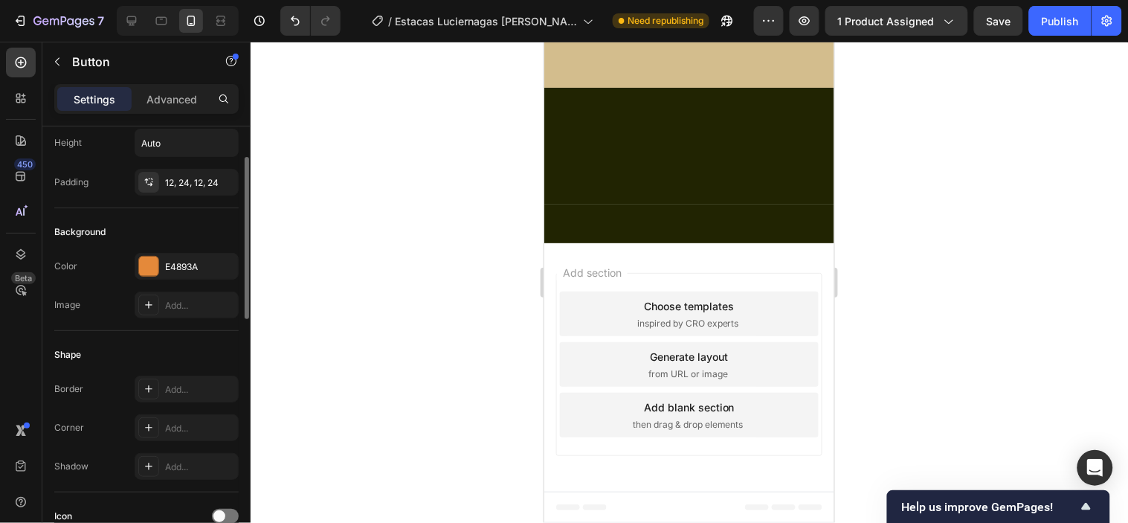
scroll to position [165, 0]
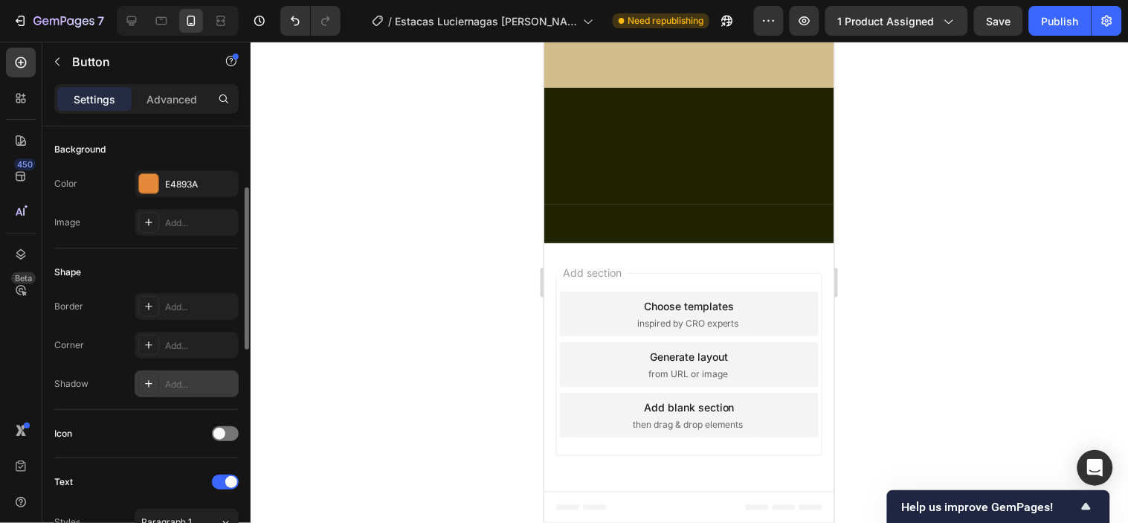
click at [188, 381] on div "Add..." at bounding box center [200, 384] width 70 height 13
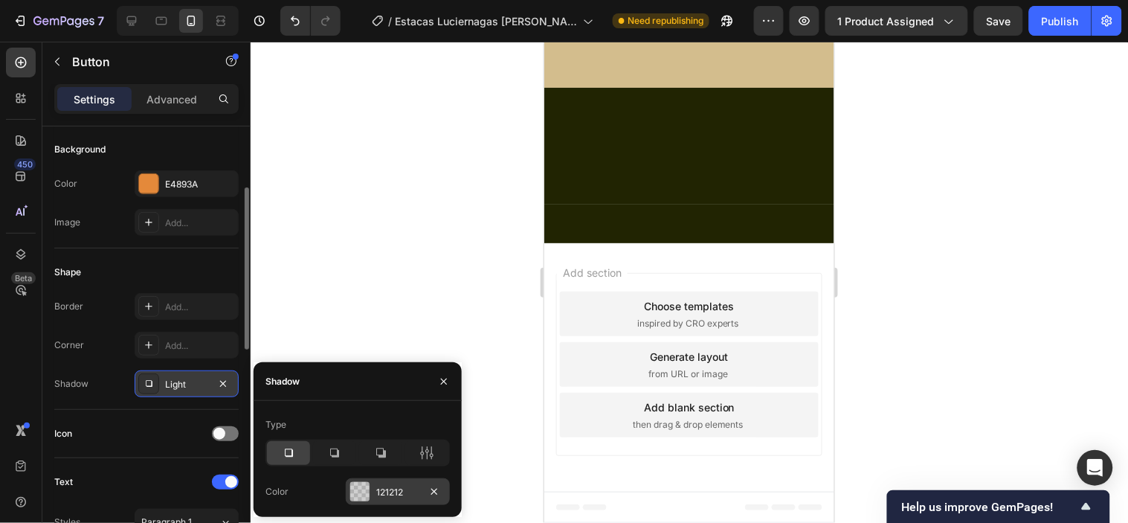
click at [367, 491] on div at bounding box center [359, 491] width 19 height 19
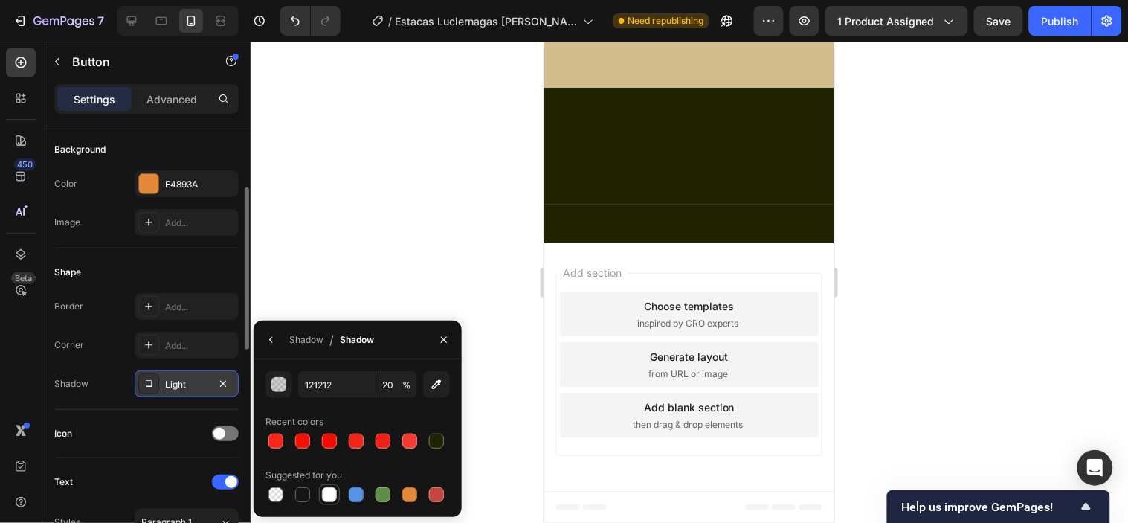
click at [328, 494] on div at bounding box center [329, 494] width 15 height 15
type input "FFFFFF"
type input "100"
click at [165, 378] on div "Light" at bounding box center [186, 384] width 43 height 13
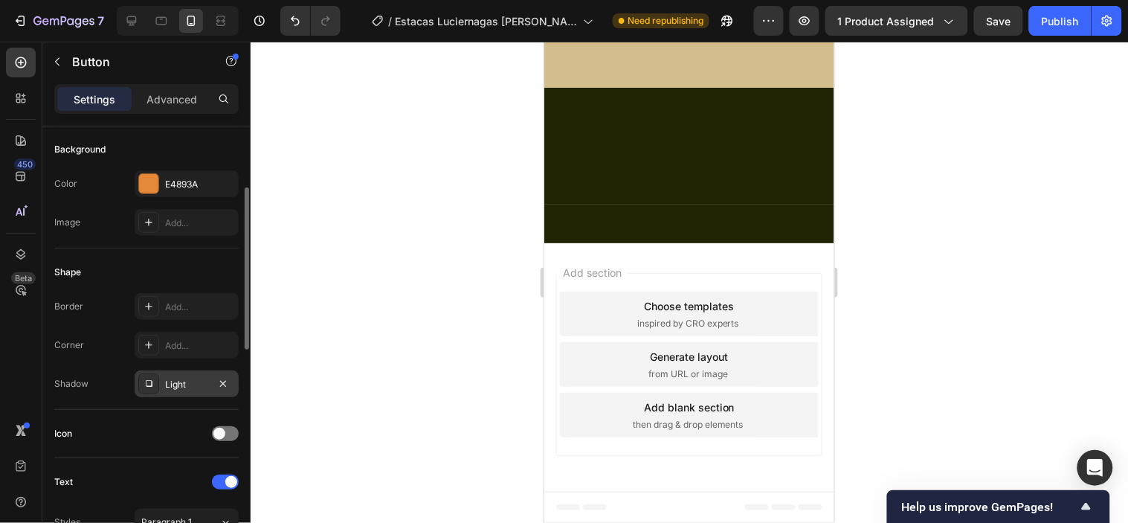
click at [147, 381] on icon at bounding box center [149, 384] width 12 height 12
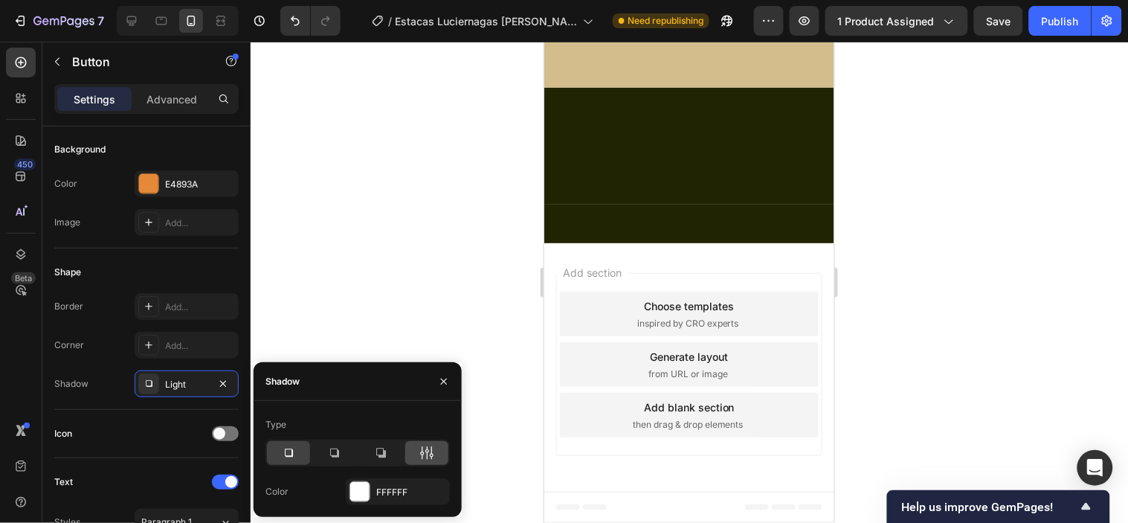
click at [419, 463] on div at bounding box center [426, 453] width 43 height 24
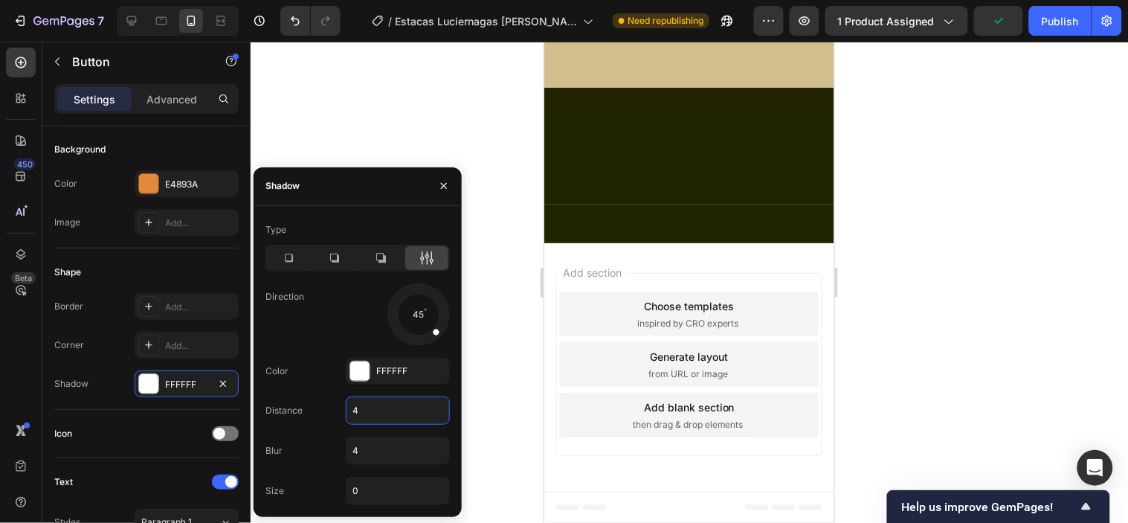
click at [380, 415] on input "4" at bounding box center [397, 410] width 103 height 27
type input "2"
click at [364, 453] on input "4" at bounding box center [397, 450] width 103 height 27
type input "2"
click at [374, 105] on div at bounding box center [689, 282] width 877 height 481
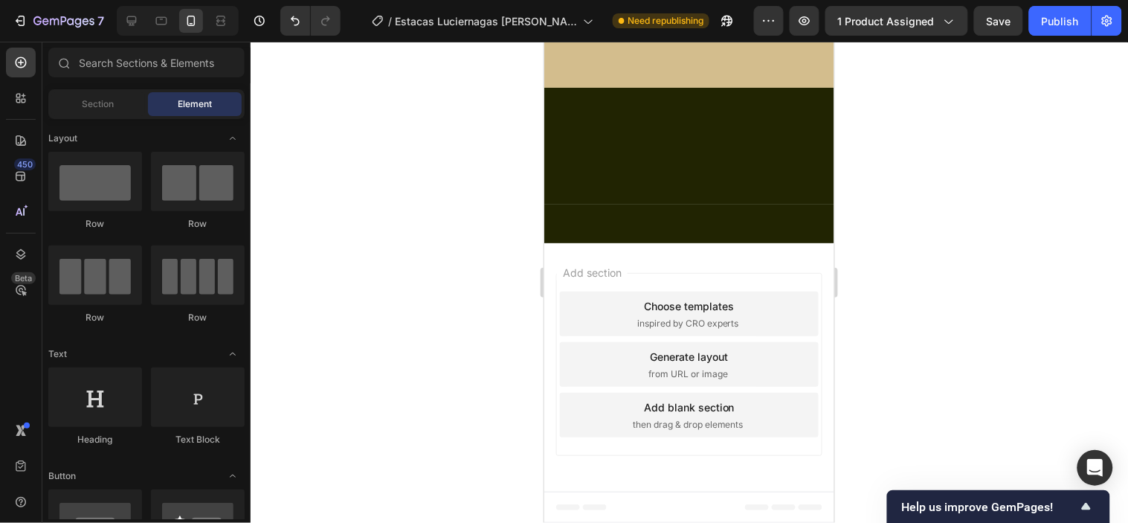
click at [384, 261] on div at bounding box center [689, 282] width 877 height 481
click at [1059, 19] on div "Publish" at bounding box center [1060, 21] width 37 height 16
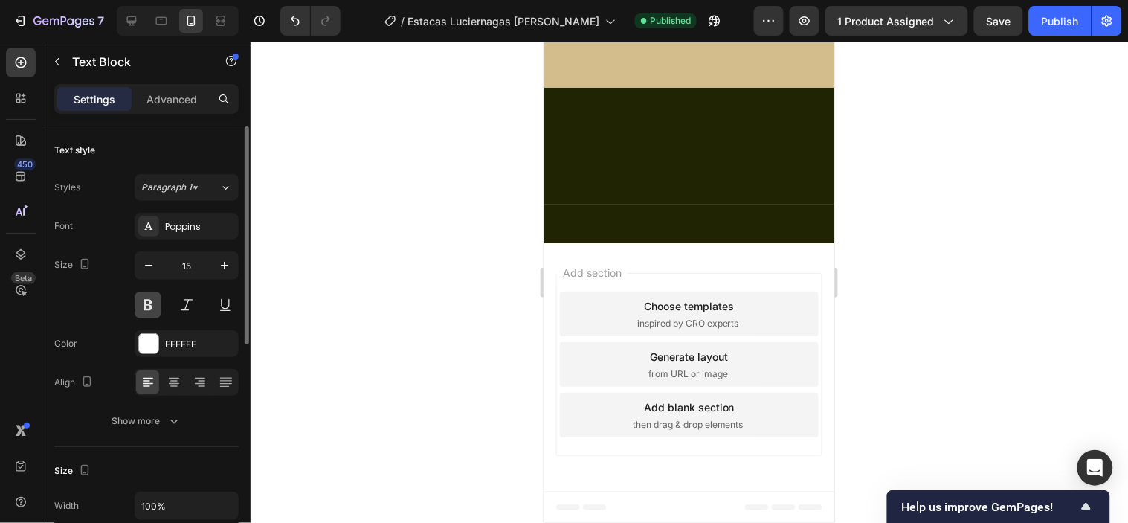
click at [151, 300] on button at bounding box center [148, 304] width 27 height 27
click at [232, 263] on button "button" at bounding box center [224, 265] width 27 height 27
type input "16"
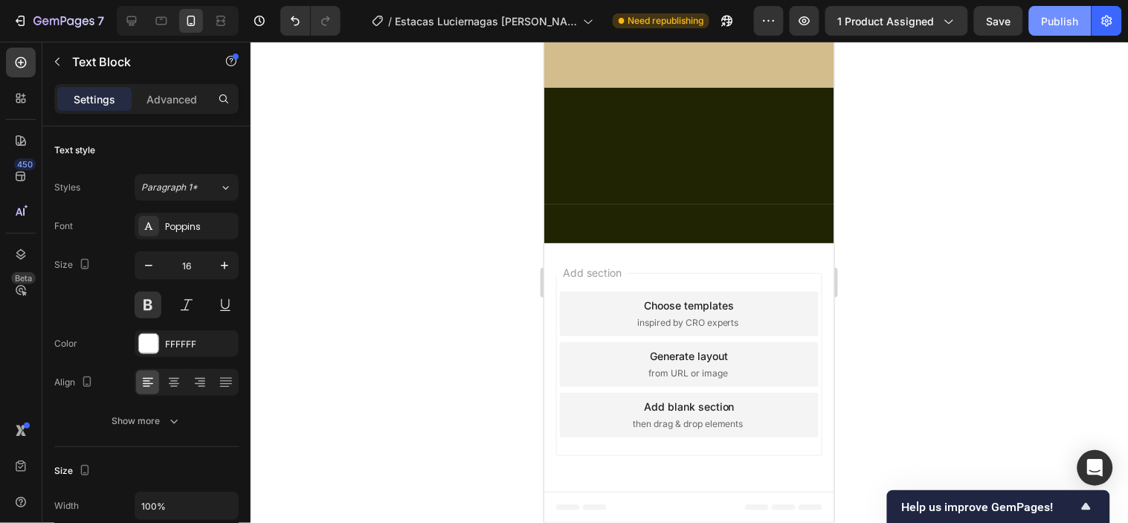
click at [1065, 13] on div "Publish" at bounding box center [1060, 21] width 37 height 16
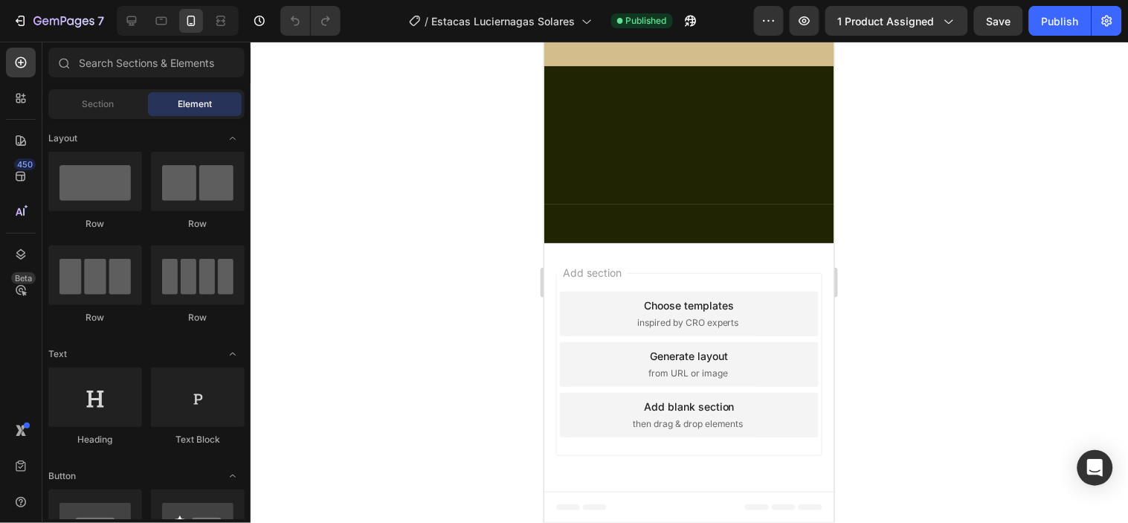
scroll to position [1734, 0]
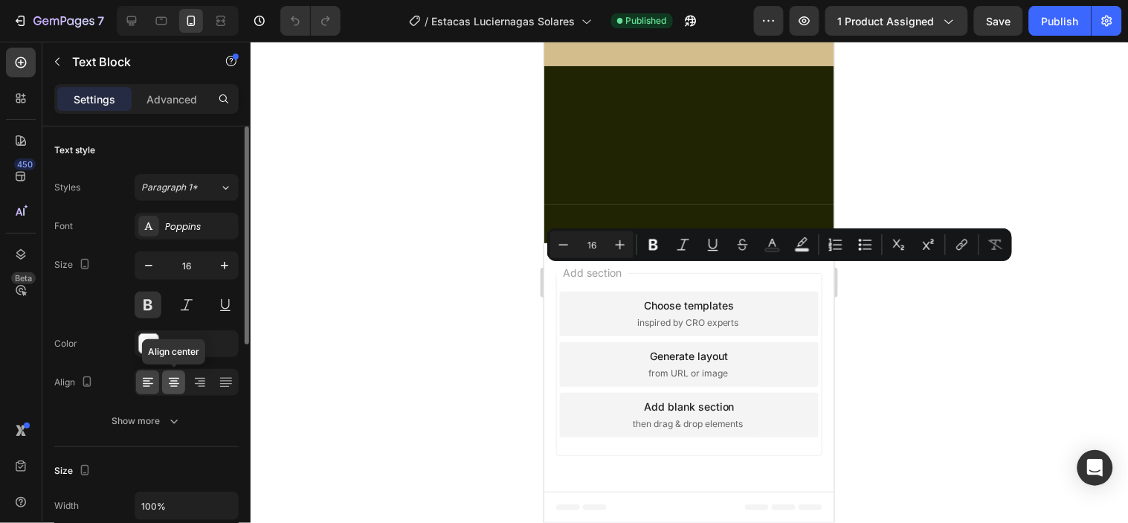
click at [169, 383] on icon at bounding box center [174, 383] width 10 height 1
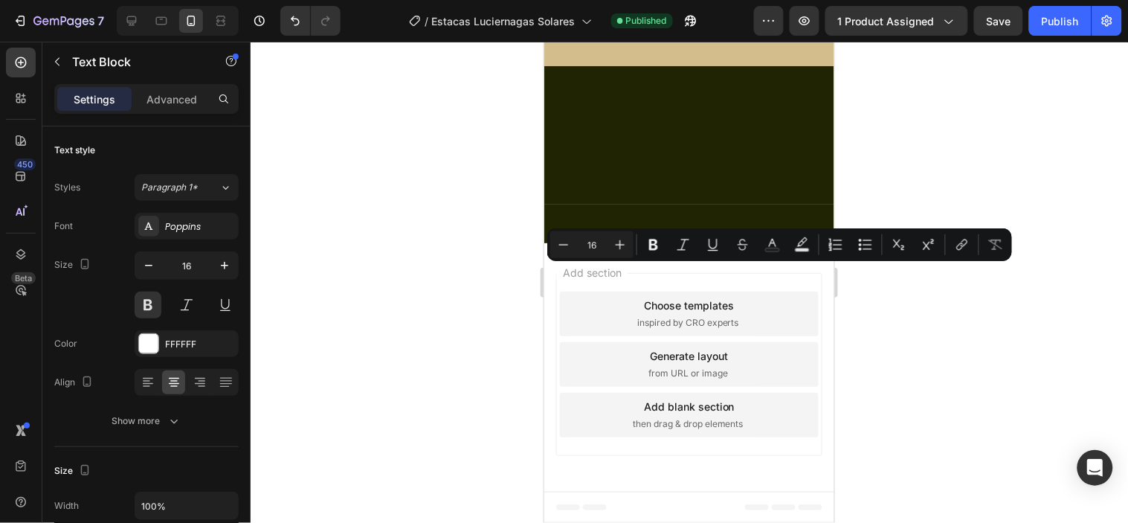
drag, startPoint x: 717, startPoint y: 314, endPoint x: 554, endPoint y: 270, distance: 169.3
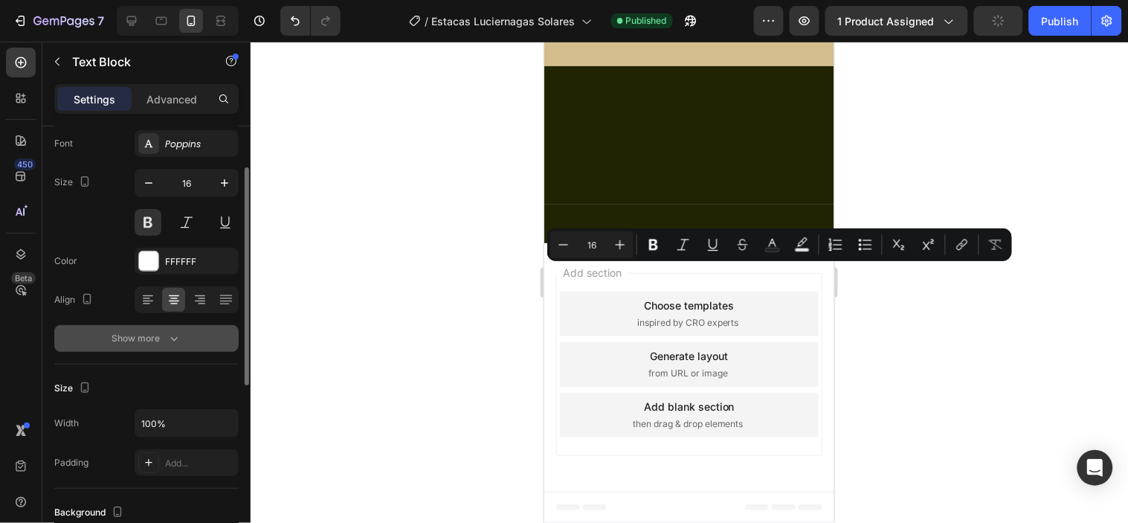
click at [172, 335] on icon "button" at bounding box center [174, 338] width 15 height 15
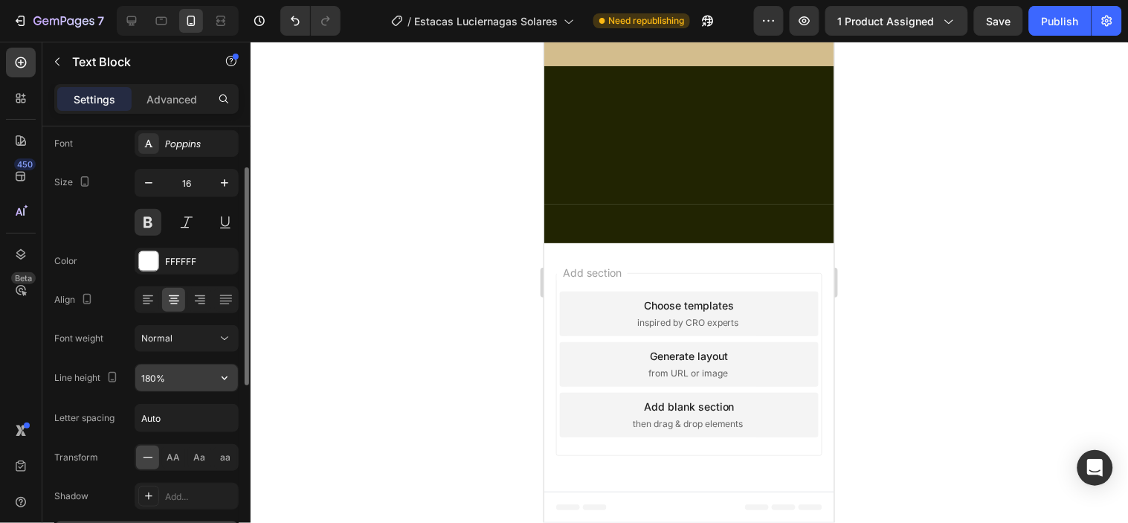
click at [178, 376] on input "180%" at bounding box center [186, 377] width 103 height 27
click at [219, 379] on icon "button" at bounding box center [224, 377] width 15 height 15
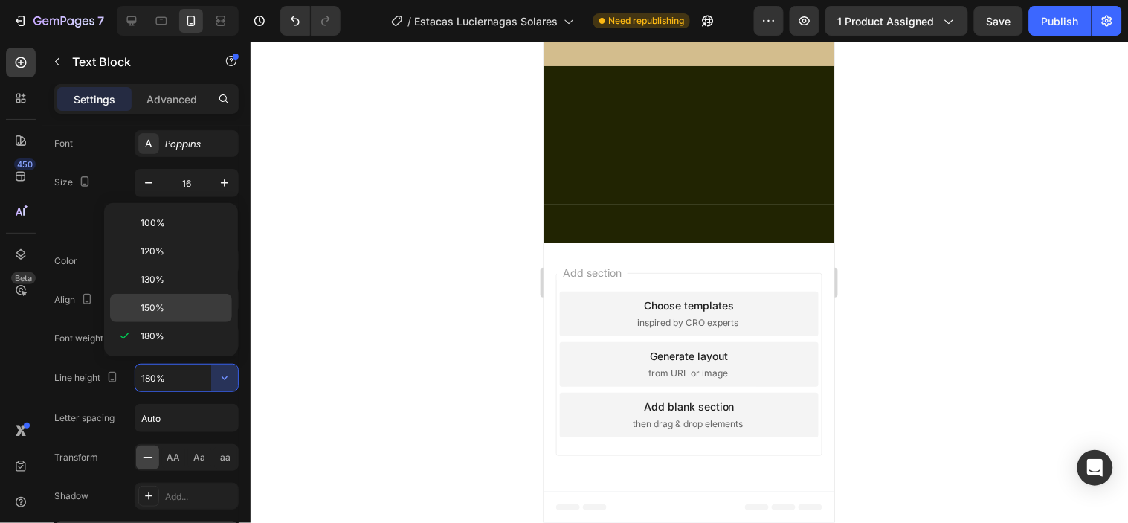
click at [196, 306] on p "150%" at bounding box center [183, 307] width 85 height 13
type input "150%"
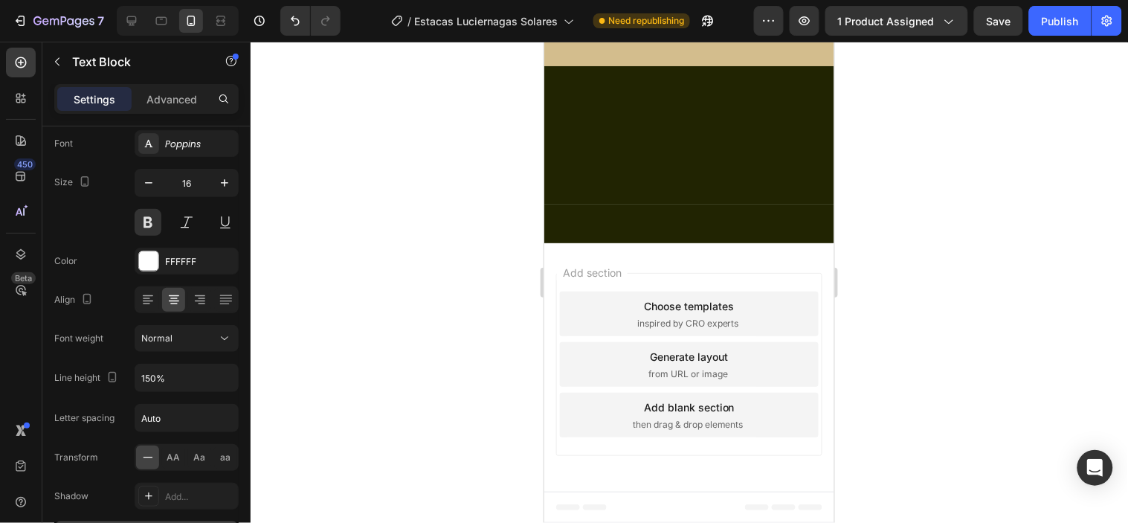
drag, startPoint x: 667, startPoint y: 292, endPoint x: 692, endPoint y: 295, distance: 25.5
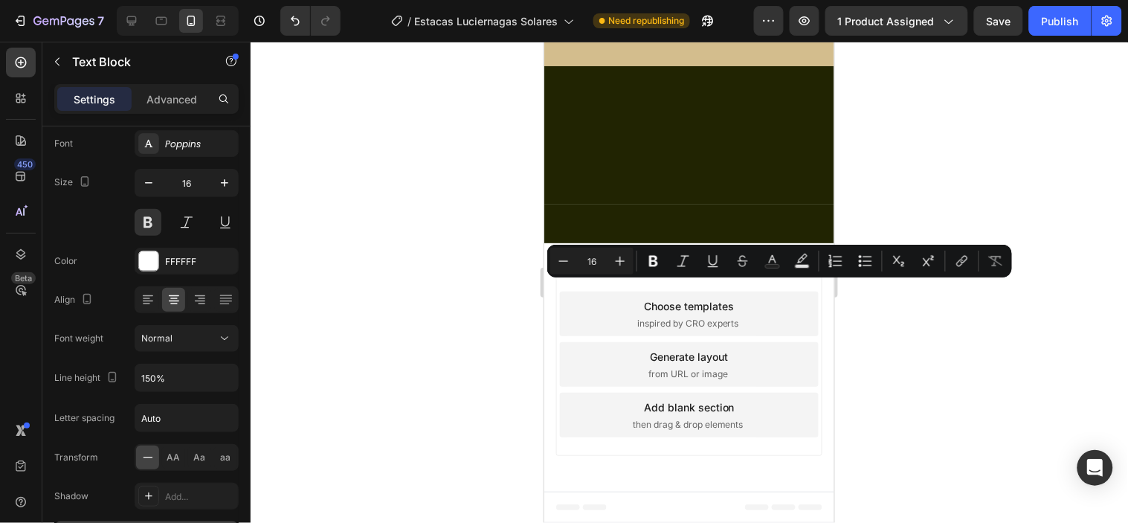
drag, startPoint x: 556, startPoint y: 287, endPoint x: 681, endPoint y: 291, distance: 125.0
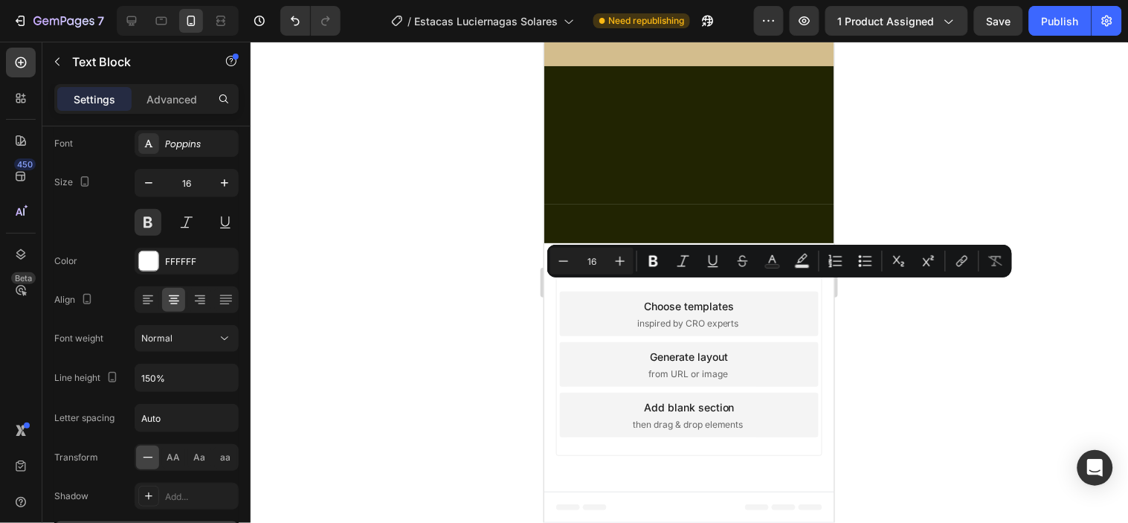
drag, startPoint x: 726, startPoint y: 294, endPoint x: 658, endPoint y: 286, distance: 68.8
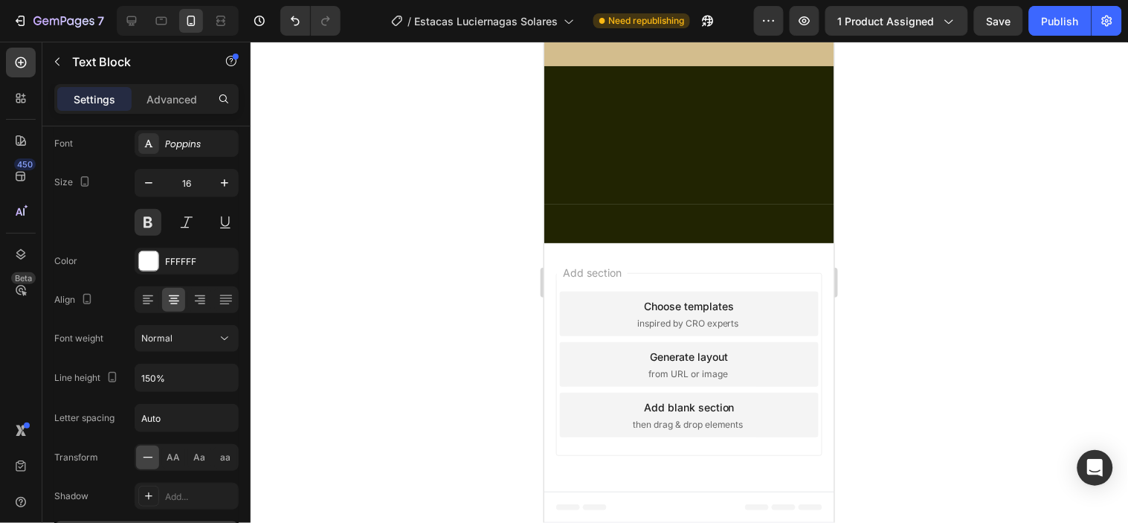
click at [929, 285] on div at bounding box center [689, 282] width 877 height 481
